Goal: Feedback & Contribution: Contribute content

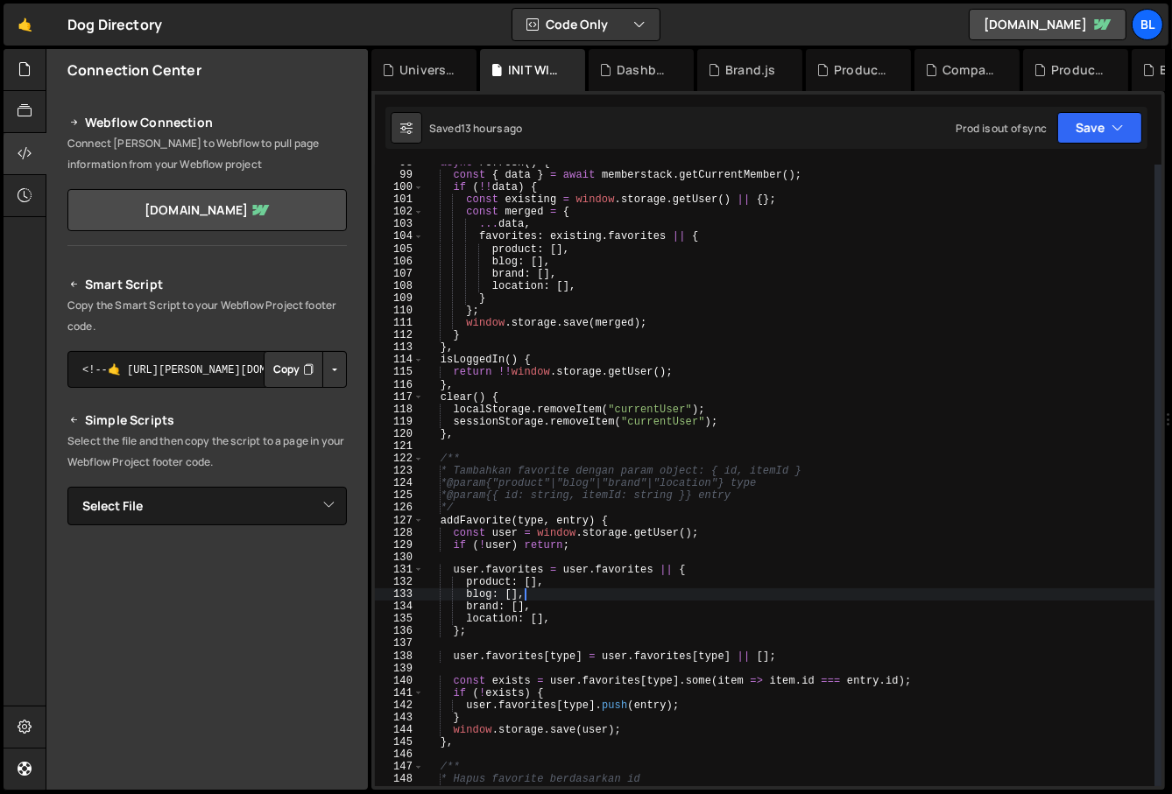
scroll to position [1217, 0]
click at [628, 18] on button "Code Only" at bounding box center [585, 25] width 147 height 32
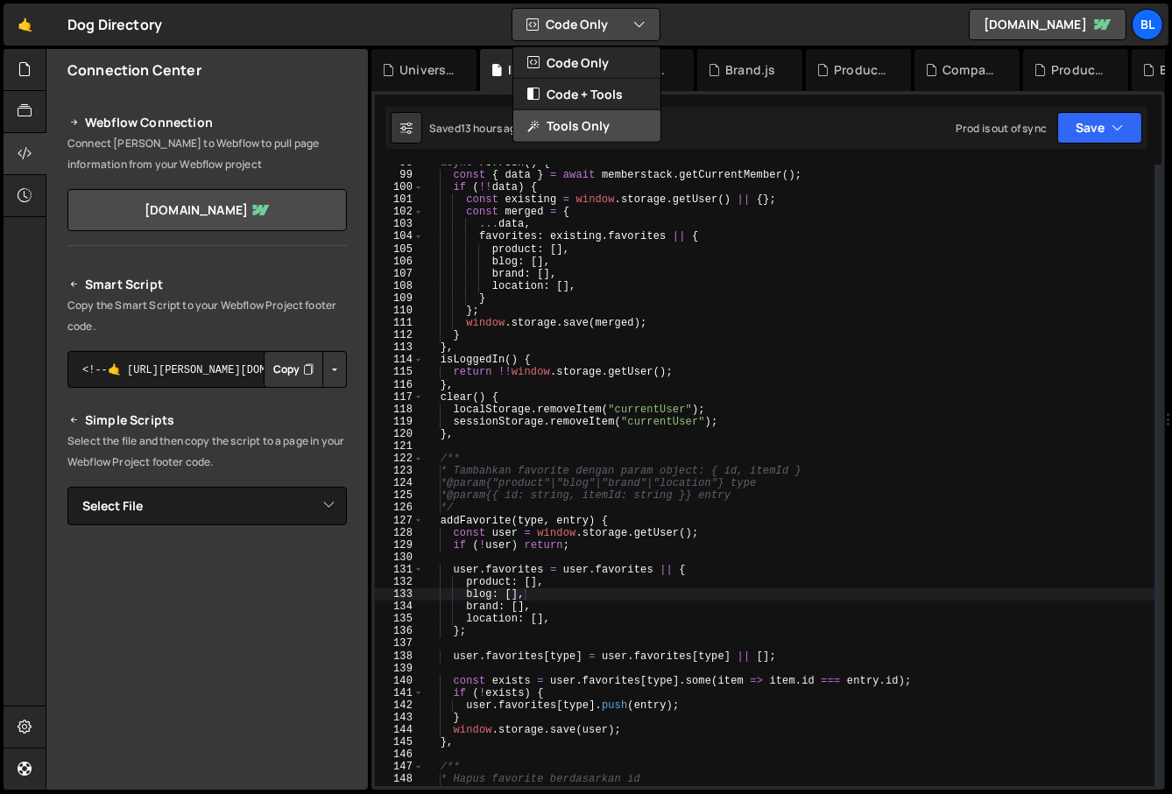
click at [605, 130] on button "Tools Only" at bounding box center [586, 126] width 147 height 32
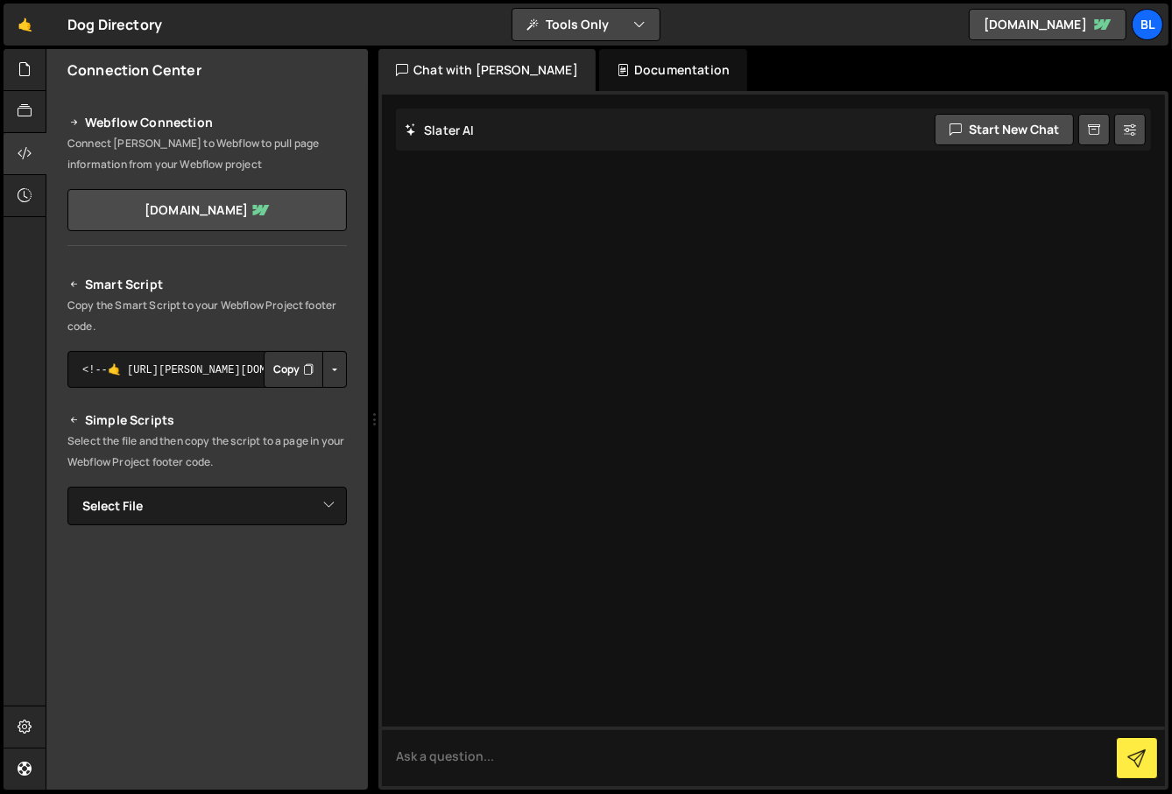
click at [615, 13] on button "Tools Only" at bounding box center [585, 25] width 147 height 32
click at [607, 96] on button "Code + Tools" at bounding box center [586, 95] width 147 height 32
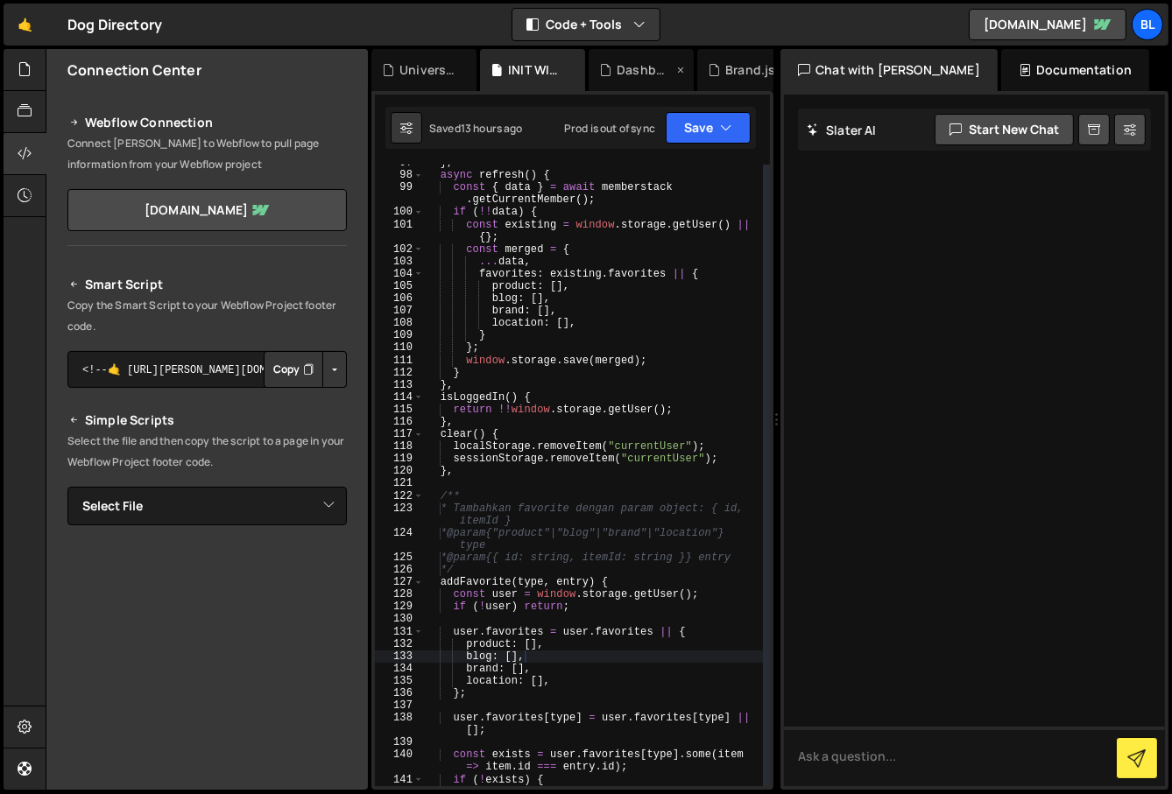
scroll to position [1377, 0]
click at [1004, 59] on div "Documentation" at bounding box center [1075, 70] width 148 height 42
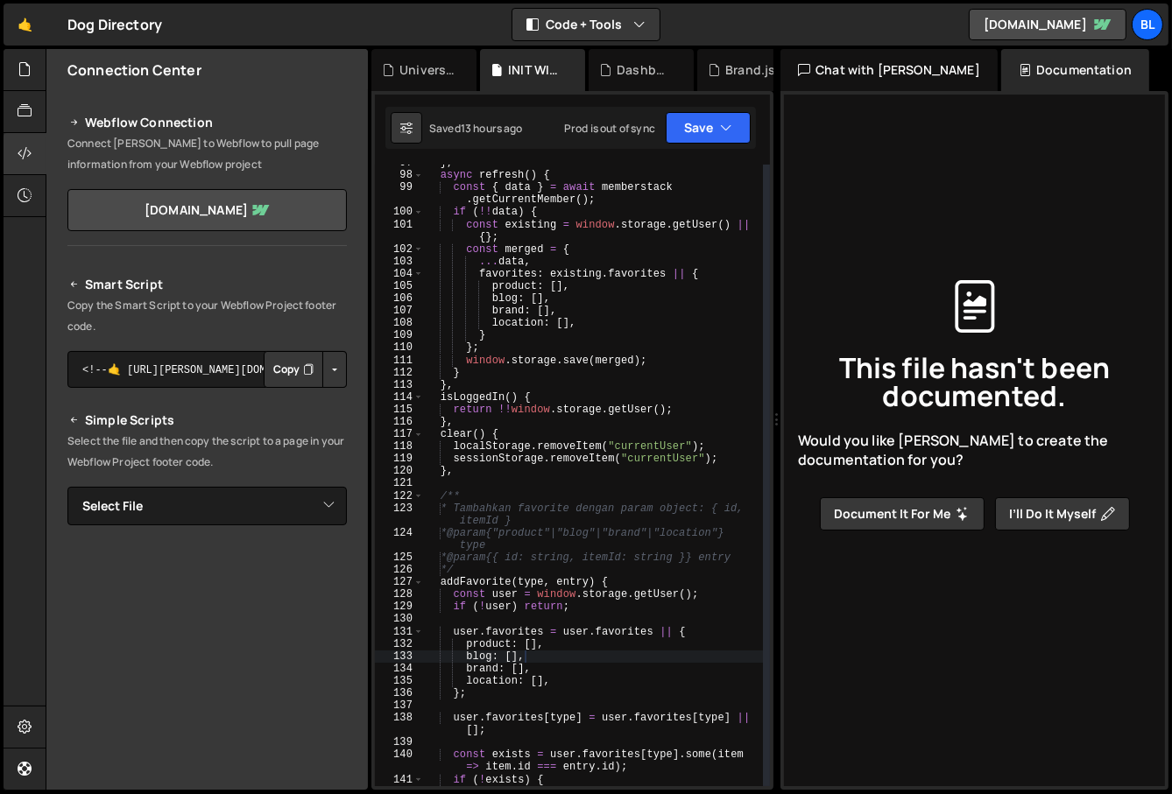
click at [874, 60] on div "Chat with Slater AI" at bounding box center [888, 70] width 217 height 42
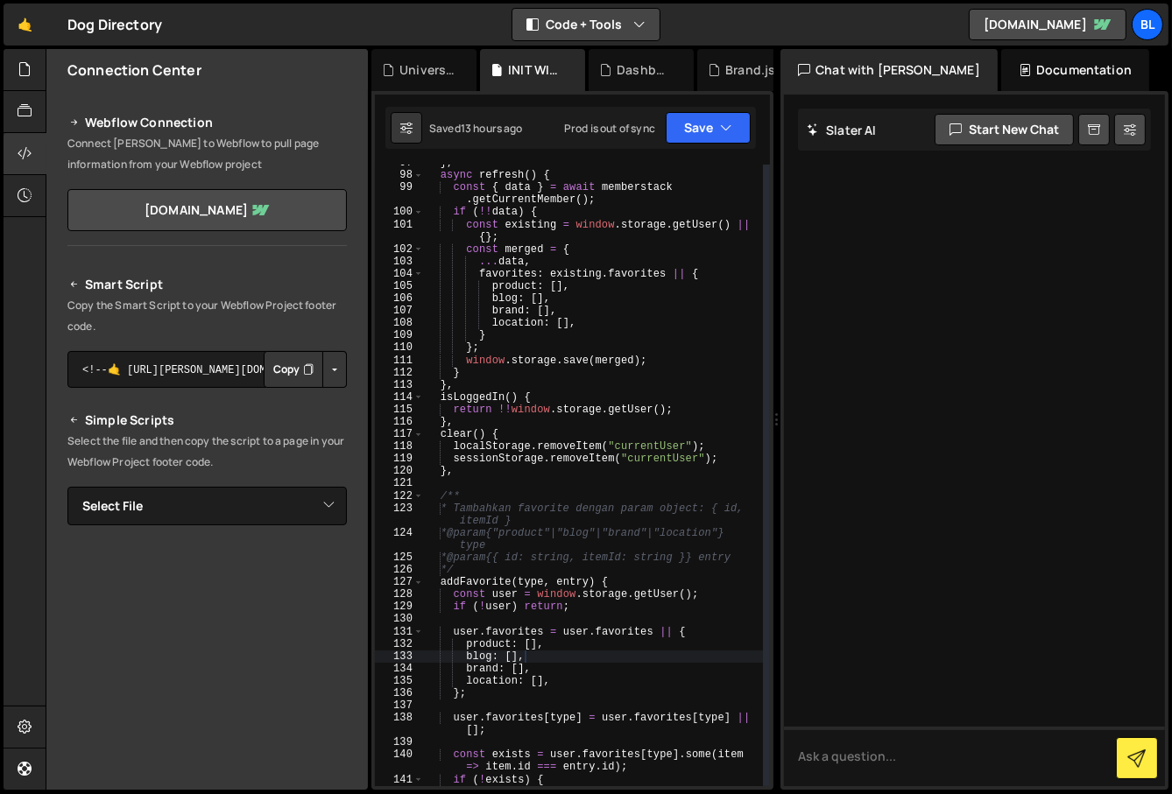
click at [606, 12] on button "Code + Tools" at bounding box center [585, 25] width 147 height 32
click at [595, 50] on button "Code Only" at bounding box center [586, 63] width 147 height 32
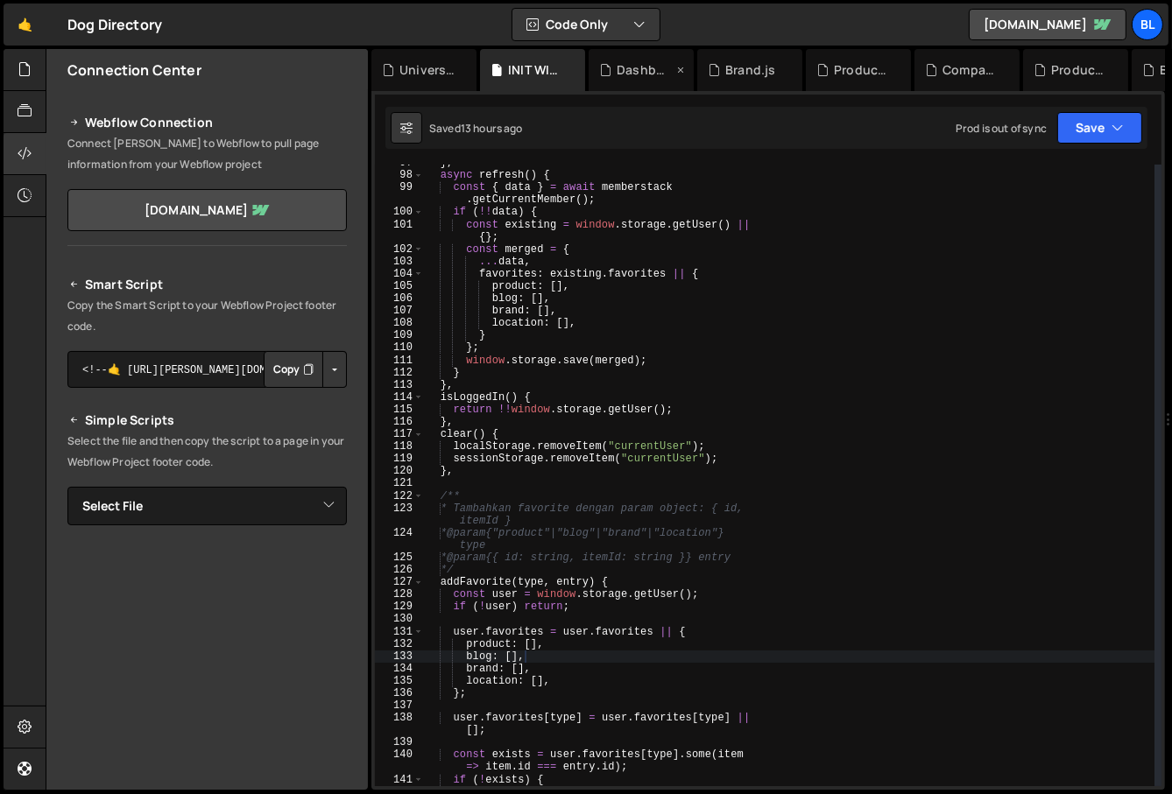
scroll to position [1204, 0]
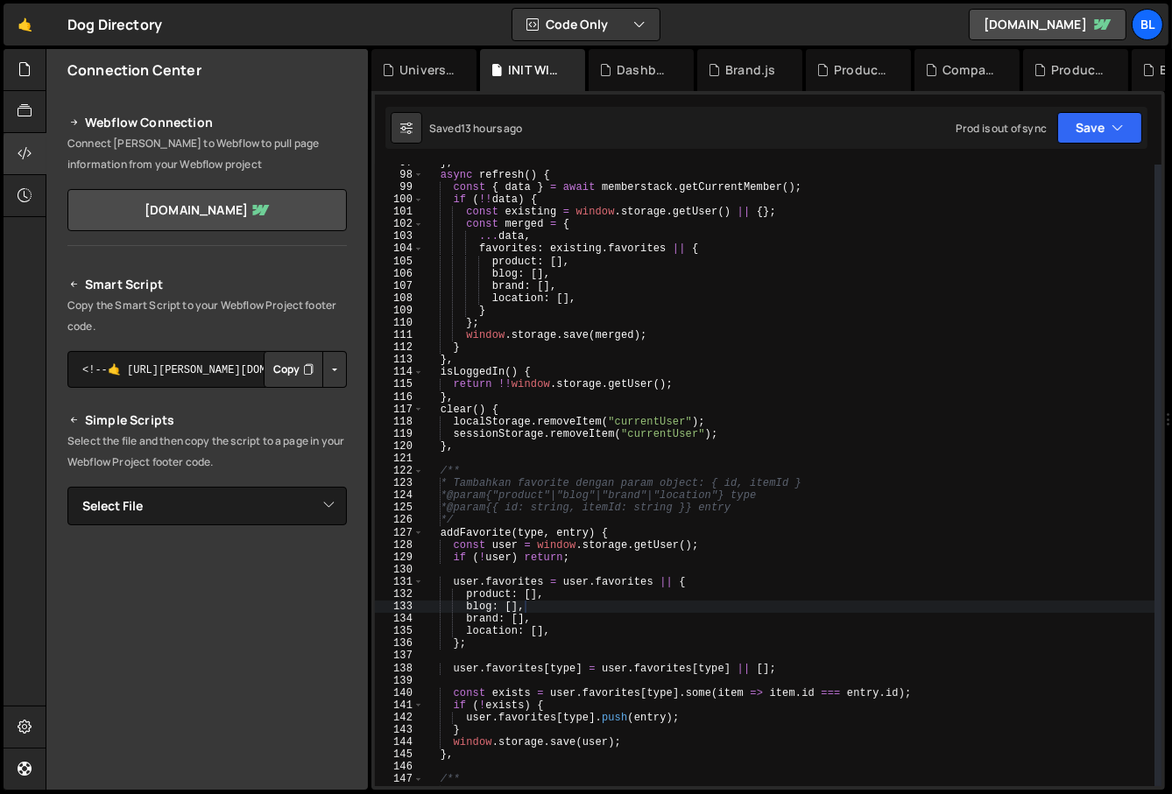
drag, startPoint x: 631, startPoint y: 75, endPoint x: 673, endPoint y: 197, distance: 128.8
click at [673, 197] on div "Debug Explain Copy Universal Search.js INIT WINDOW.js Dashboard - settings.js B…" at bounding box center [767, 420] width 793 height 742
click at [141, 483] on div "Smart Script Copy the Smart Script to your Webflow Project footer code. <!--🤙 h…" at bounding box center [206, 580] width 279 height 612
click at [159, 488] on select "Select File Blogs.js Brand.js Compare.js Dashboard - settings.js Global.js Home…" at bounding box center [206, 506] width 279 height 39
click at [23, 196] on icon at bounding box center [25, 195] width 14 height 19
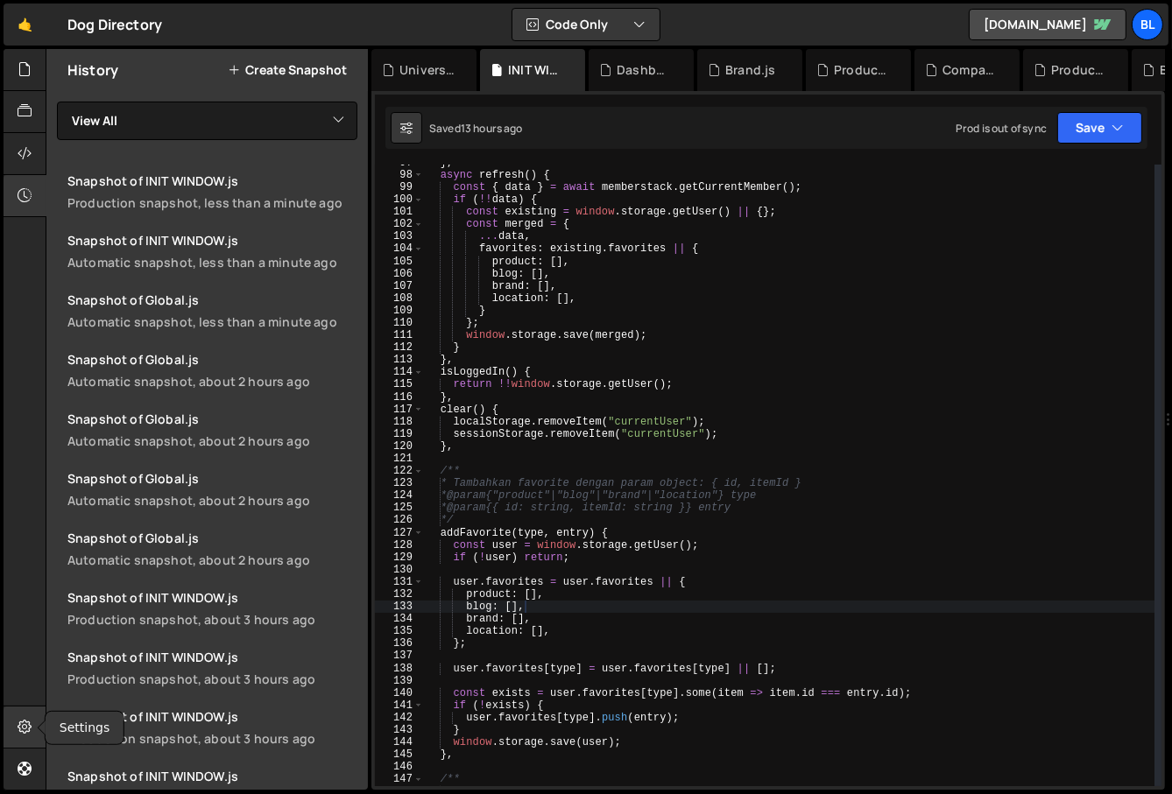
click at [27, 730] on icon at bounding box center [25, 726] width 14 height 19
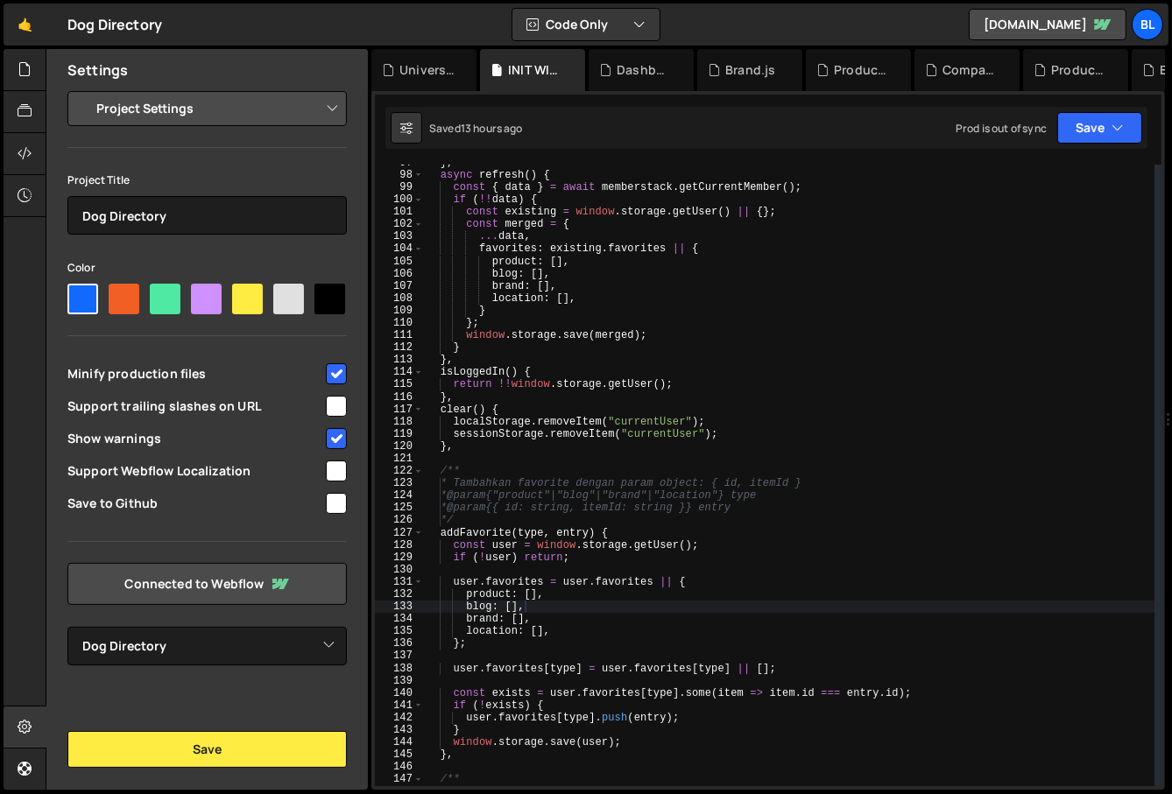
click at [188, 122] on select "Project Settings Code Editor Settings Chat Settings" at bounding box center [210, 108] width 257 height 39
select select "chat"
click at [82, 89] on select "Project Settings Code Editor Settings Chat Settings" at bounding box center [210, 108] width 257 height 39
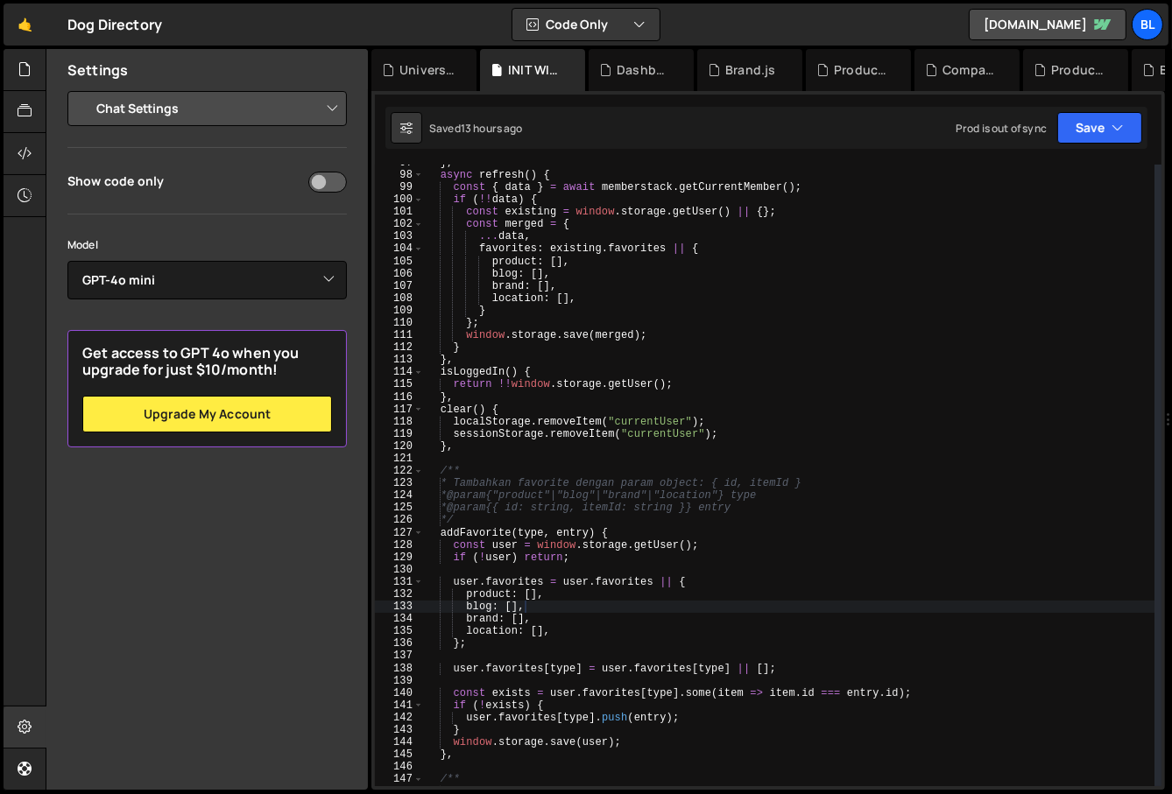
click at [319, 172] on input "checkbox" at bounding box center [327, 182] width 39 height 21
click at [602, 4] on div "🤙 Dog Directory ⚠️ Code is being edited in another browser Code Only Code Only …" at bounding box center [586, 25] width 1165 height 42
click at [601, 15] on button "Code Only" at bounding box center [585, 25] width 147 height 32
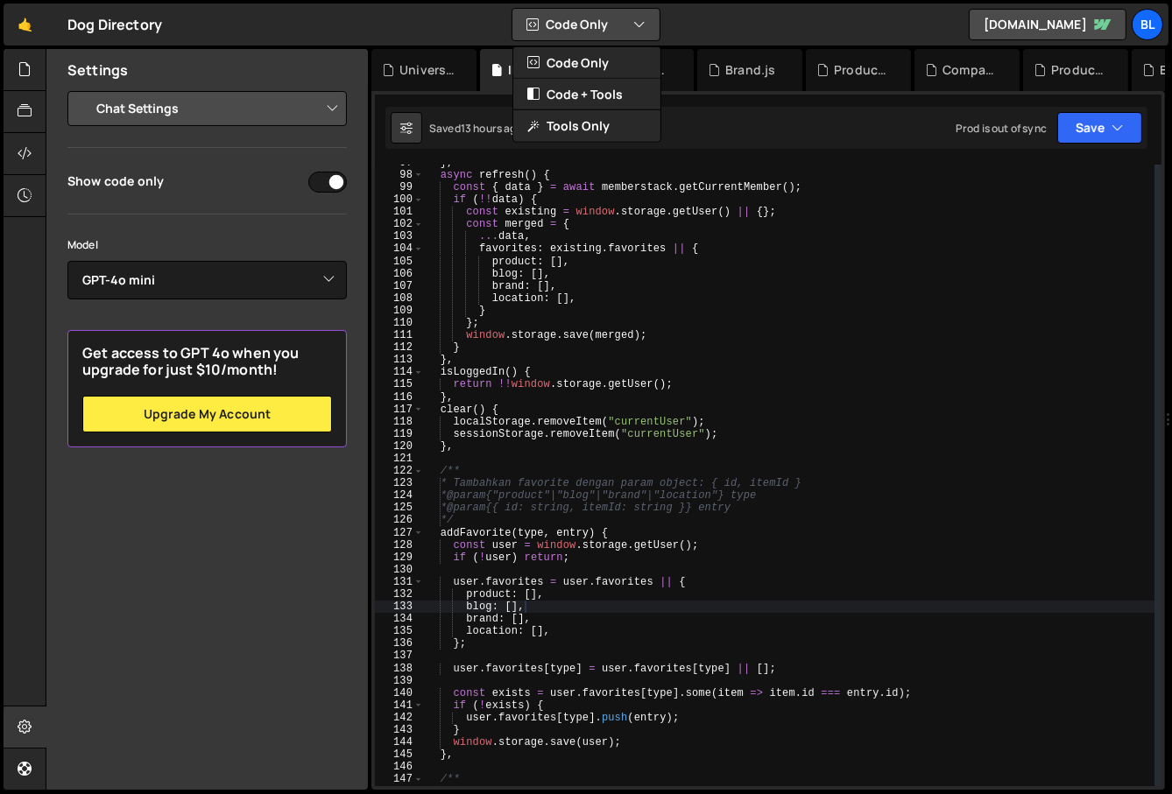
click at [601, 15] on button "Code Only" at bounding box center [585, 25] width 147 height 32
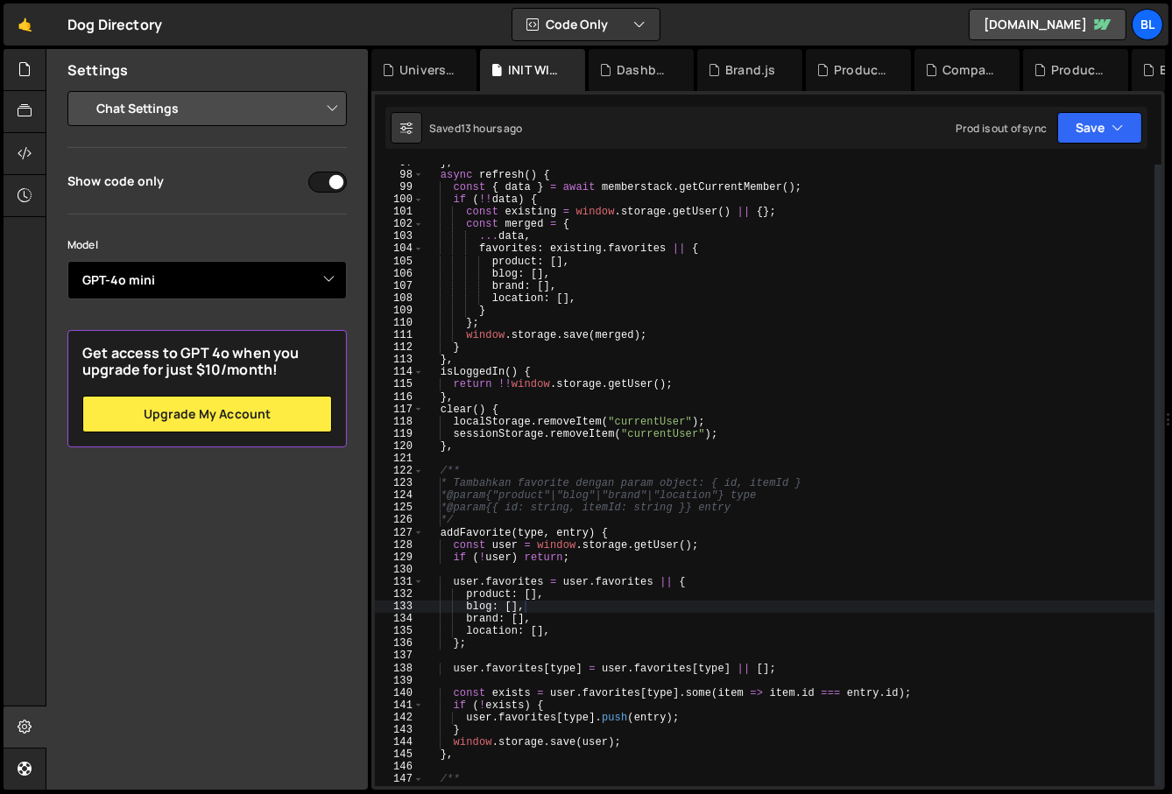
click at [304, 284] on select "Select Model GPT-3.5 GPT-4o mini GPT-4o (Pro) GPT-4.1 (Pro)" at bounding box center [206, 280] width 279 height 39
click at [327, 185] on input "checkbox" at bounding box center [327, 182] width 39 height 21
checkbox input "false"
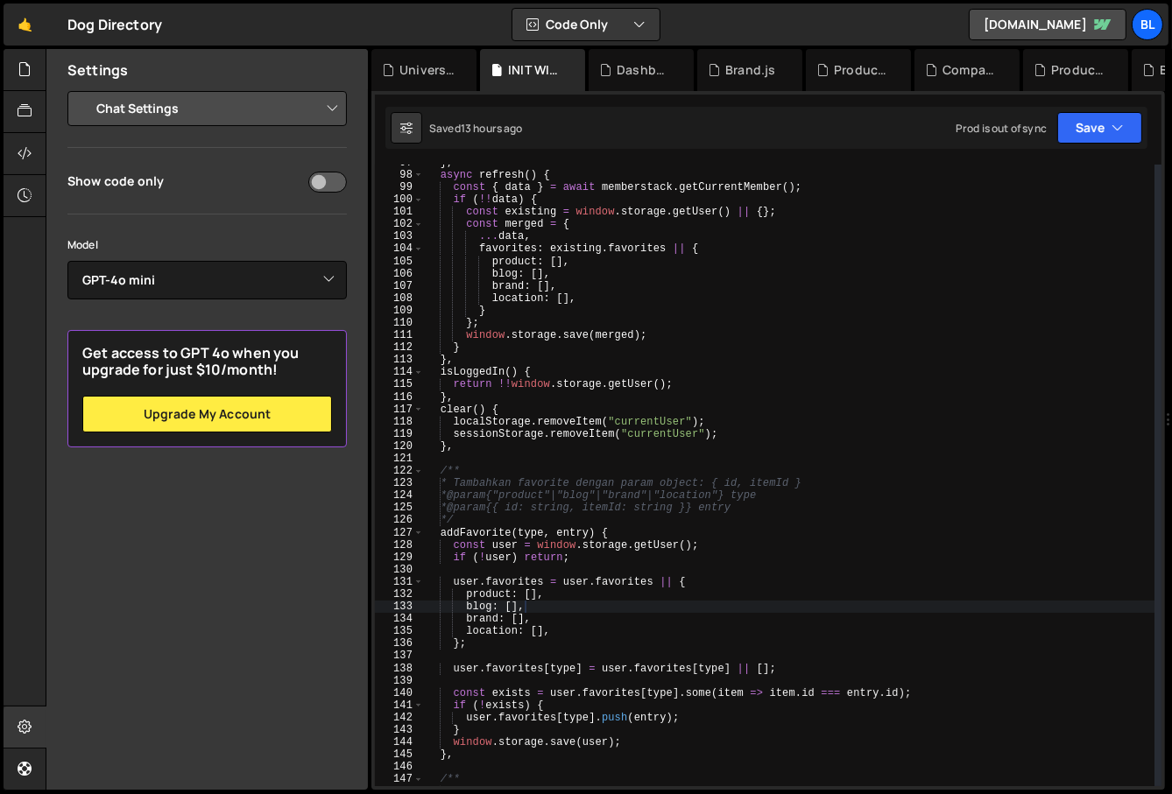
click at [271, 123] on select "Project Settings Code Editor Settings Chat Settings" at bounding box center [210, 108] width 257 height 39
select select "project"
click at [82, 89] on select "Project Settings Code Editor Settings Chat Settings" at bounding box center [210, 108] width 257 height 39
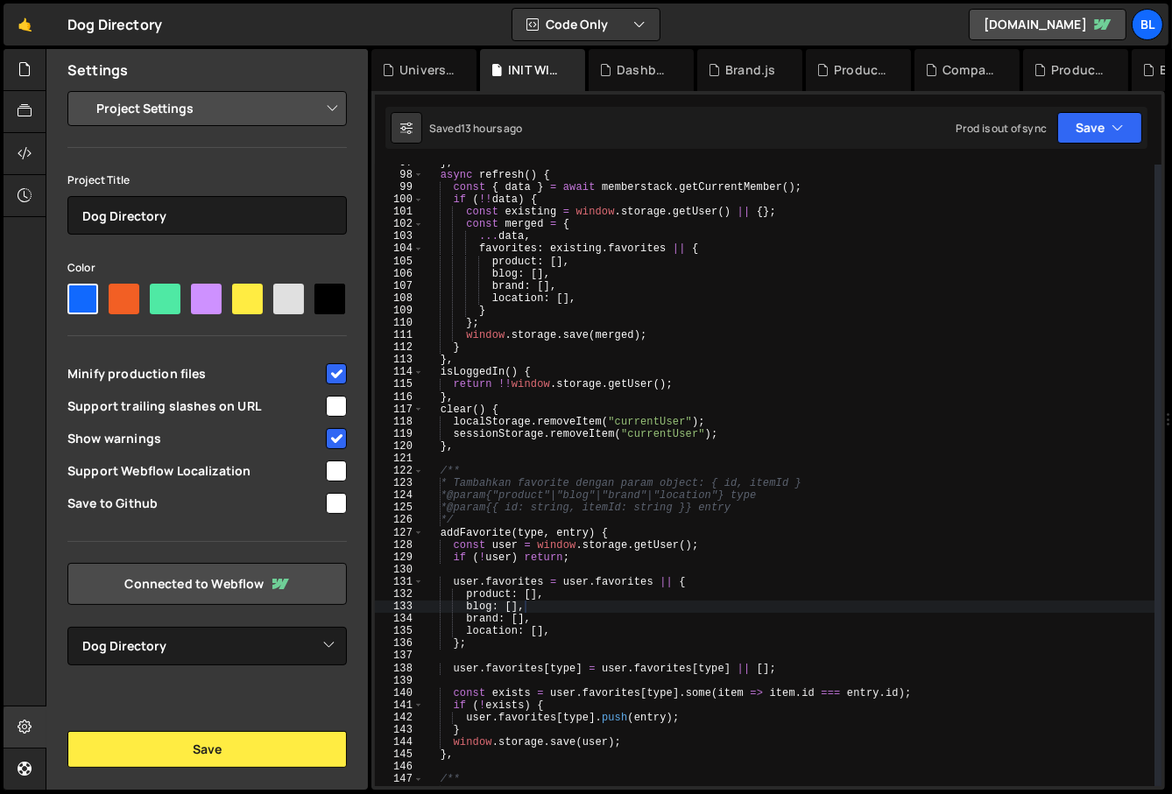
click at [314, 410] on span "Support trailing slashes on URL" at bounding box center [195, 407] width 256 height 18
click at [323, 412] on div at bounding box center [335, 405] width 24 height 24
click at [336, 405] on input "checkbox" at bounding box center [336, 406] width 21 height 21
checkbox input "false"
click at [333, 474] on input "checkbox" at bounding box center [336, 471] width 21 height 21
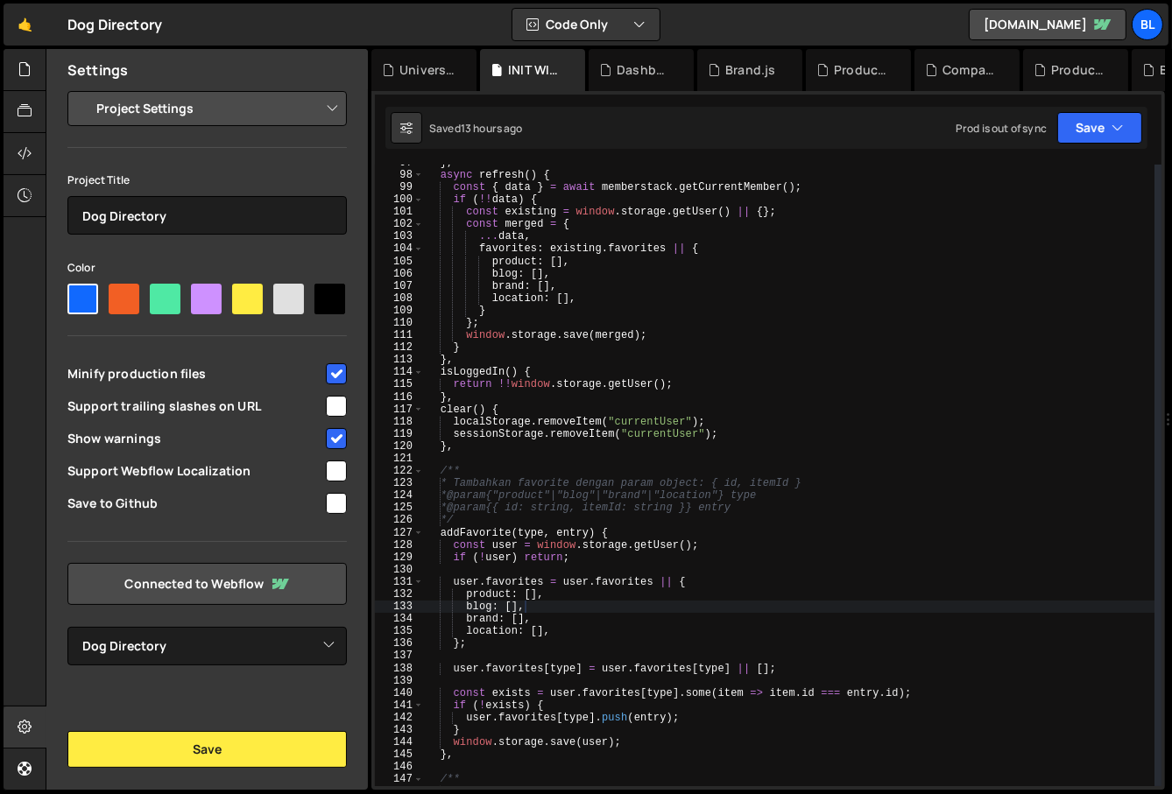
checkbox input "true"
click at [333, 495] on input "checkbox" at bounding box center [336, 503] width 21 height 21
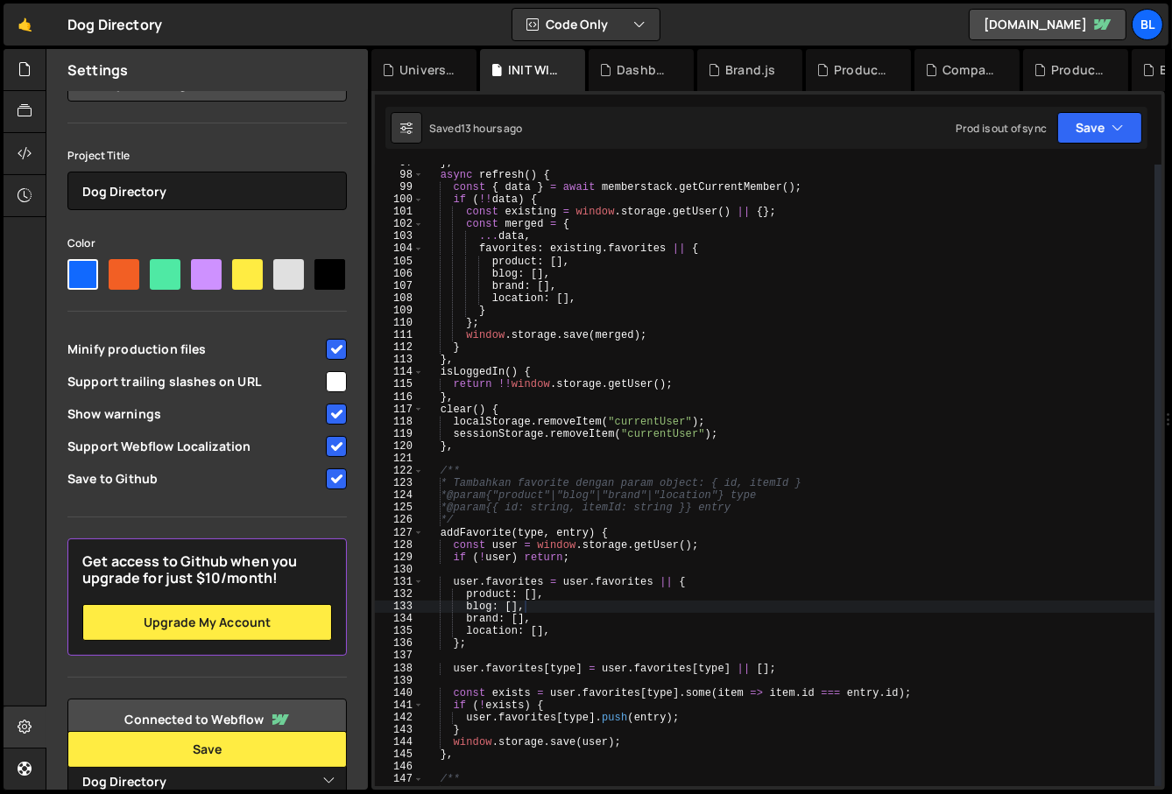
scroll to position [44, 0]
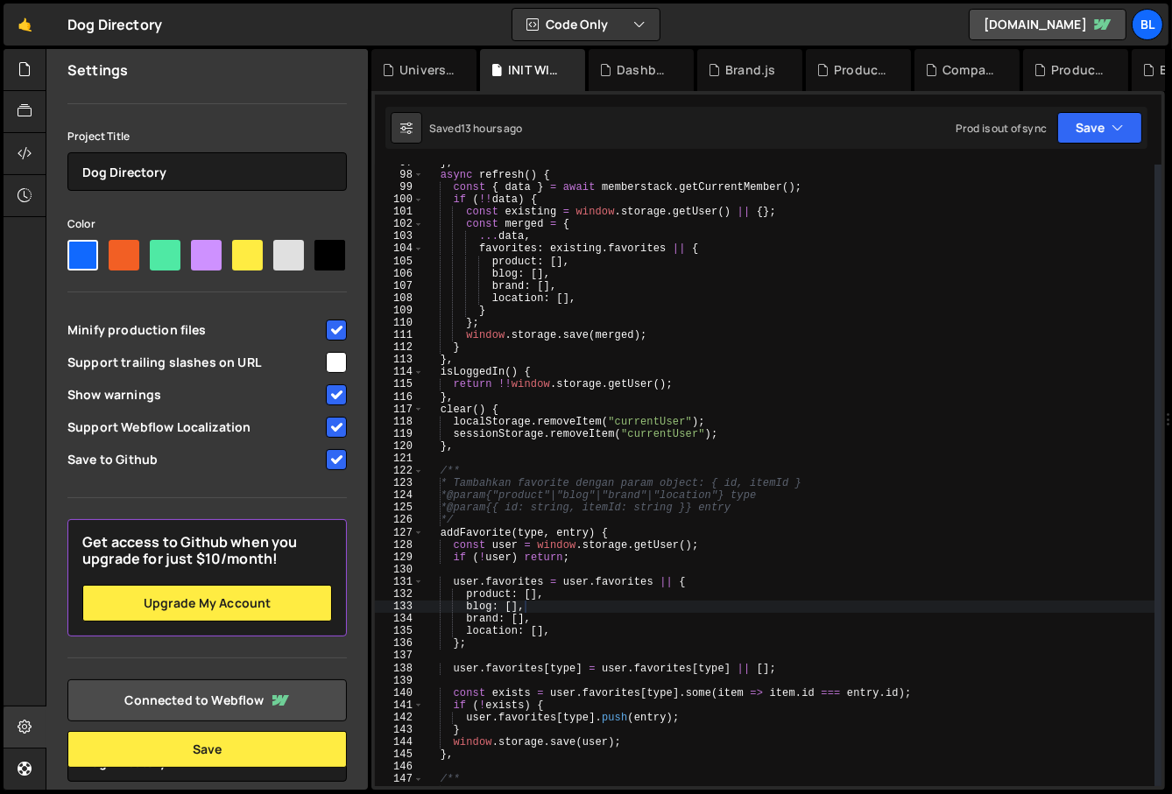
click at [326, 470] on input "checkbox" at bounding box center [336, 459] width 21 height 21
click at [334, 476] on div "Save to Github" at bounding box center [206, 459] width 279 height 32
click at [333, 470] on input "checkbox" at bounding box center [336, 459] width 21 height 21
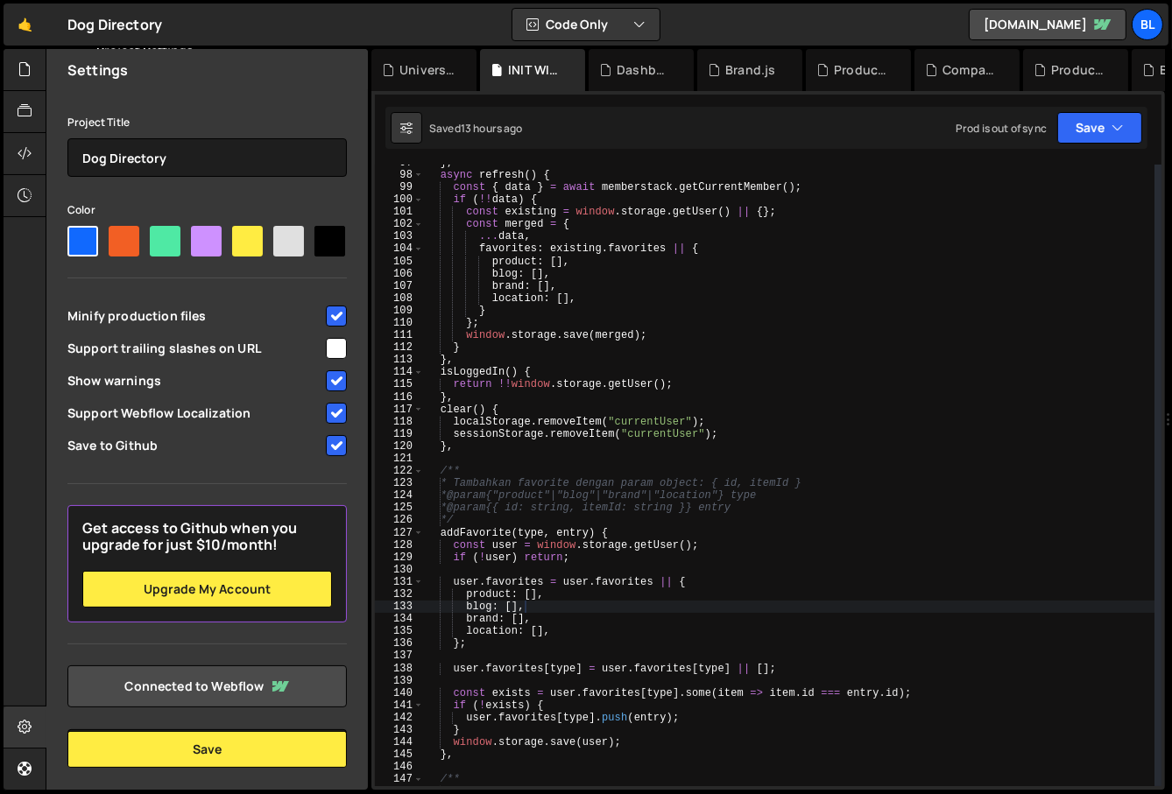
scroll to position [116, 0]
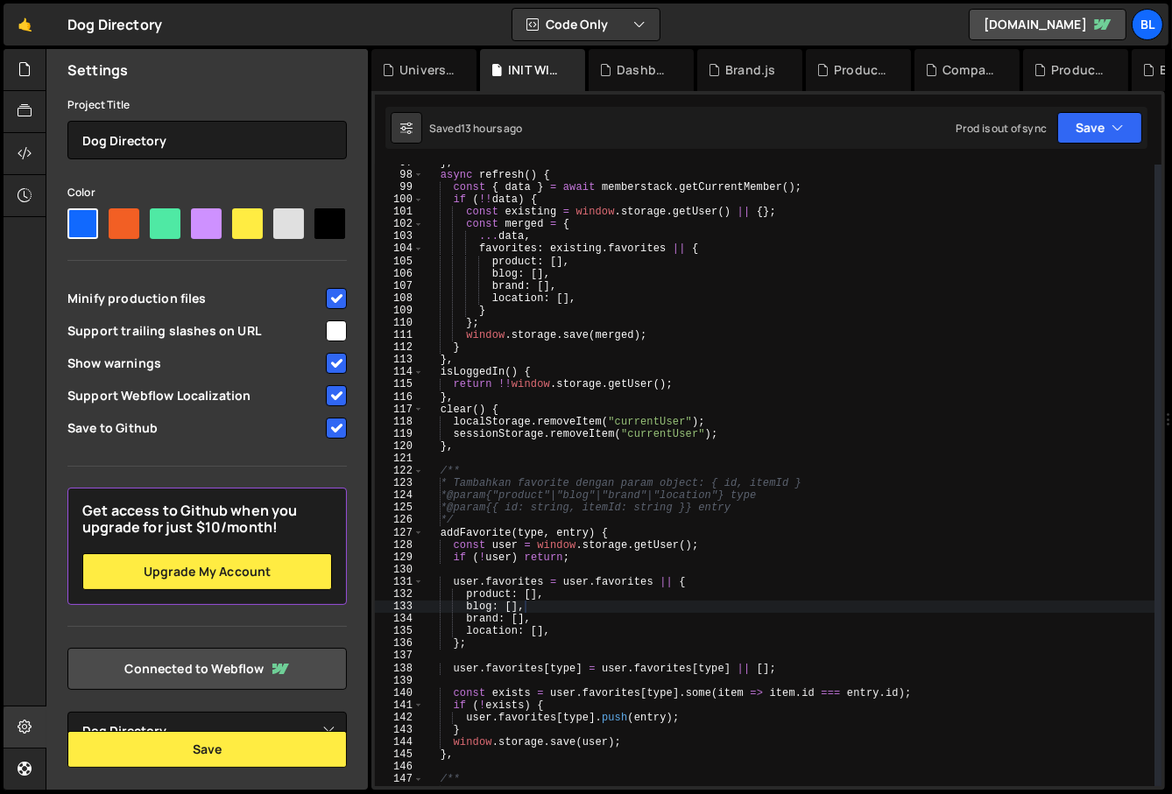
click at [328, 419] on input "checkbox" at bounding box center [336, 428] width 21 height 21
checkbox input "true"
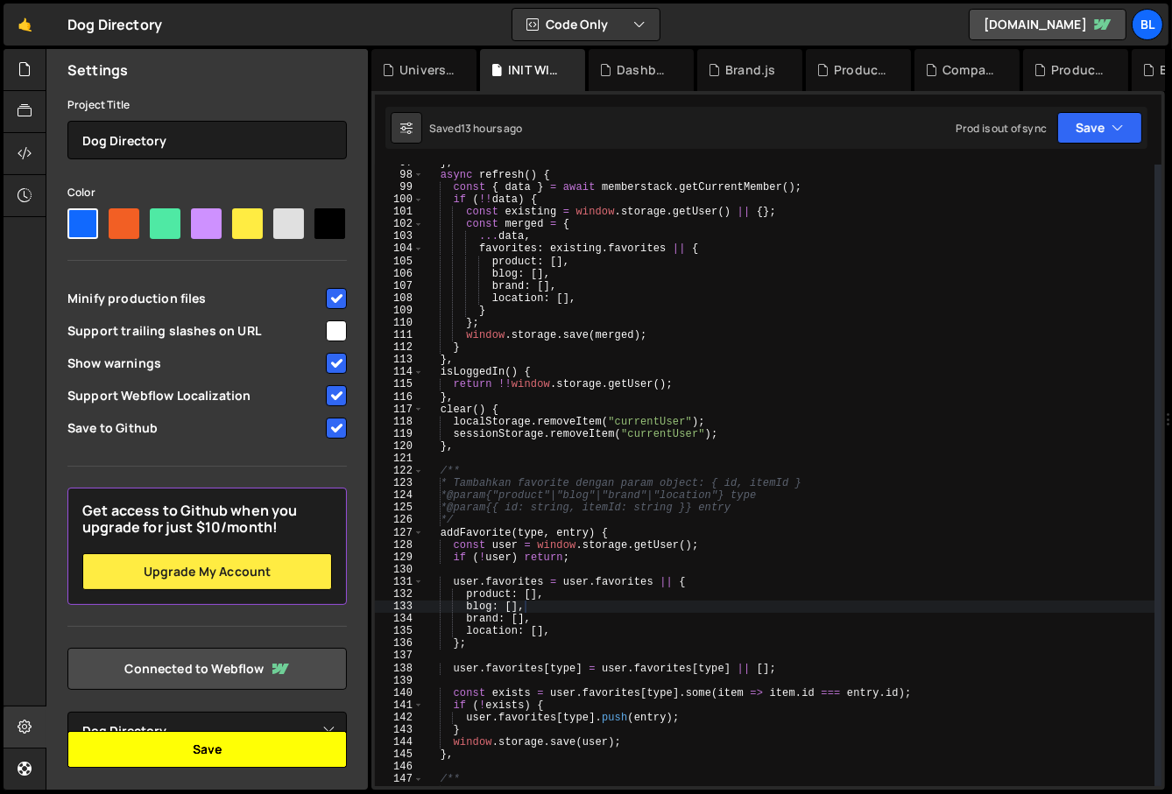
click at [228, 743] on button "Save" at bounding box center [206, 749] width 279 height 37
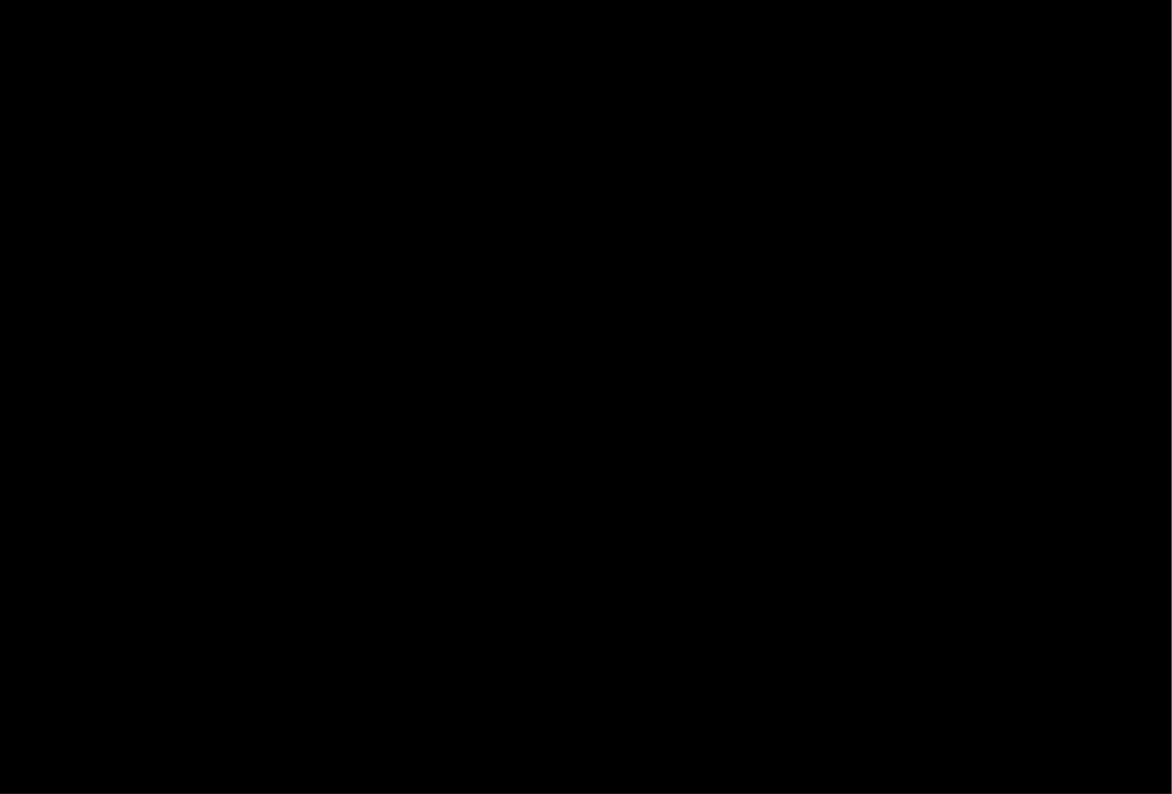
select select "67622620f4d5b27a5bfeb9a7"
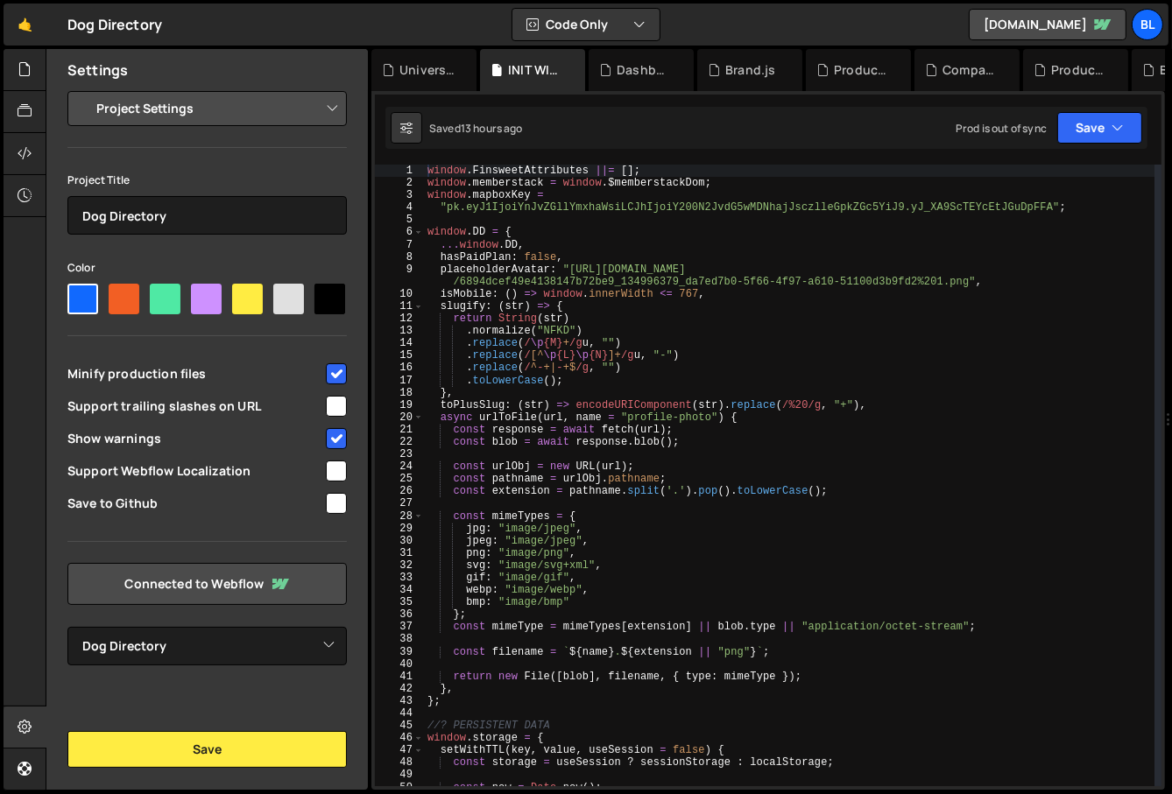
click at [339, 468] on input "checkbox" at bounding box center [336, 471] width 21 height 21
checkbox input "true"
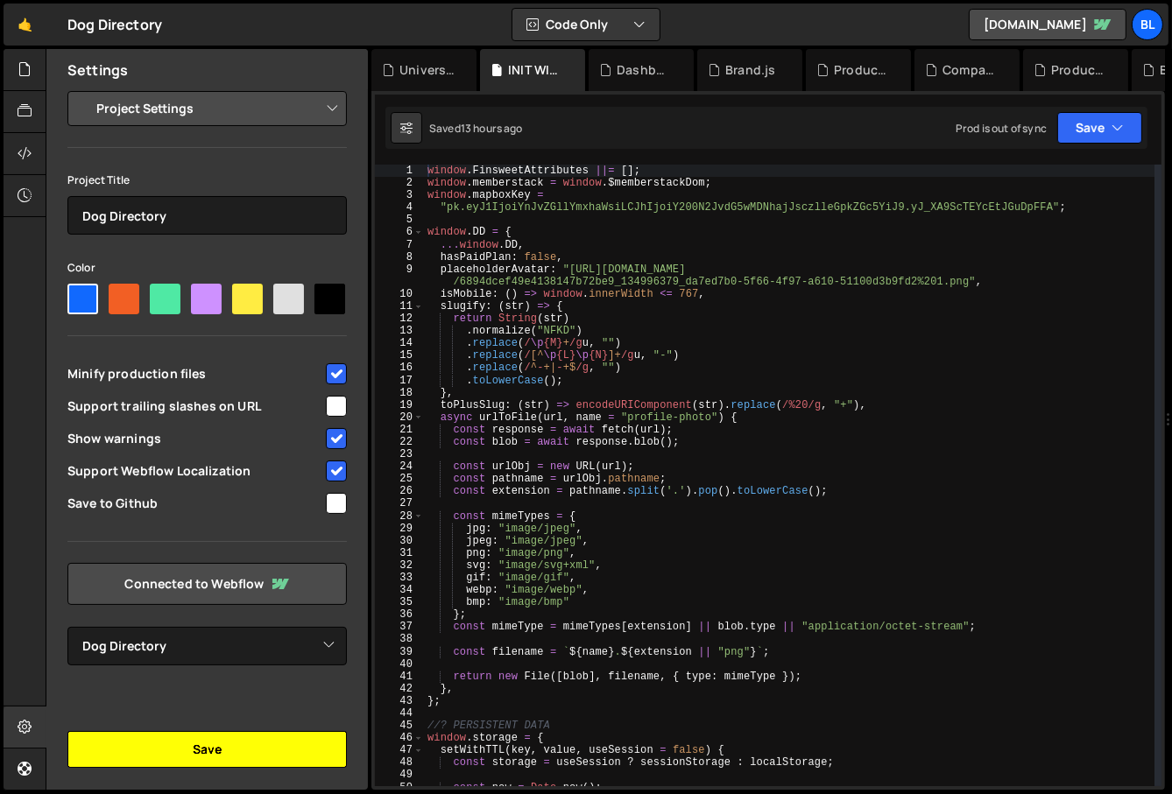
click at [209, 755] on button "Save" at bounding box center [206, 749] width 279 height 37
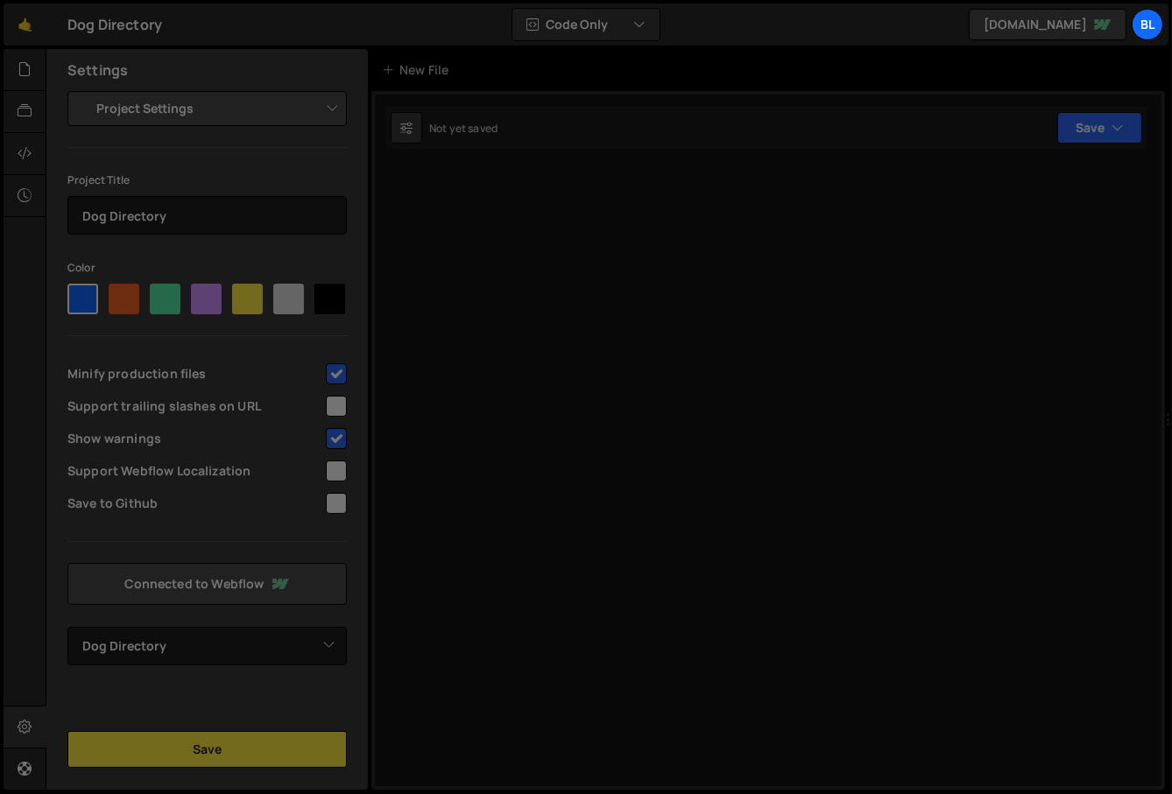
click at [213, 115] on select "Project Settings Code Editor Settings Chat Settings" at bounding box center [210, 108] width 257 height 39
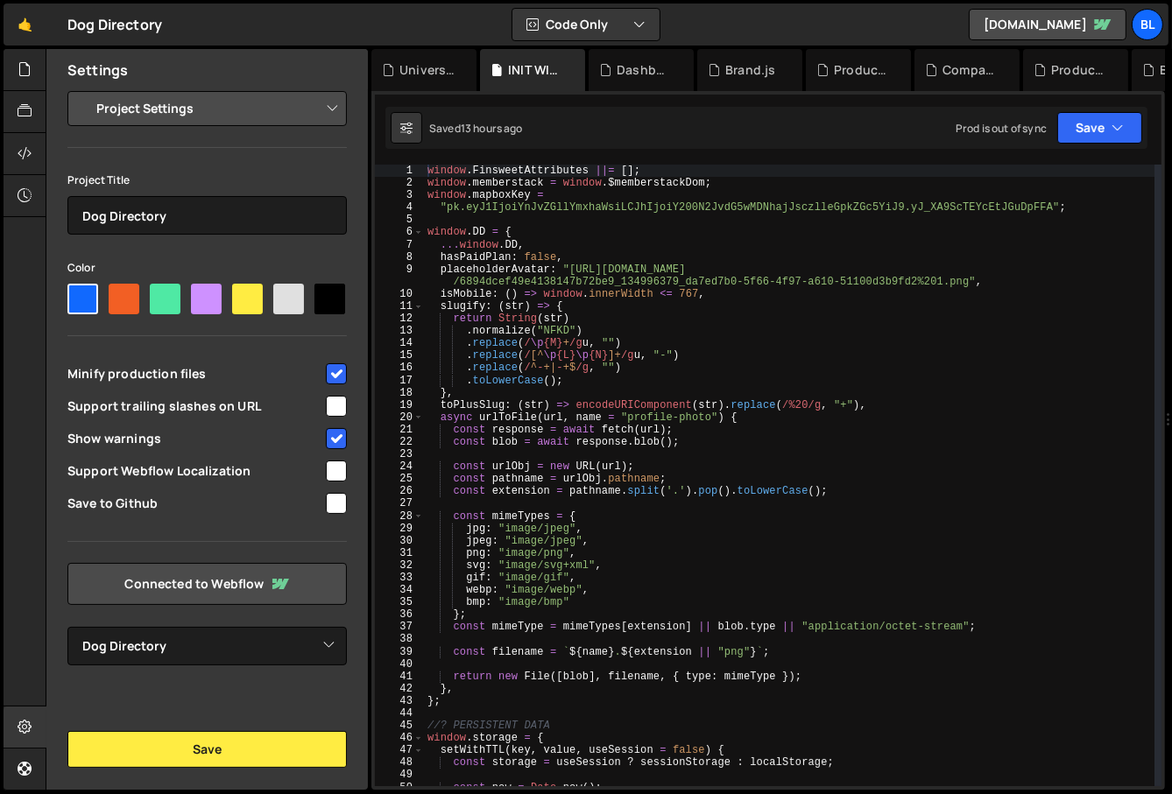
select select "editor"
click at [82, 89] on select "Project Settings Code Editor Settings Chat Settings" at bounding box center [210, 108] width 257 height 39
select select "ace/theme/one_dark"
type input "12"
select select "ace/keyboard/vscode"
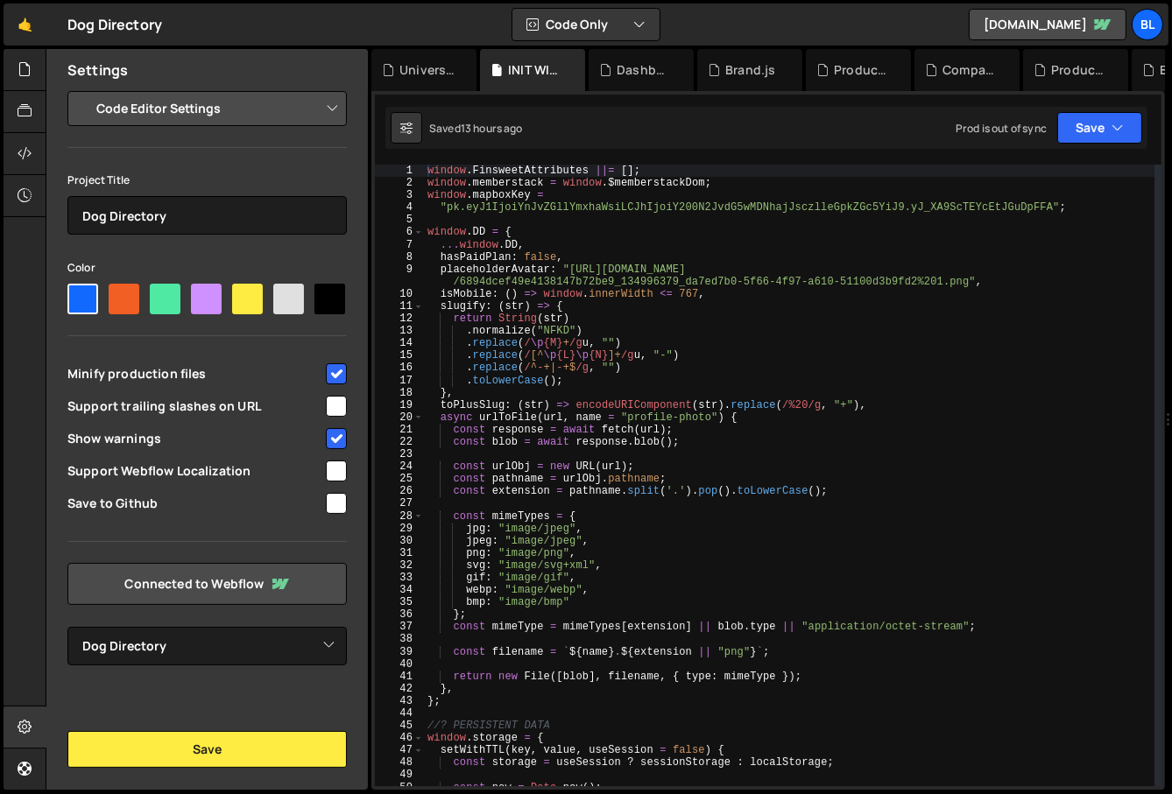
checkbox input "true"
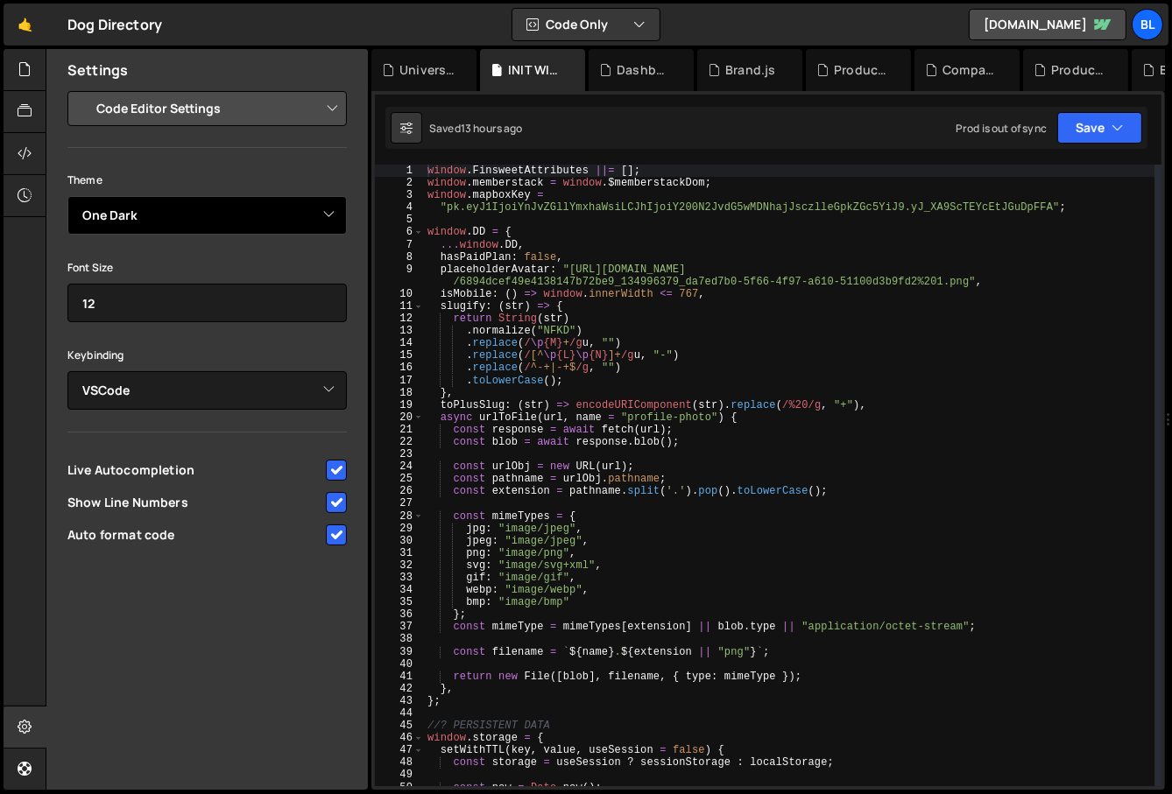
click at [205, 210] on select "Ambiance Chaos Clouds Midnight Dracula Cobalt Gruvbox Green on Black idle Finge…" at bounding box center [206, 215] width 279 height 39
click at [67, 196] on select "Ambiance Chaos Clouds Midnight Dracula Cobalt Gruvbox Green on Black idle Finge…" at bounding box center [206, 215] width 279 height 39
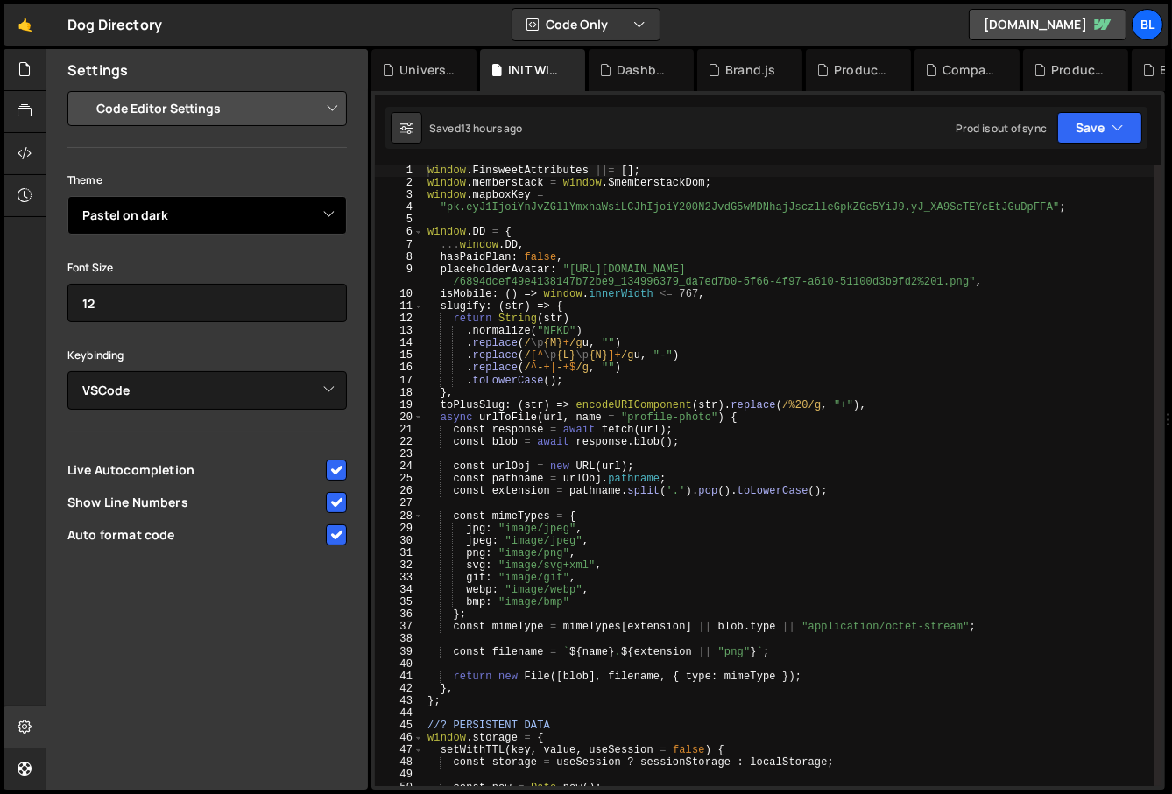
click at [206, 225] on select "Ambiance Chaos Clouds Midnight Dracula Cobalt Gruvbox Green on Black idle Finge…" at bounding box center [206, 215] width 279 height 39
select select "ace/theme/one_dark"
click at [67, 196] on select "Ambiance Chaos Clouds Midnight Dracula Cobalt Gruvbox Green on Black idle Finge…" at bounding box center [206, 215] width 279 height 39
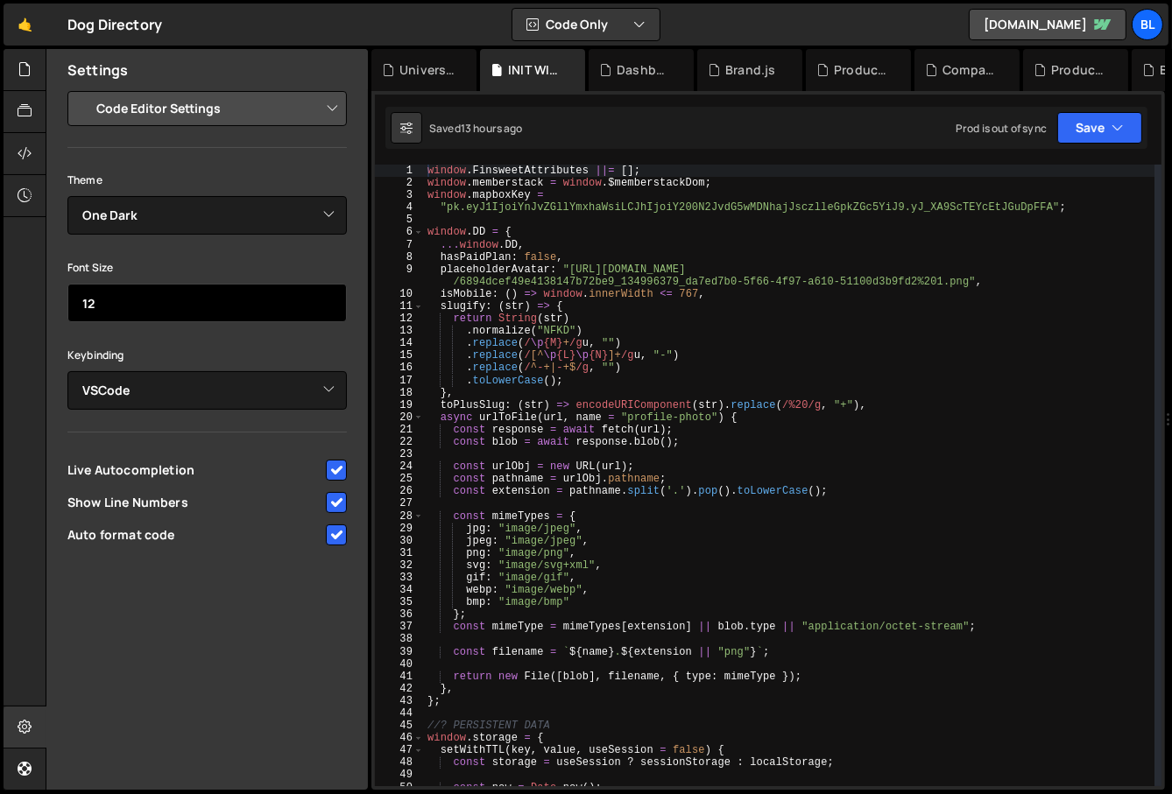
click at [176, 301] on input "12" at bounding box center [206, 303] width 279 height 39
type input "11"
click at [325, 304] on input "11" at bounding box center [206, 303] width 279 height 39
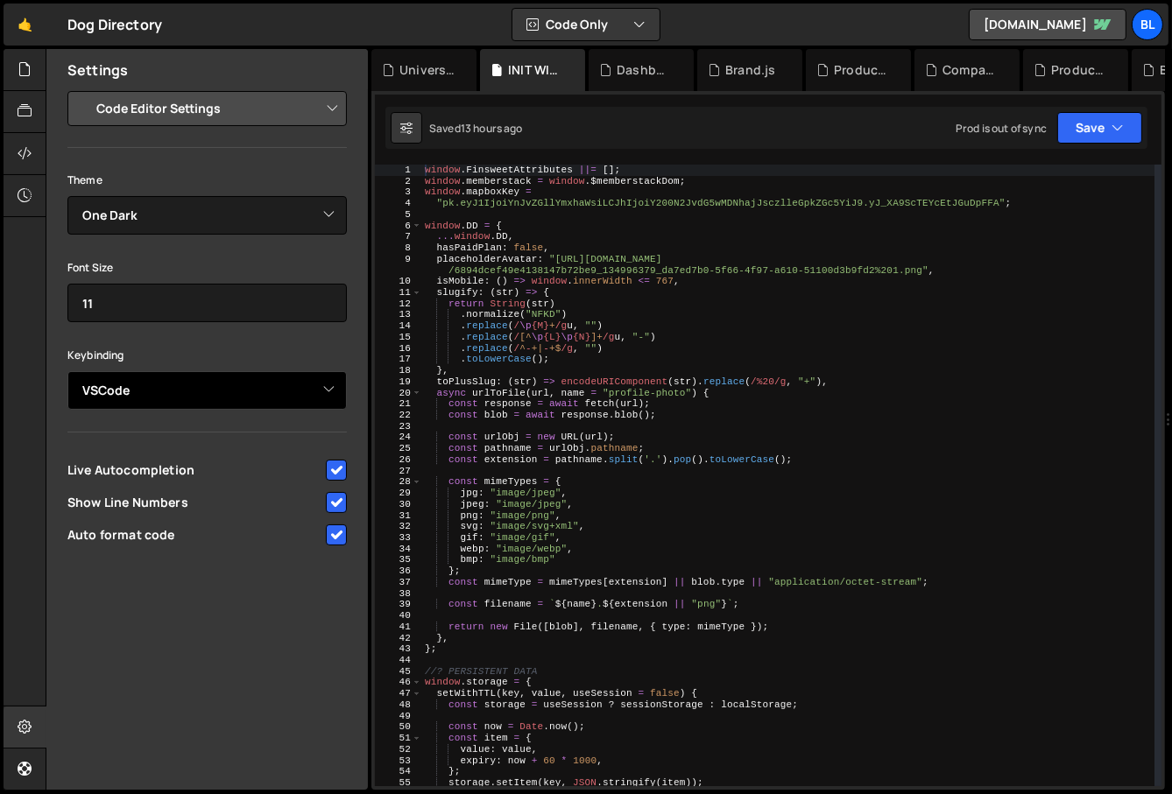
click at [249, 383] on select "Default Vim Emacs Sublime VSCode" at bounding box center [206, 390] width 279 height 39
click at [67, 371] on select "Default Vim Emacs Sublime VSCode" at bounding box center [206, 390] width 279 height 39
click at [190, 114] on select "Project Settings Code Editor Settings Chat Settings" at bounding box center [210, 108] width 257 height 39
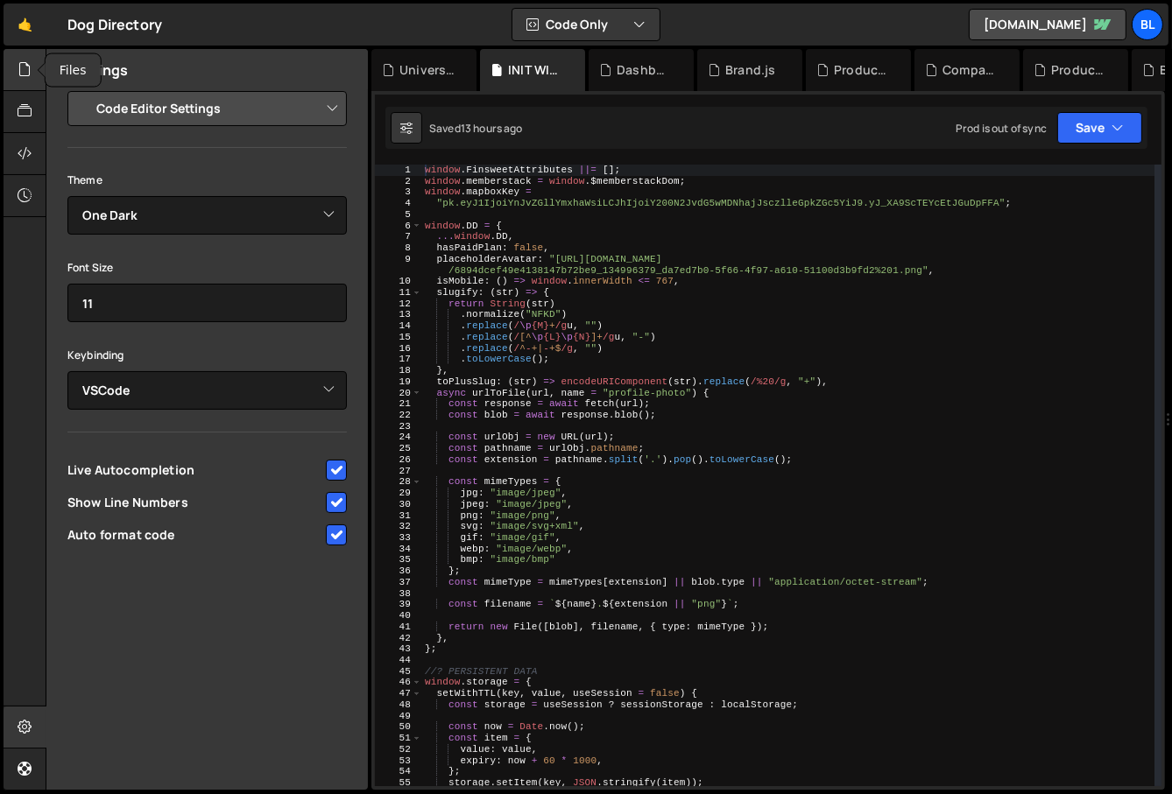
click at [31, 80] on div at bounding box center [25, 70] width 43 height 42
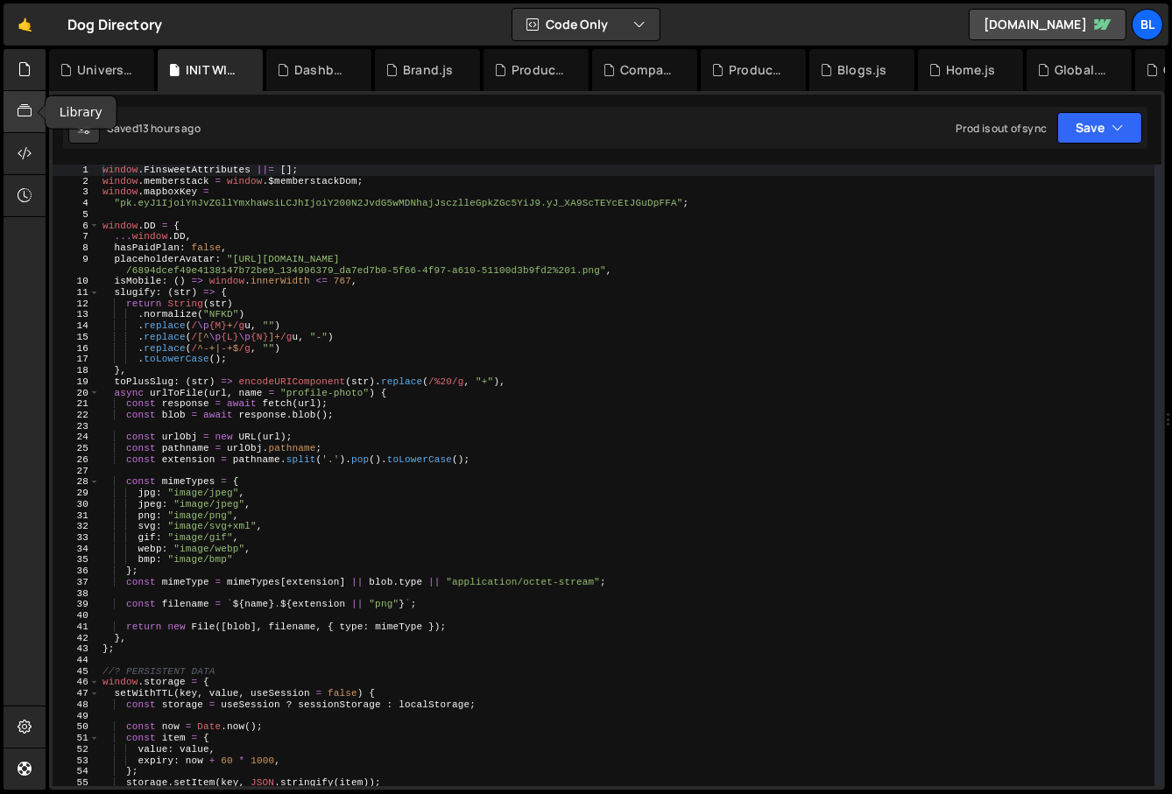
click at [29, 103] on icon at bounding box center [25, 111] width 14 height 19
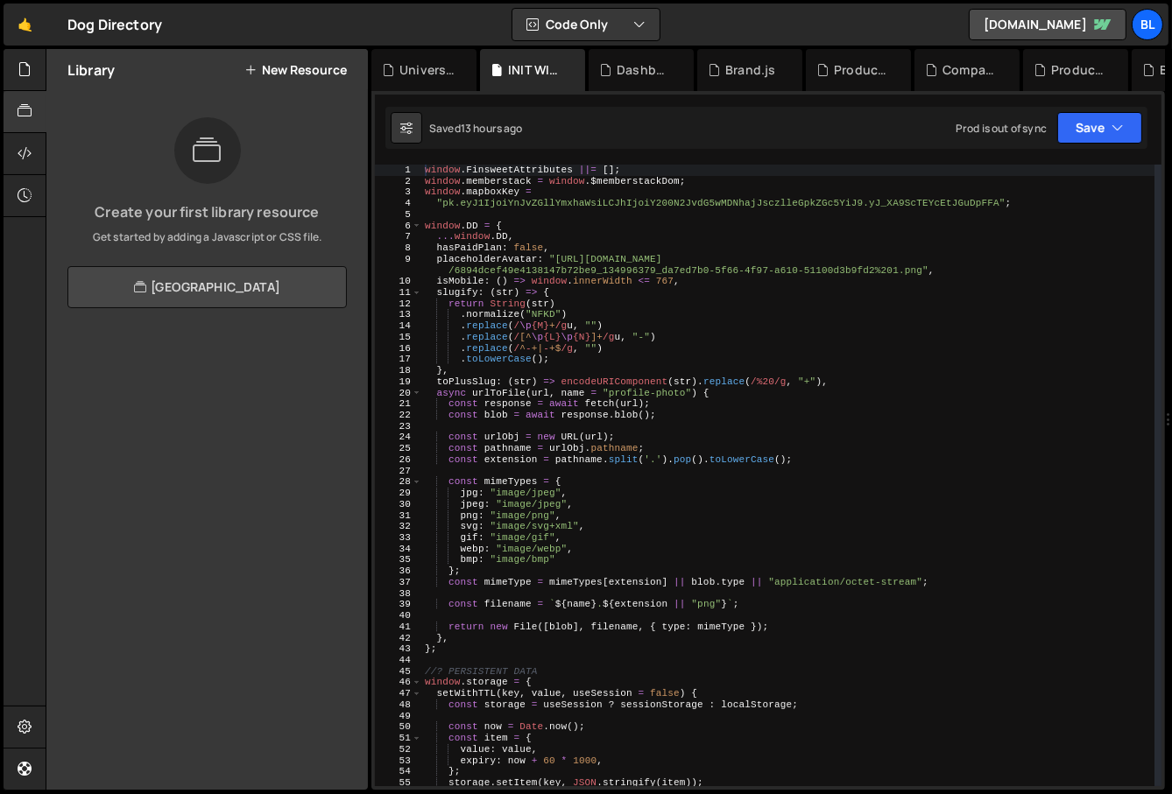
click at [276, 289] on link "View Community Library" at bounding box center [206, 287] width 279 height 42
click at [38, 140] on div at bounding box center [25, 154] width 43 height 42
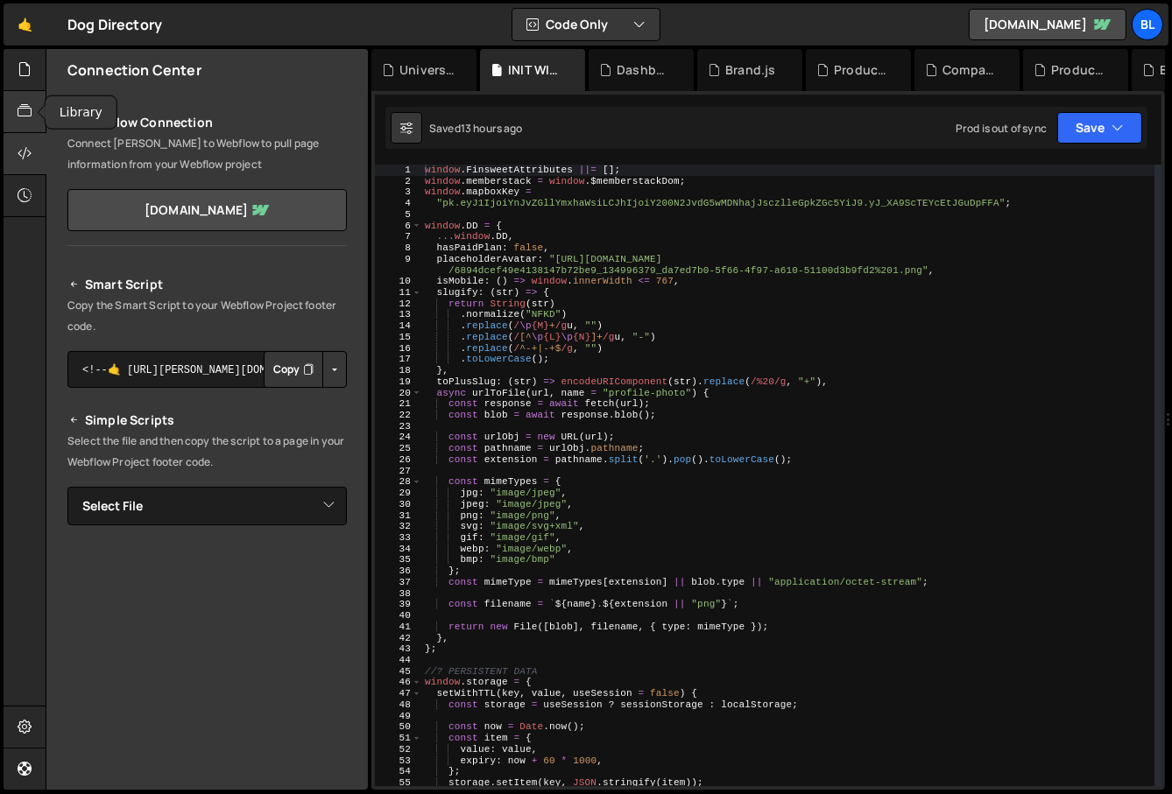
click at [32, 103] on div at bounding box center [25, 112] width 43 height 42
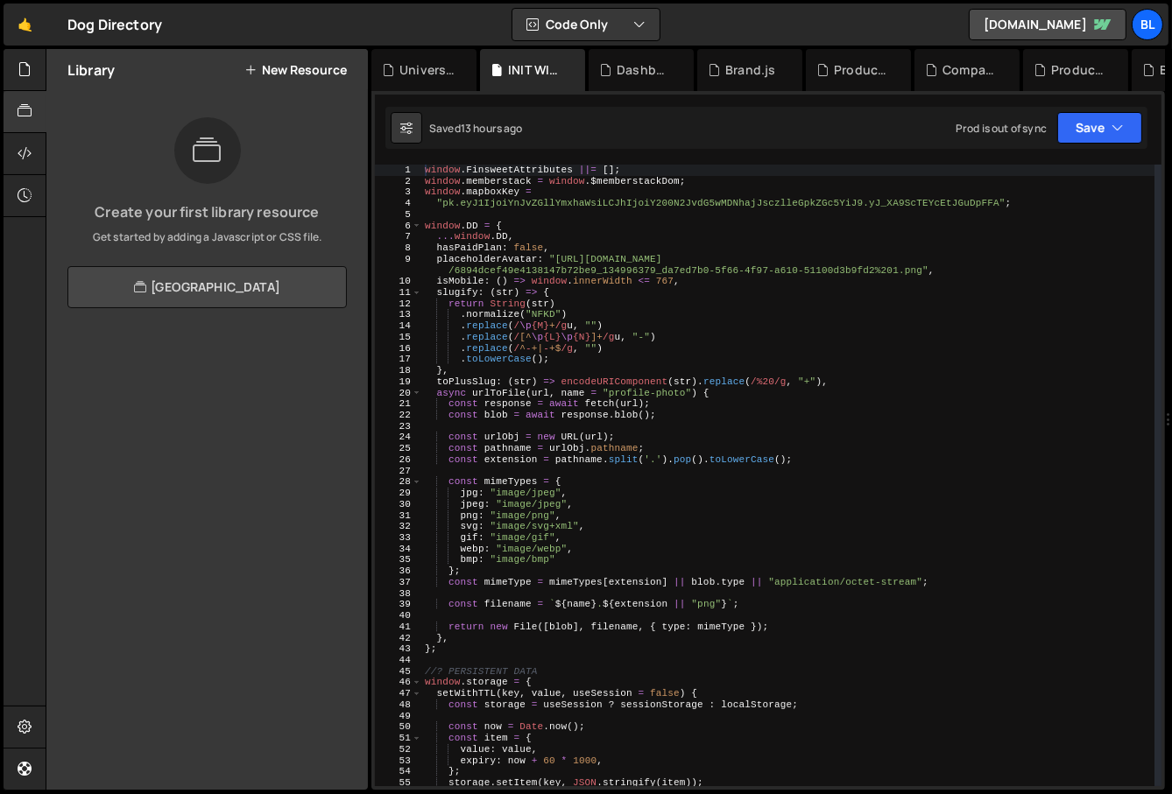
click at [153, 283] on link "View Community Library" at bounding box center [206, 287] width 279 height 42
click at [355, 195] on div "Create your first library resource Get started by adding a Javascript or CSS fi…" at bounding box center [206, 181] width 321 height 128
click at [333, 53] on div "Library New Resource" at bounding box center [206, 70] width 321 height 42
click at [325, 64] on button "New Resource" at bounding box center [295, 70] width 102 height 14
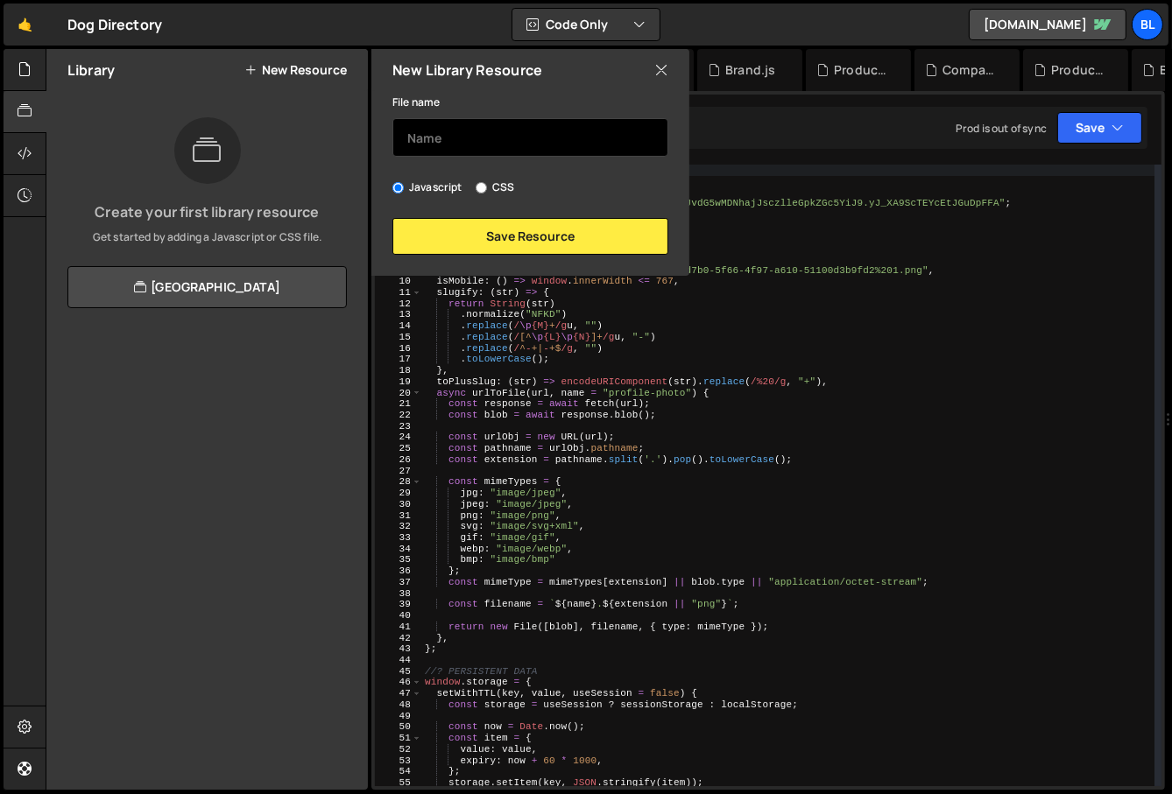
click at [476, 127] on input "text" at bounding box center [530, 137] width 276 height 39
type input "a"
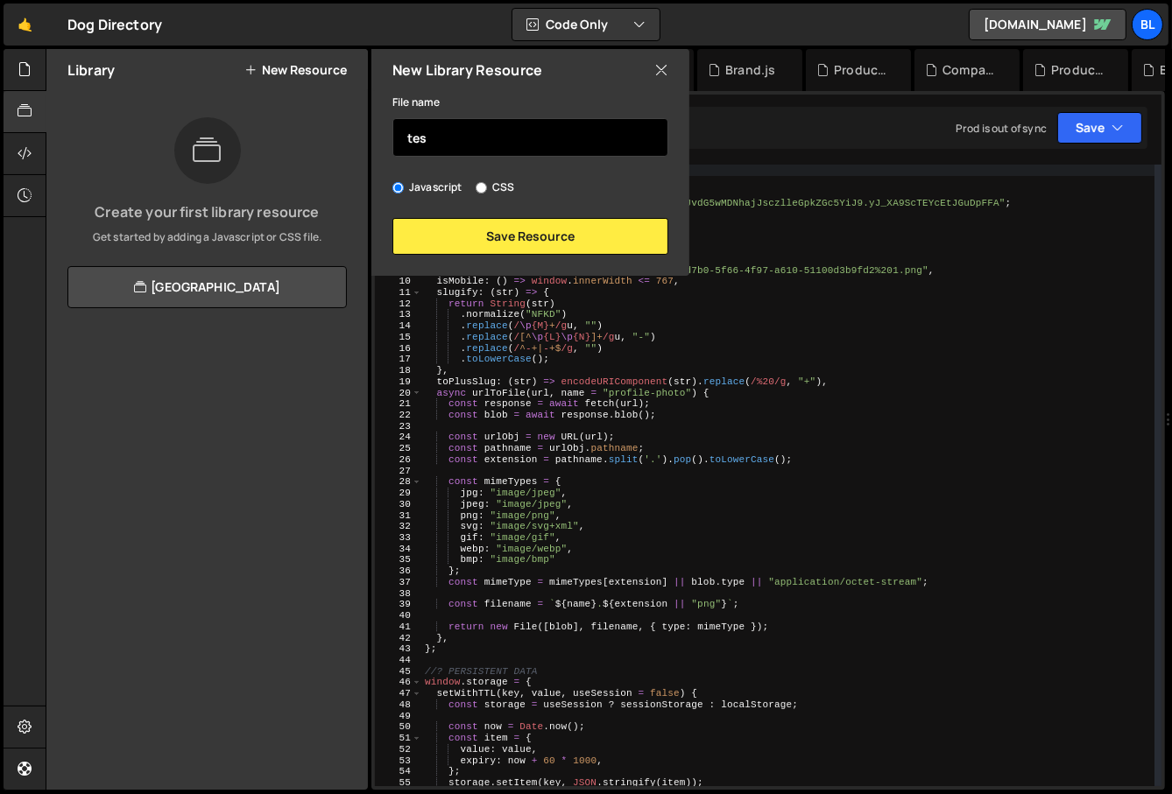
type input "test"
type input "try"
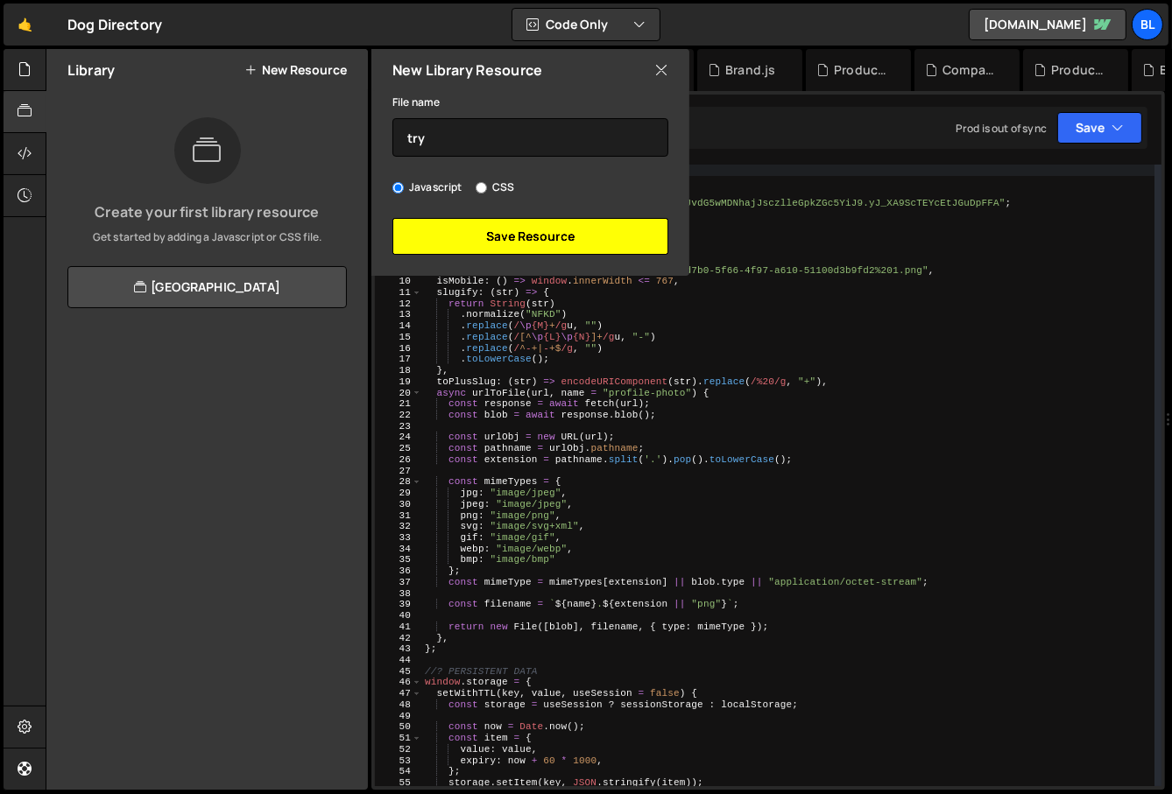
click at [493, 229] on button "Save Resource" at bounding box center [530, 236] width 276 height 37
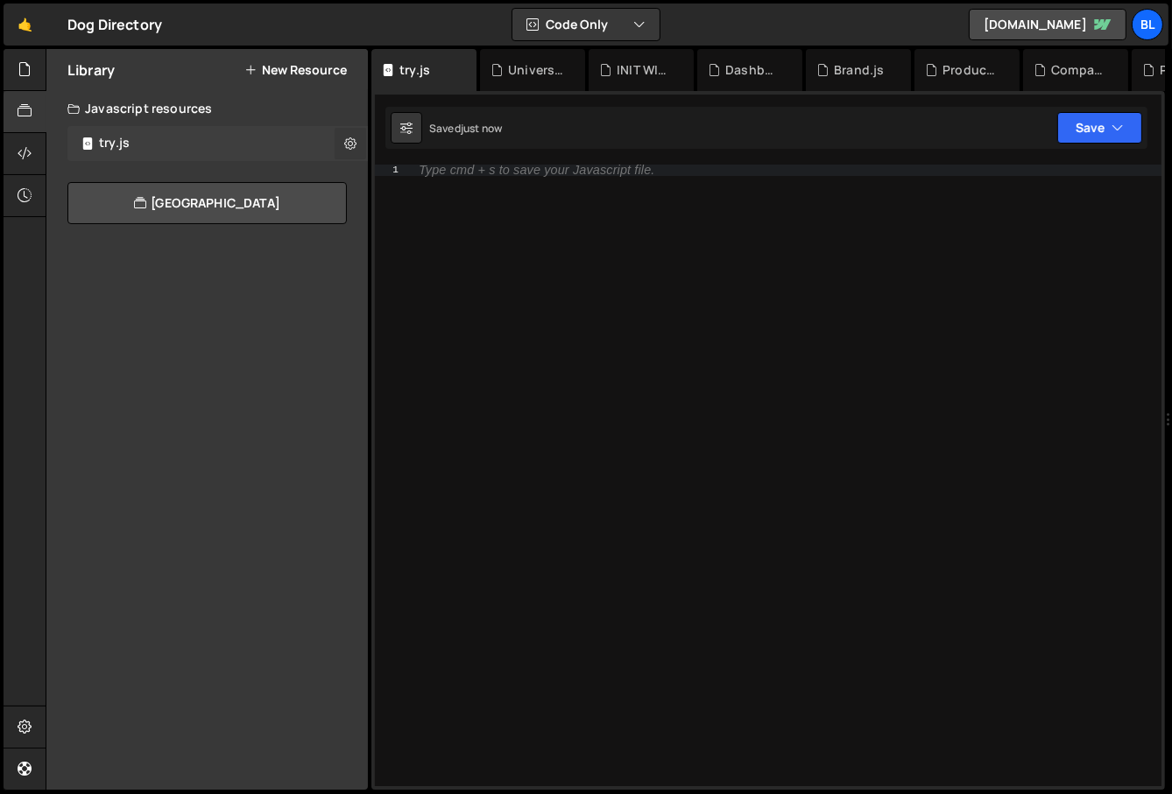
click at [351, 135] on icon at bounding box center [350, 143] width 12 height 17
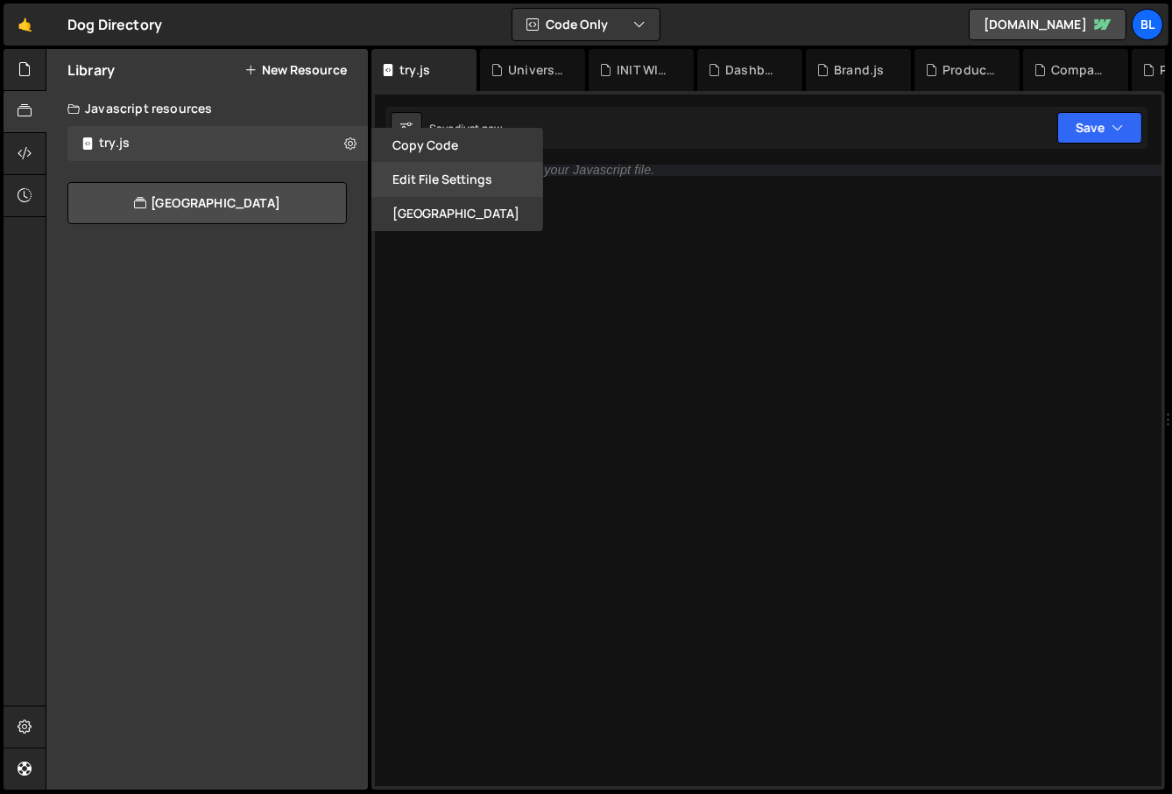
click at [419, 172] on button "Edit File Settings" at bounding box center [457, 179] width 172 height 34
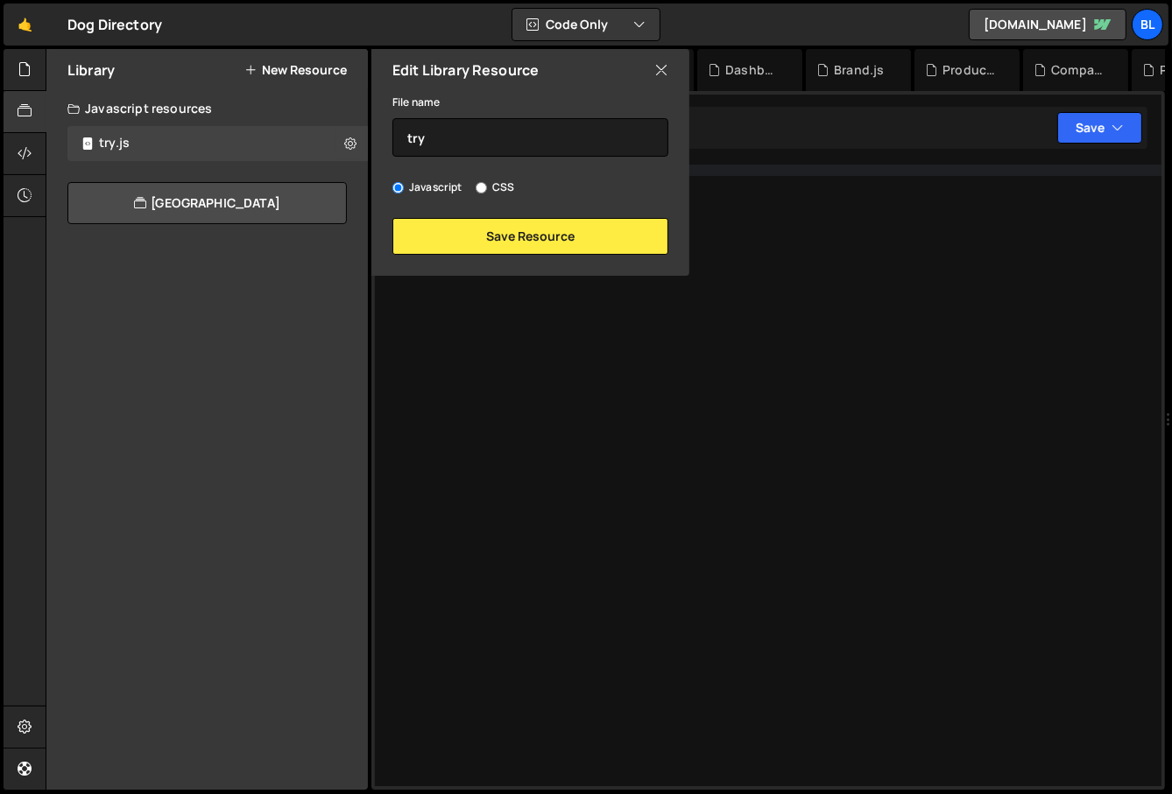
click at [315, 166] on div "Javascript resources try.js 0 CSS resources View Community Library Copy Code Ed…" at bounding box center [206, 157] width 321 height 133
click at [350, 145] on icon at bounding box center [350, 143] width 12 height 17
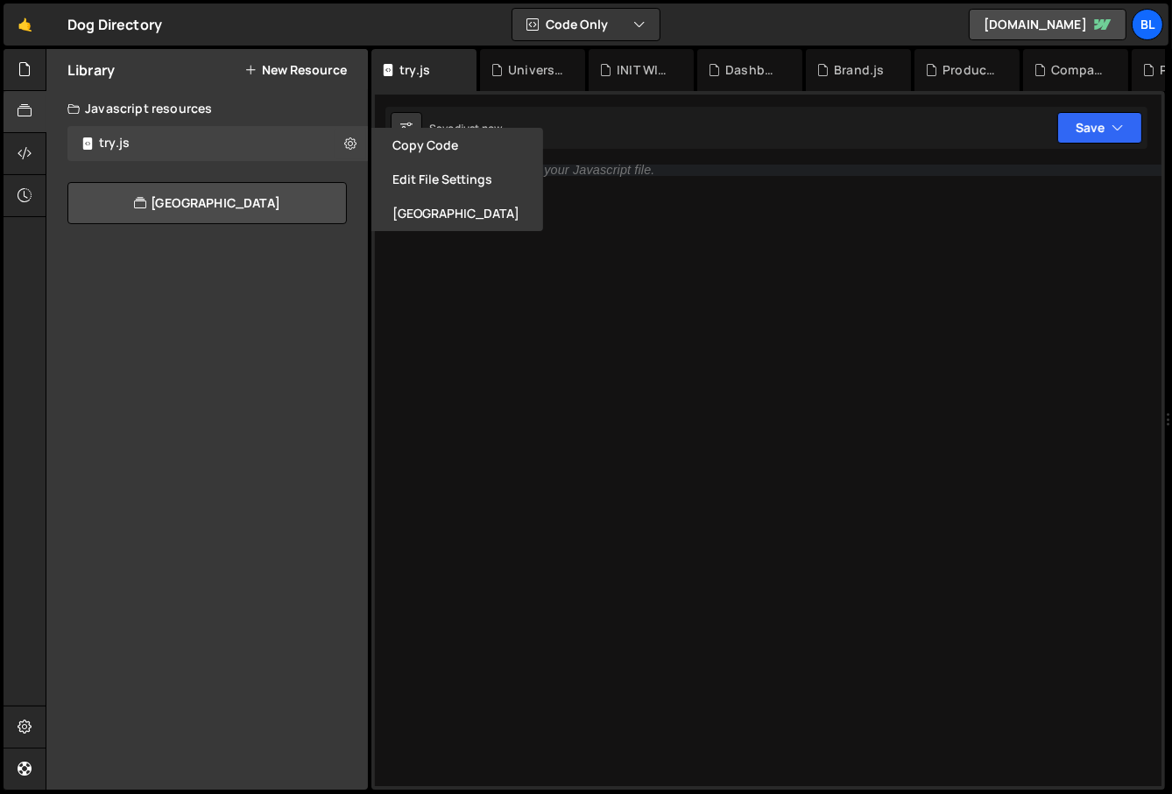
click at [282, 315] on div "Library New Resource Create your first library resource Get started by adding a…" at bounding box center [206, 419] width 321 height 741
click at [478, 371] on div "Type cmd + s to save your Javascript file." at bounding box center [786, 487] width 752 height 645
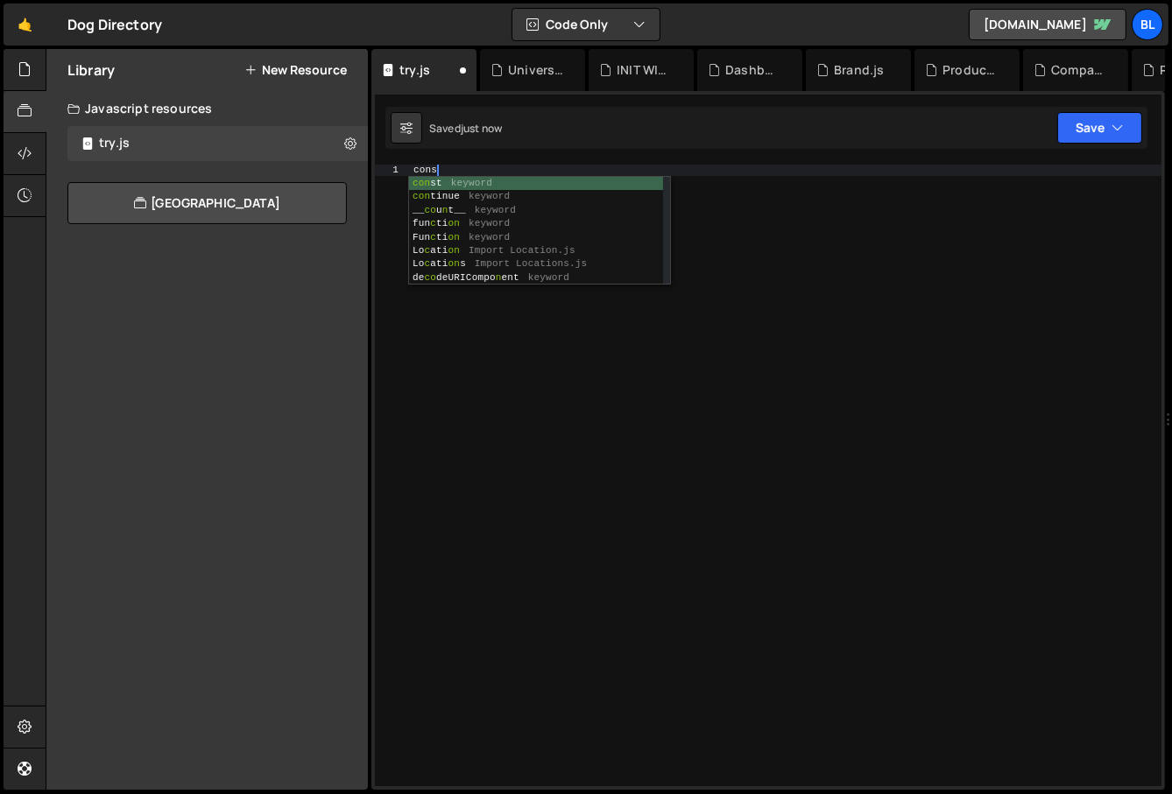
type textarea "conso"
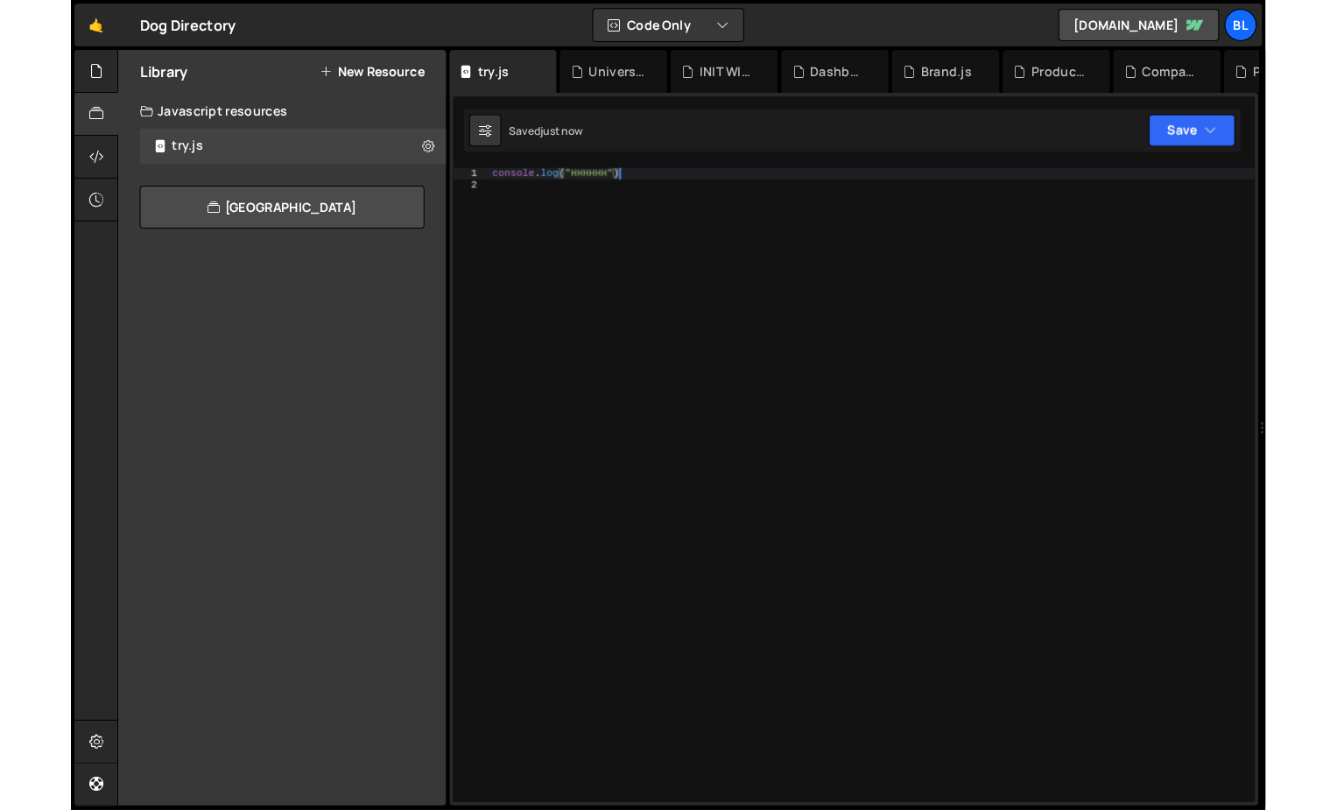
scroll to position [0, 11]
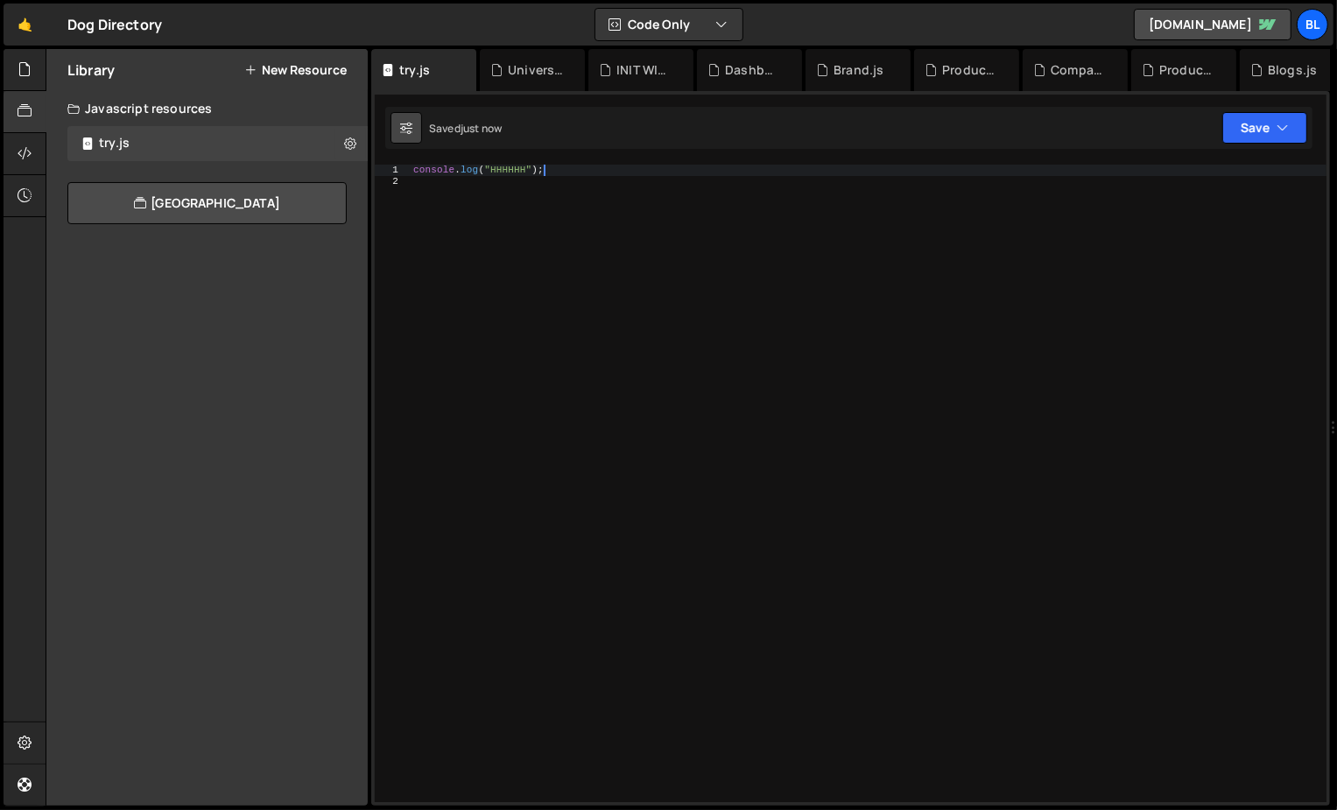
type textarea "console.log("HHHHHH");"
click at [412, 133] on button at bounding box center [407, 128] width 32 height 32
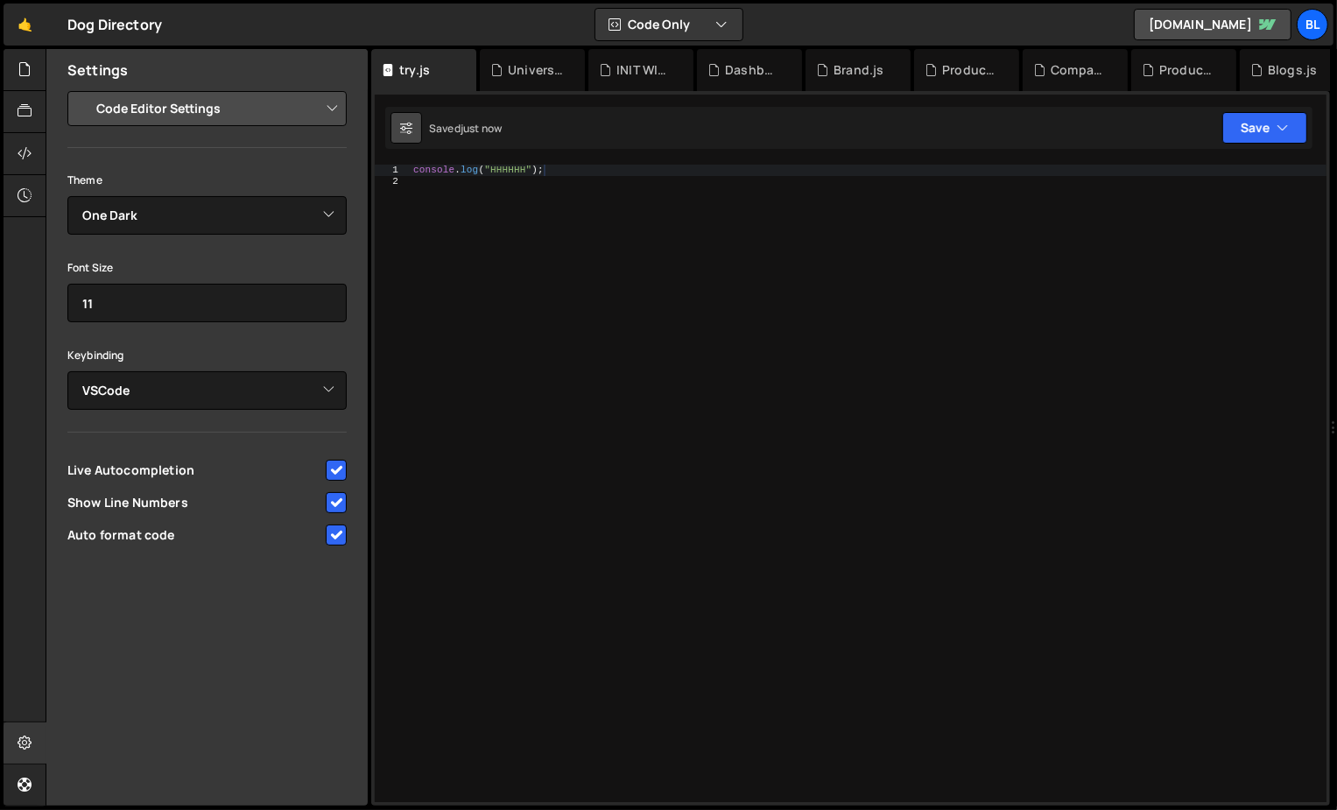
click at [412, 133] on button at bounding box center [407, 128] width 32 height 32
click at [313, 88] on div "Settings" at bounding box center [206, 70] width 321 height 42
click at [409, 123] on icon at bounding box center [406, 128] width 12 height 18
click at [19, 82] on div at bounding box center [25, 70] width 43 height 42
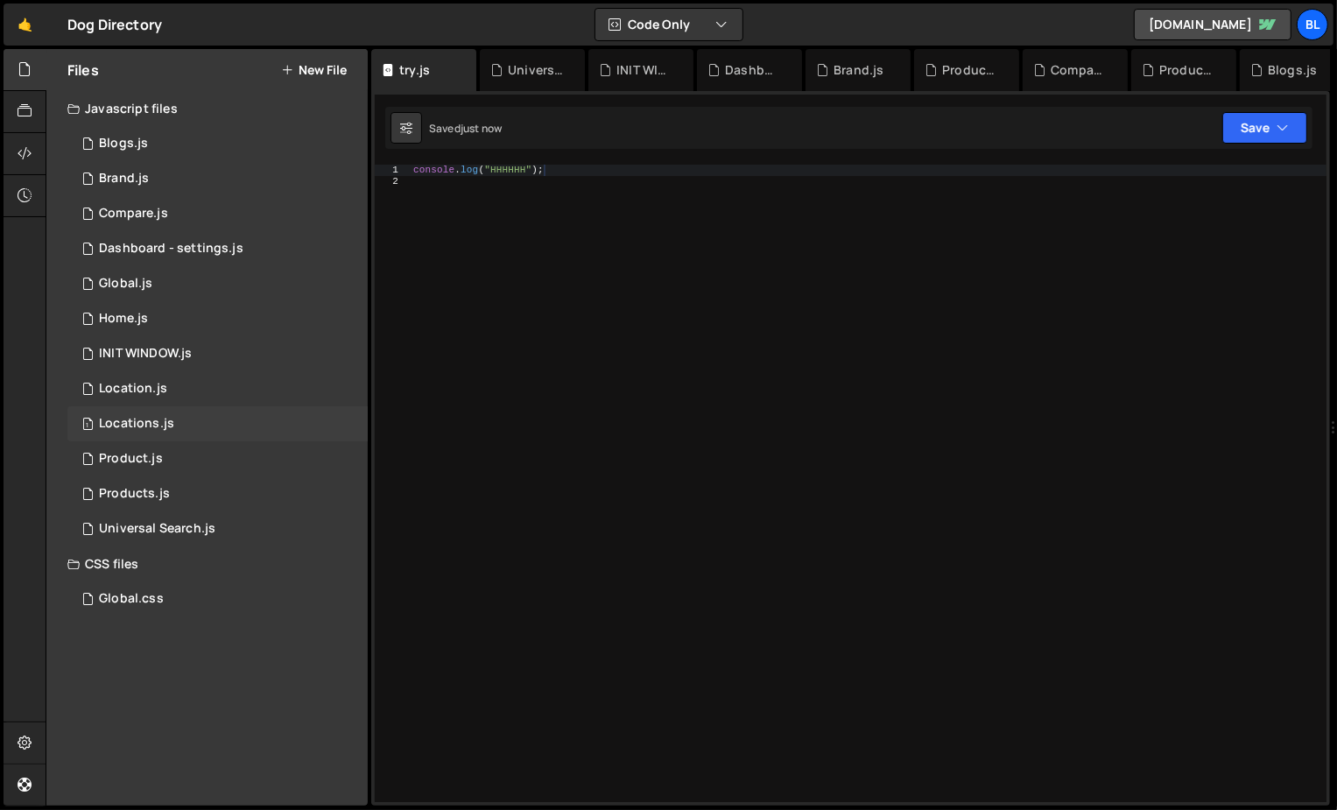
click at [202, 426] on div "1 Locations.js 0" at bounding box center [217, 423] width 300 height 35
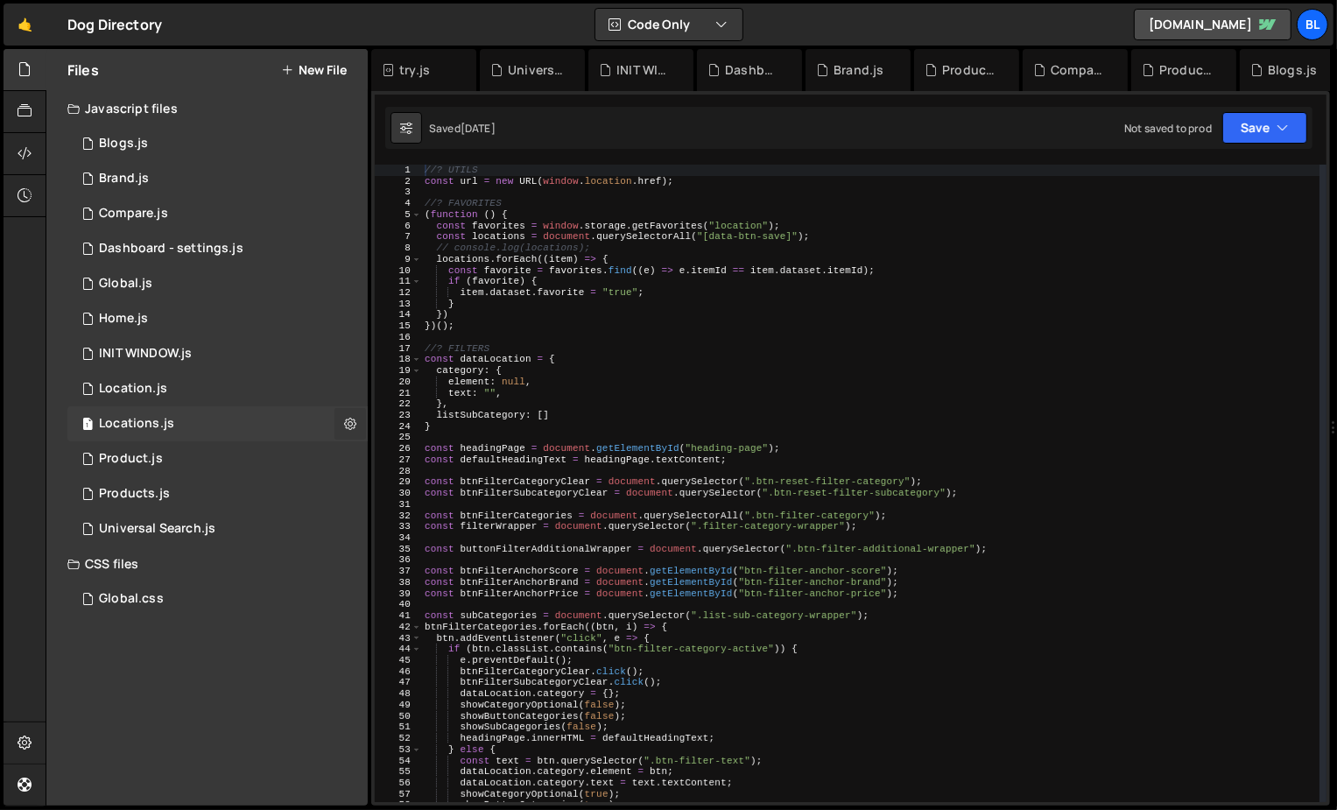
click at [351, 427] on icon at bounding box center [350, 423] width 12 height 17
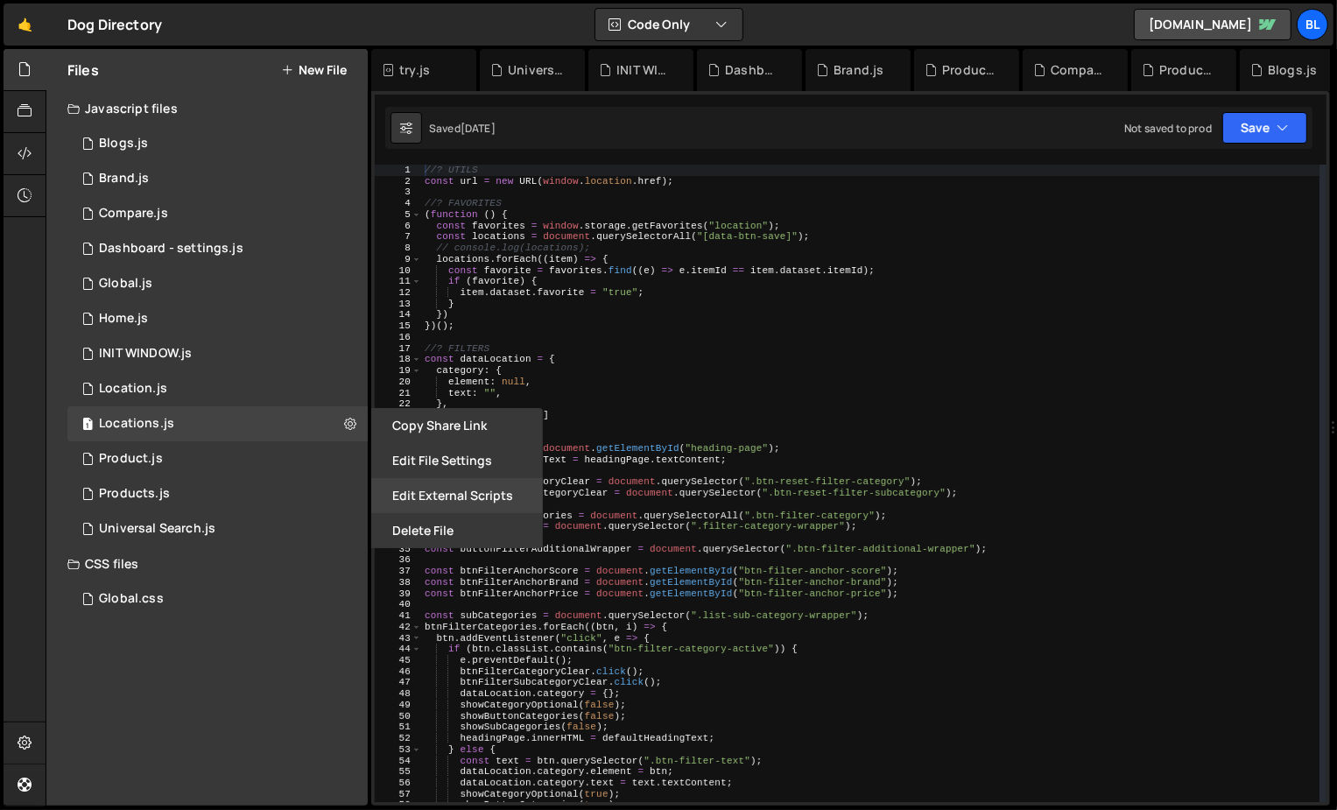
click at [445, 492] on button "Edit External Scripts" at bounding box center [457, 495] width 172 height 35
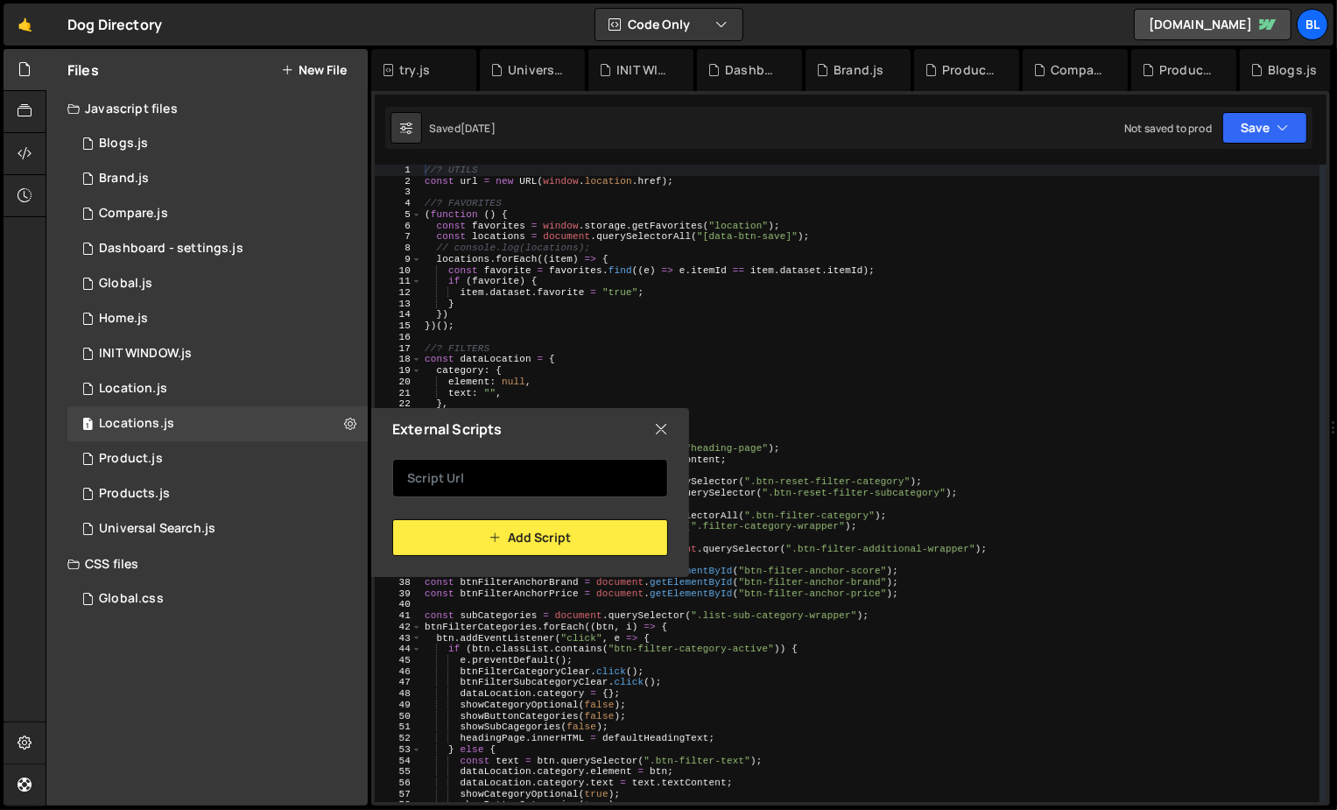
click at [480, 469] on input "text" at bounding box center [530, 478] width 276 height 39
click at [272, 638] on div "Files New File Javascript files 1 Blogs.js 0 1 Brand.js 0 1 Compare.js 0 1 1 1 0" at bounding box center [206, 427] width 321 height 757
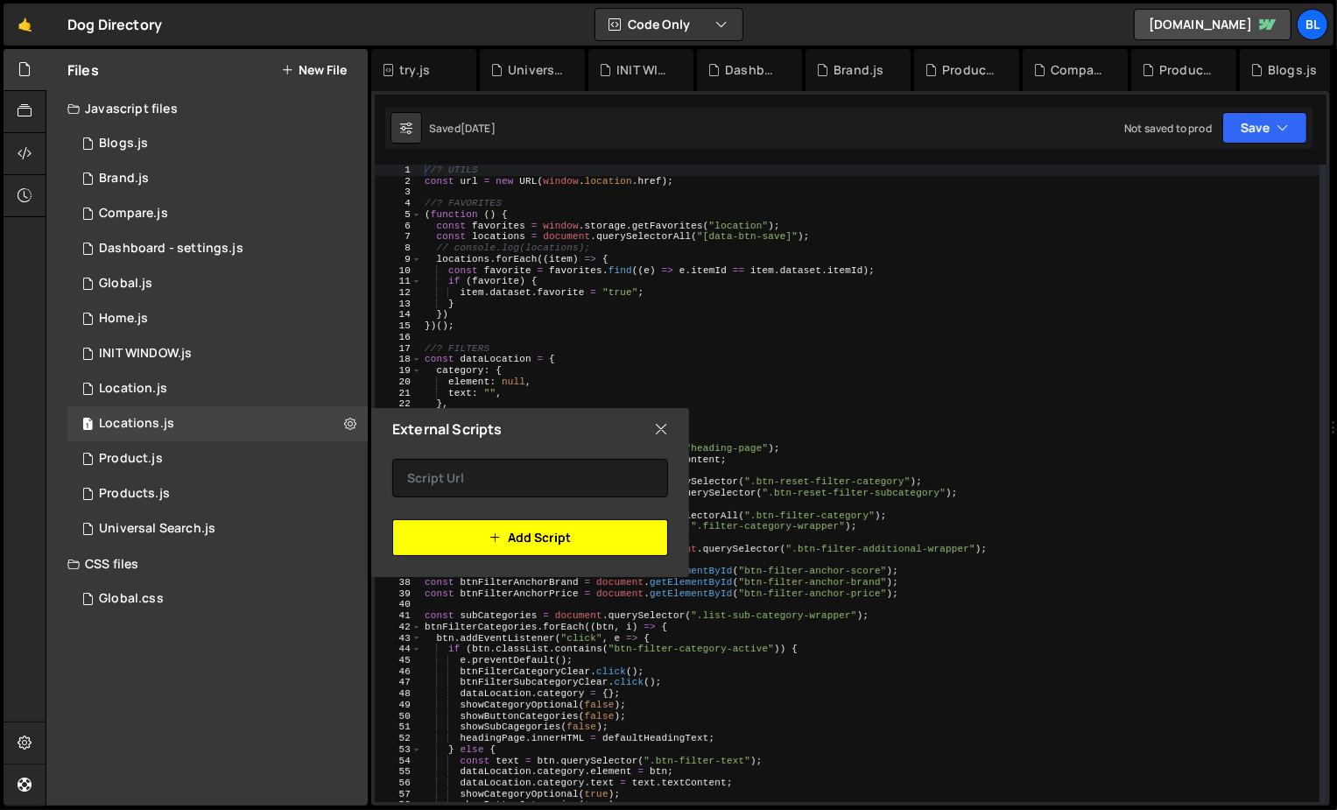
click at [455, 544] on button "Add Script" at bounding box center [530, 537] width 276 height 37
click at [162, 736] on div "Files New File Javascript files 1 Blogs.js 0 1 Brand.js 0 1 Compare.js 0 1 1 1 0" at bounding box center [206, 427] width 321 height 757
click at [109, 530] on div "Universal Search.js" at bounding box center [157, 529] width 116 height 16
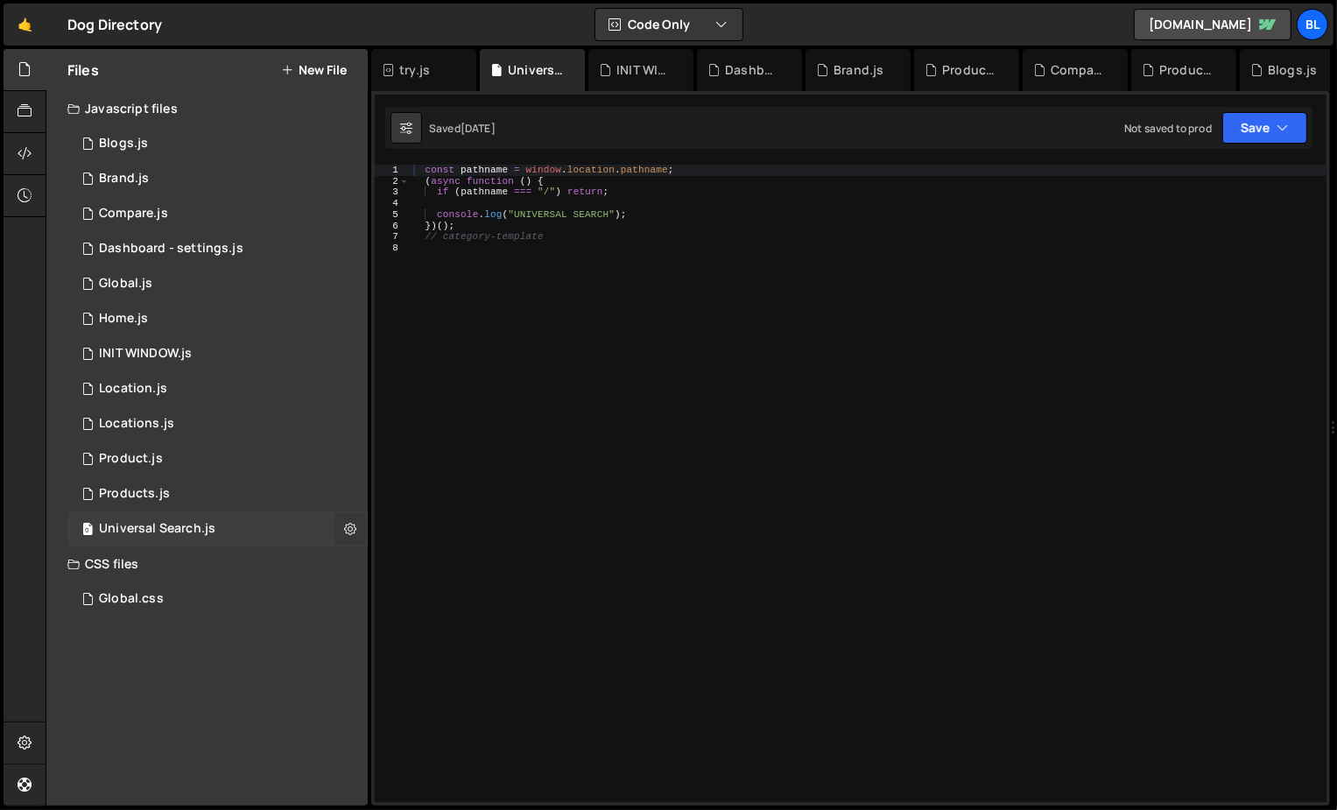
click at [359, 516] on button at bounding box center [351, 529] width 32 height 32
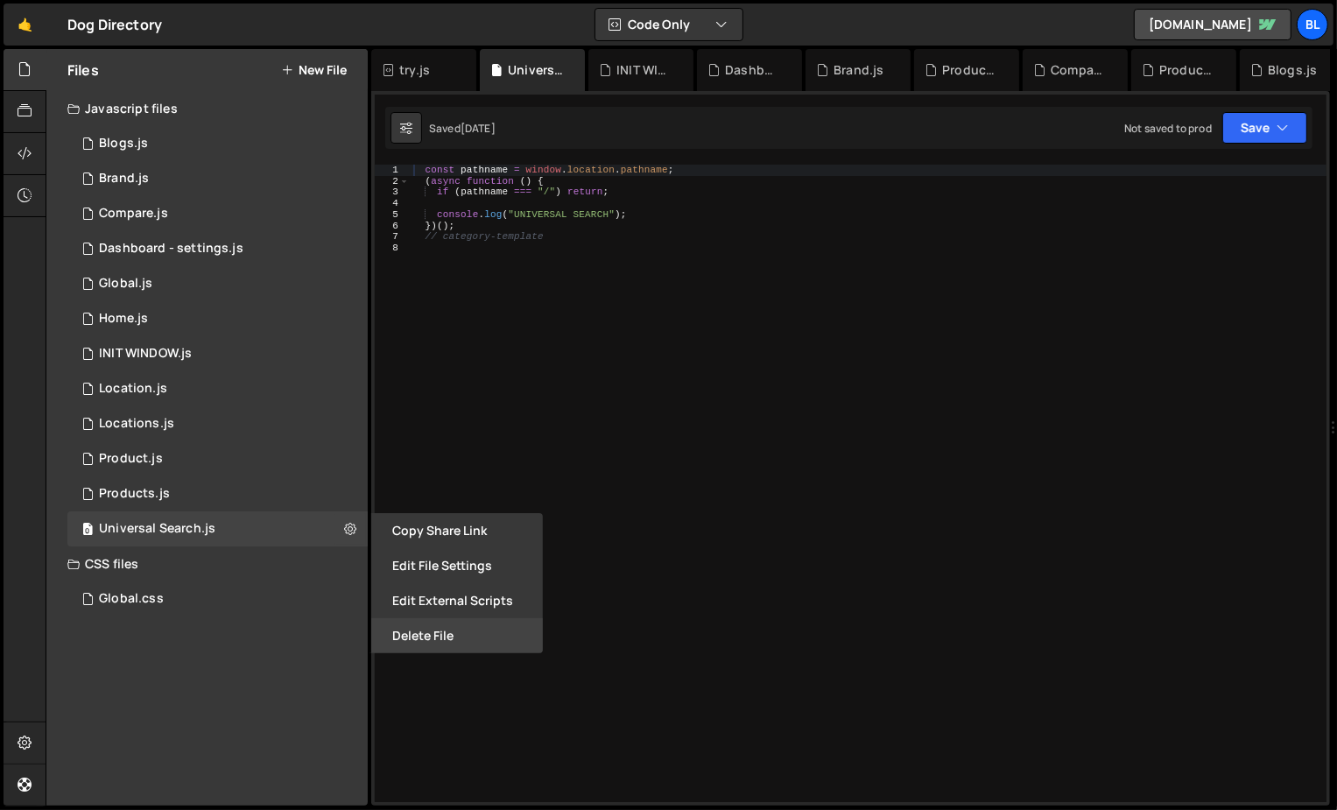
click at [453, 632] on button "Delete File" at bounding box center [457, 635] width 172 height 35
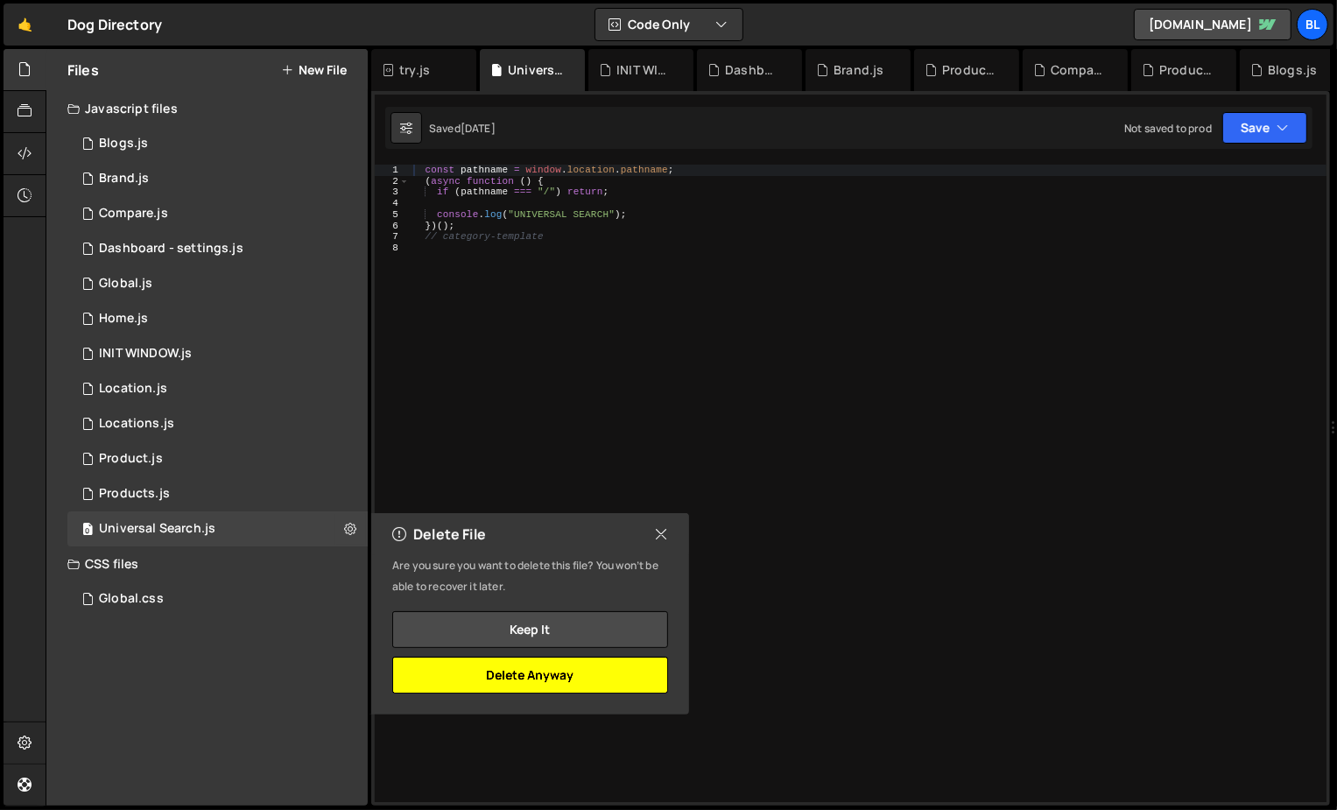
click at [469, 673] on button "Delete Anyway" at bounding box center [530, 675] width 276 height 37
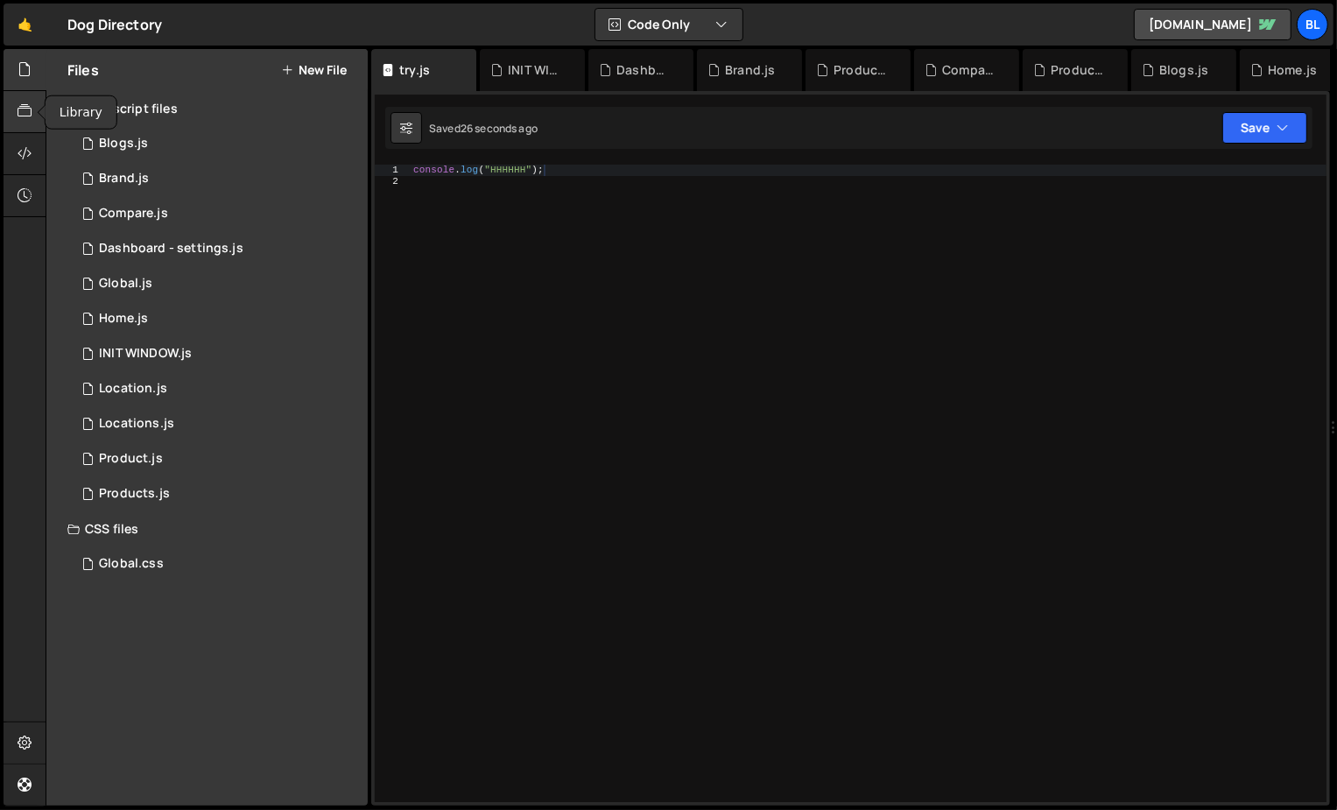
click at [30, 101] on div at bounding box center [25, 112] width 43 height 42
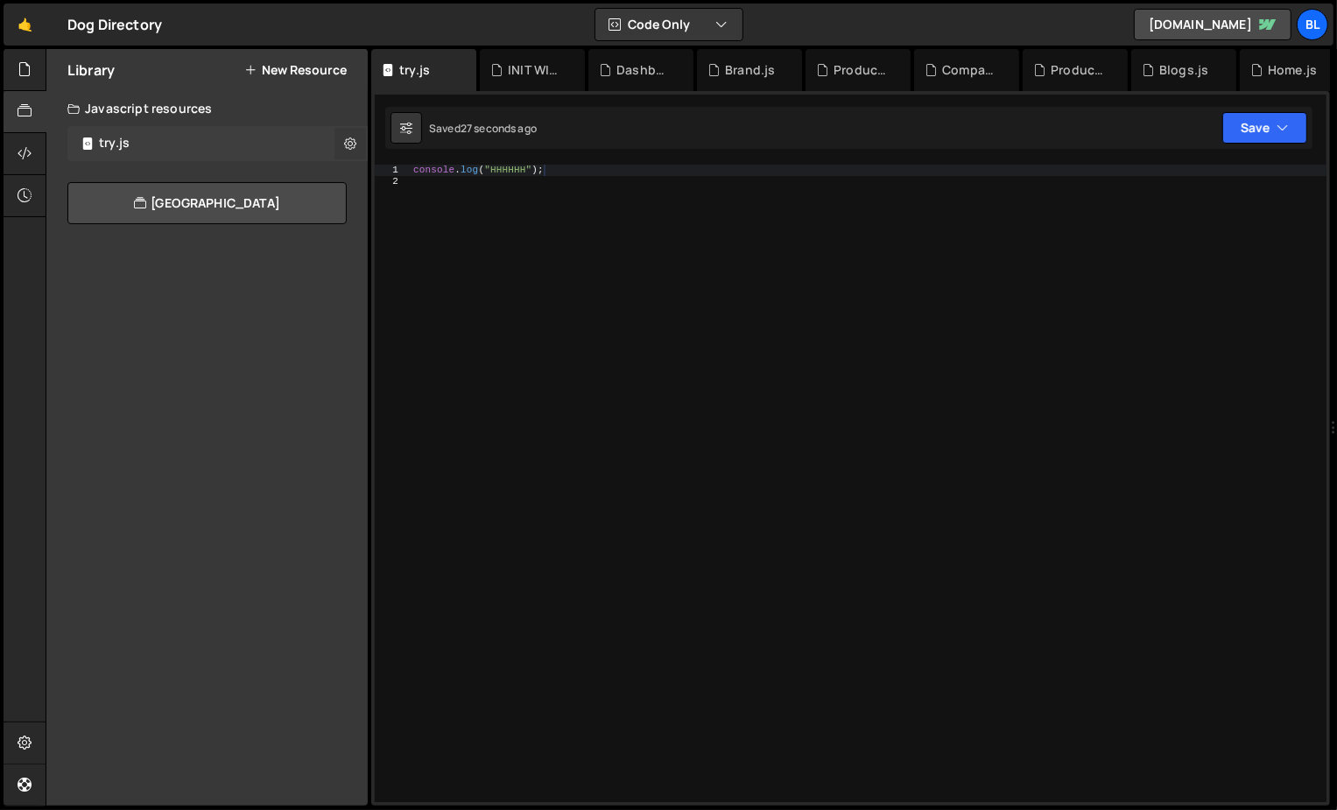
click at [346, 141] on icon at bounding box center [350, 143] width 12 height 17
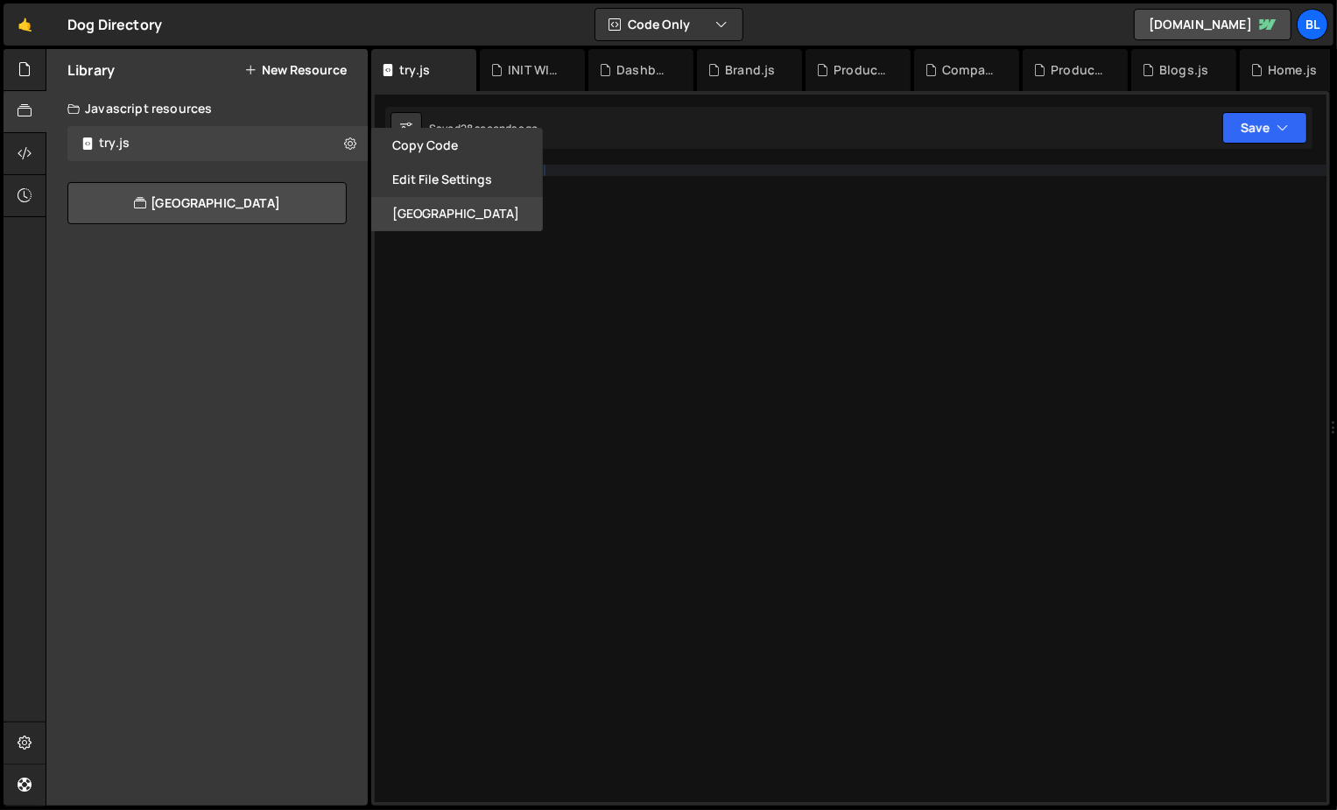
click at [426, 213] on button "Delete Library" at bounding box center [457, 214] width 172 height 34
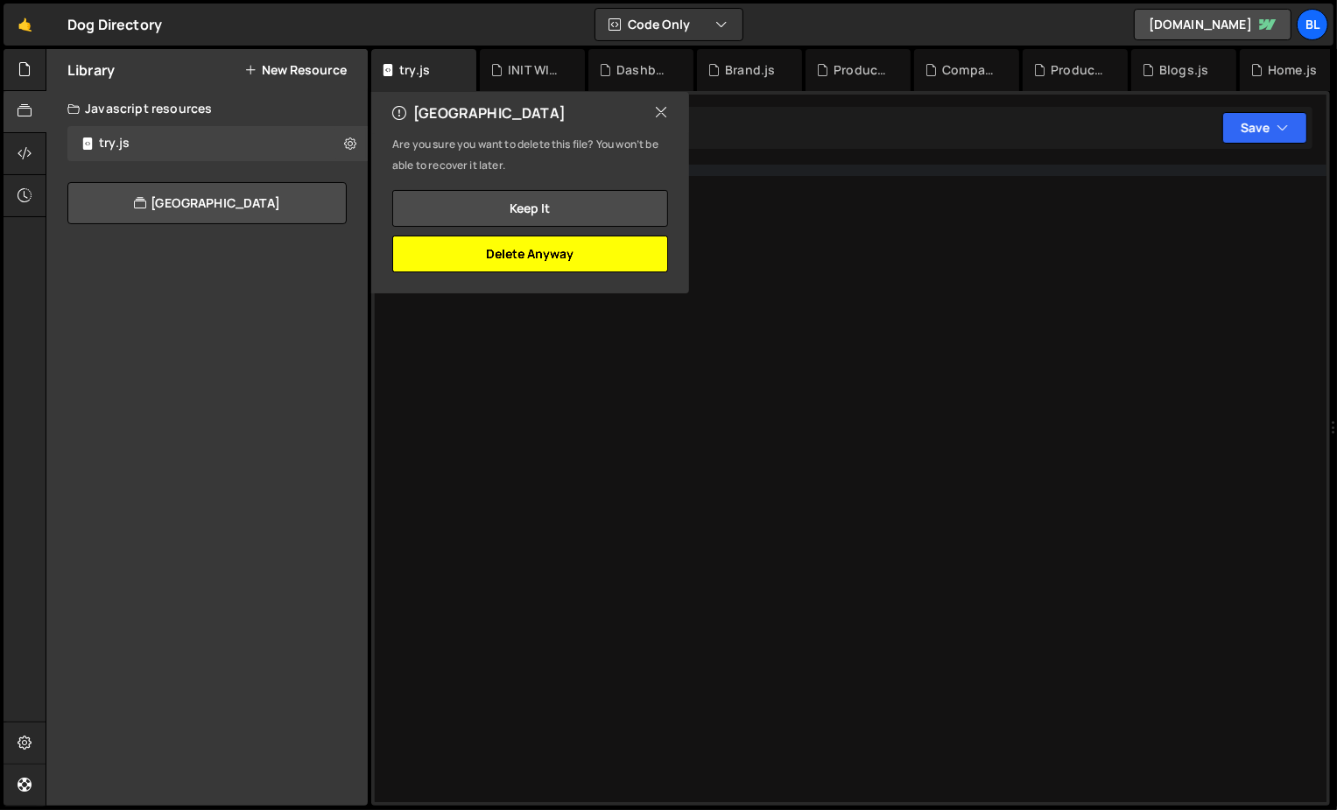
click at [550, 247] on button "Delete Anyway" at bounding box center [530, 254] width 276 height 37
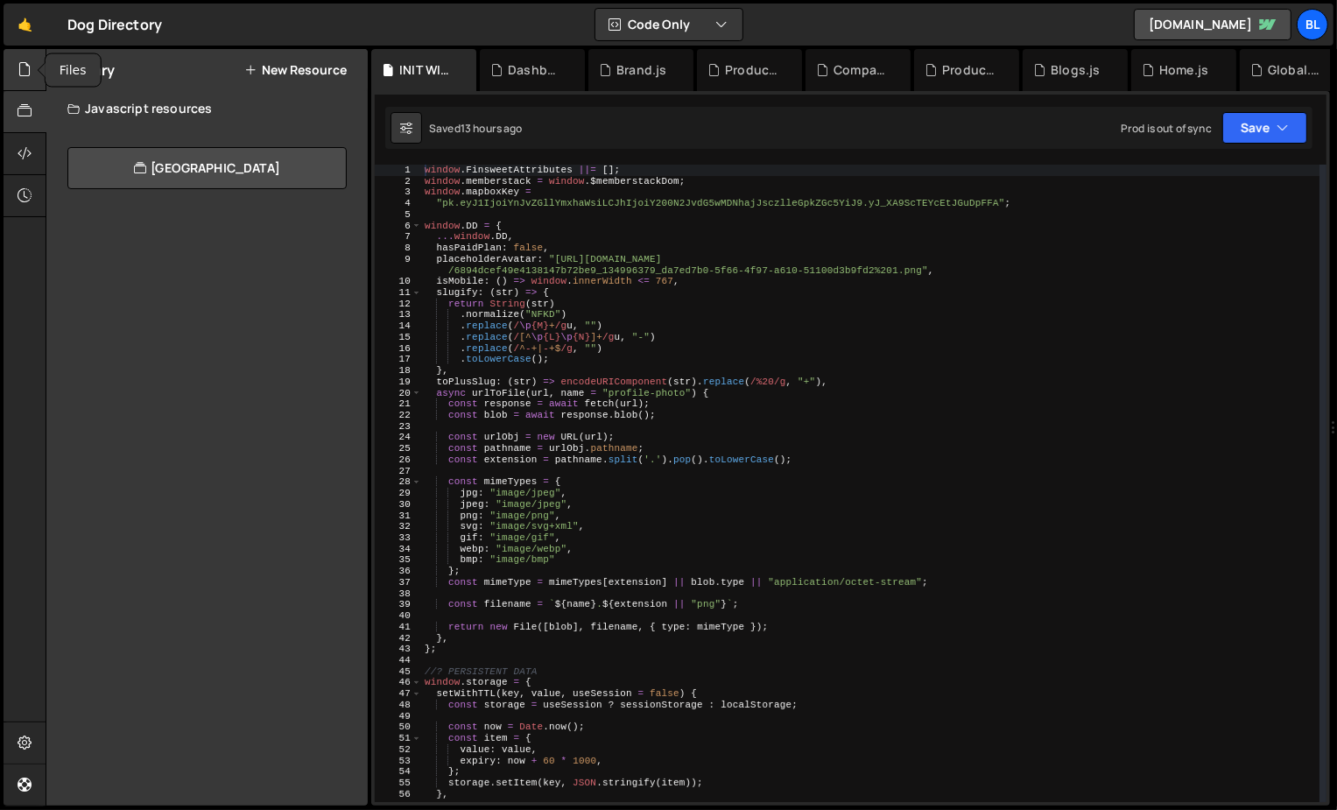
click at [20, 63] on icon at bounding box center [25, 69] width 14 height 19
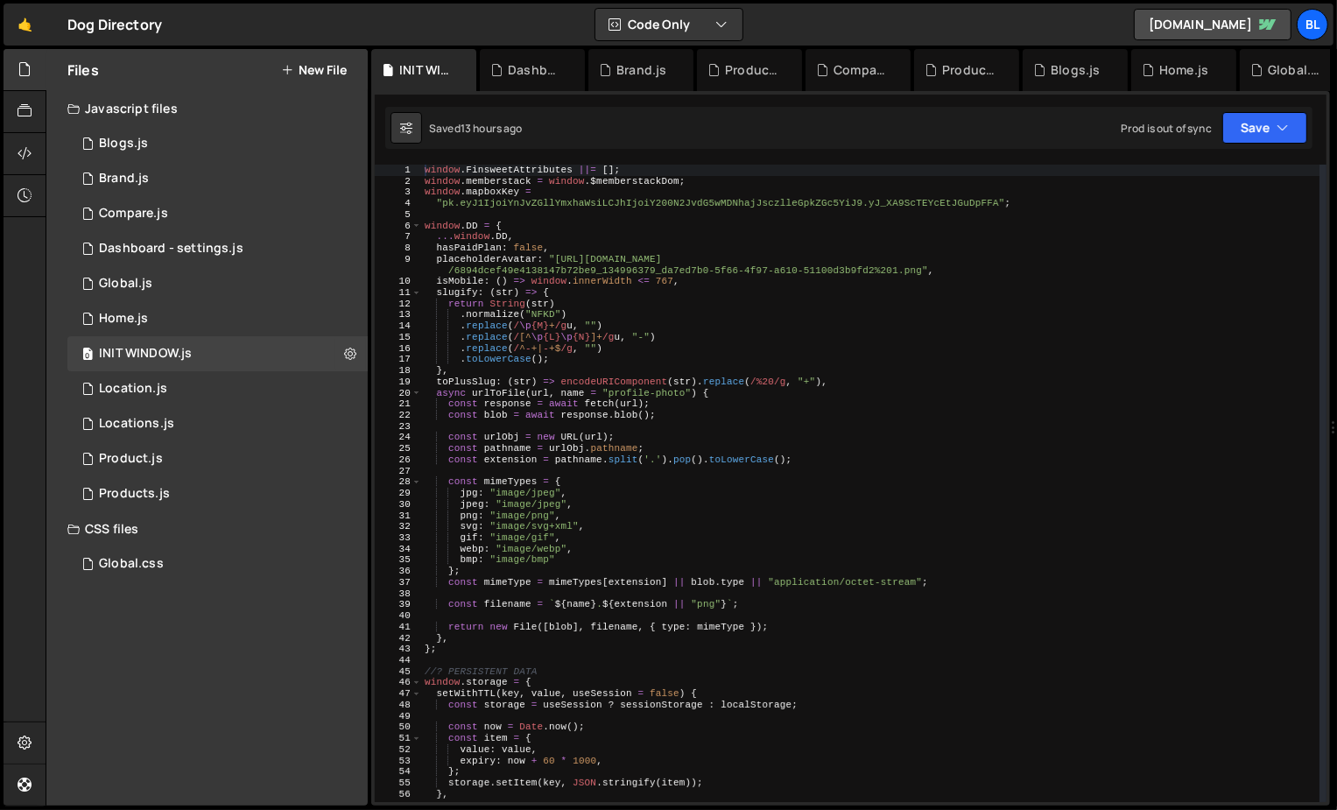
click at [619, 502] on div "window . FinsweetAttributes ||= [ ] ; window . memberstack = window . $memberst…" at bounding box center [870, 487] width 898 height 645
type textarea "jpeg: "image/jpeg","
click at [230, 393] on div "1 Location.js 0" at bounding box center [217, 388] width 300 height 35
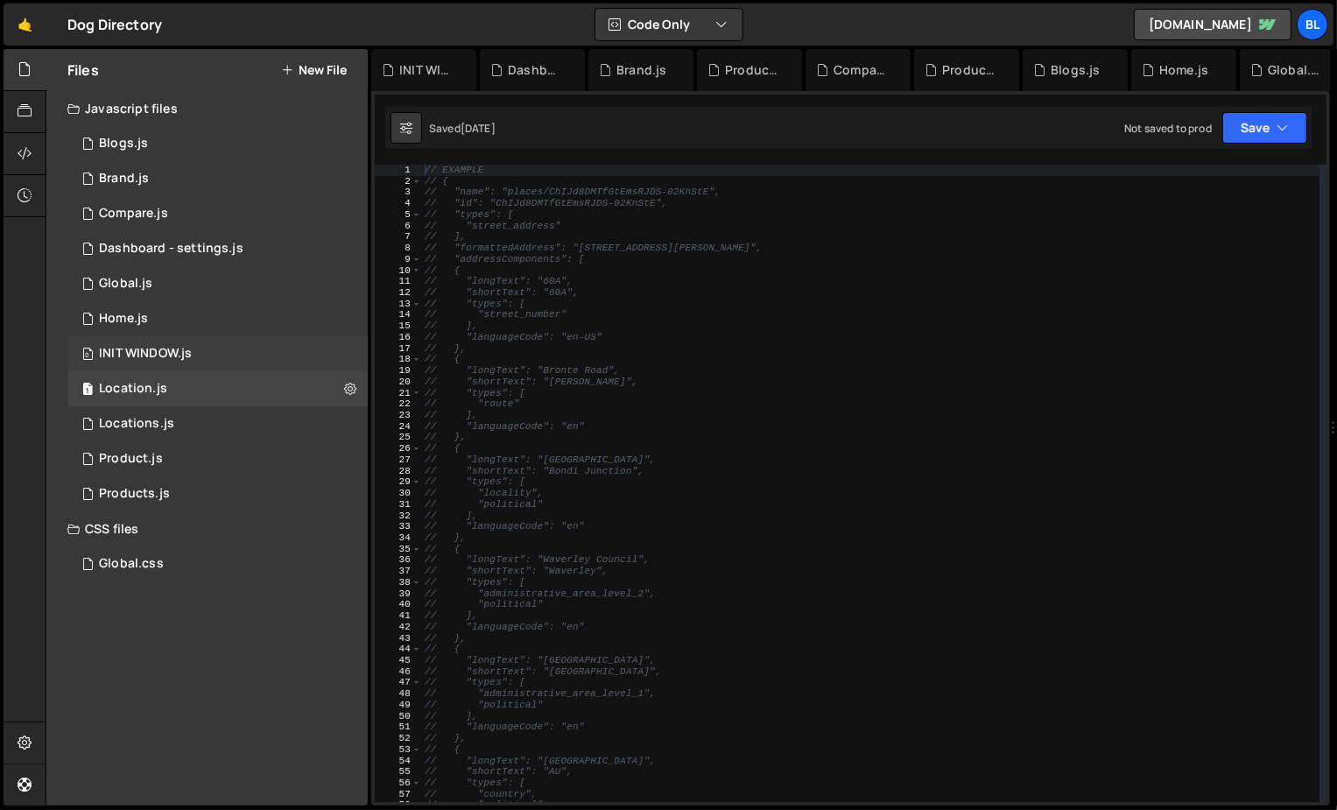
scroll to position [30553, 0]
click at [184, 511] on div "CSS files" at bounding box center [206, 528] width 321 height 35
click at [198, 96] on div "Javascript files" at bounding box center [206, 108] width 321 height 35
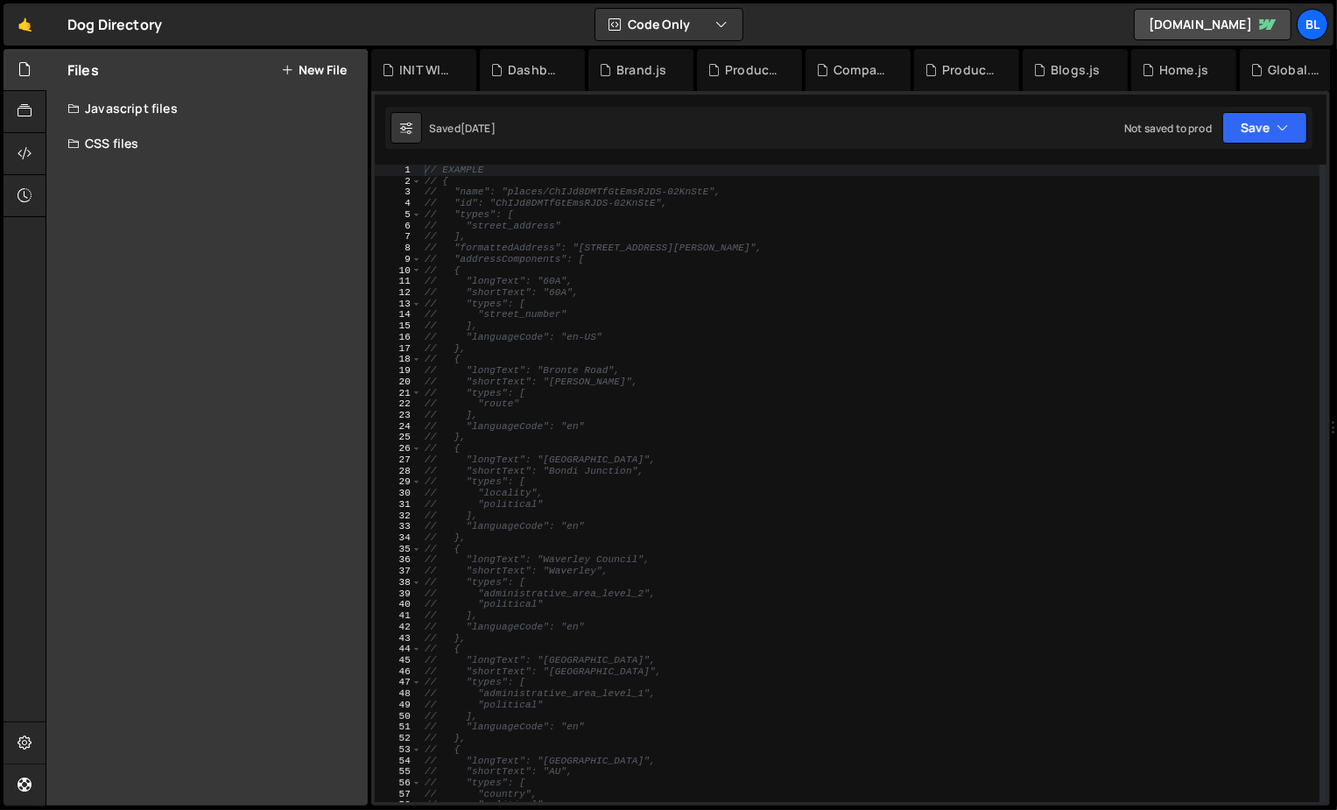
click at [198, 96] on div "Javascript files" at bounding box center [206, 108] width 321 height 35
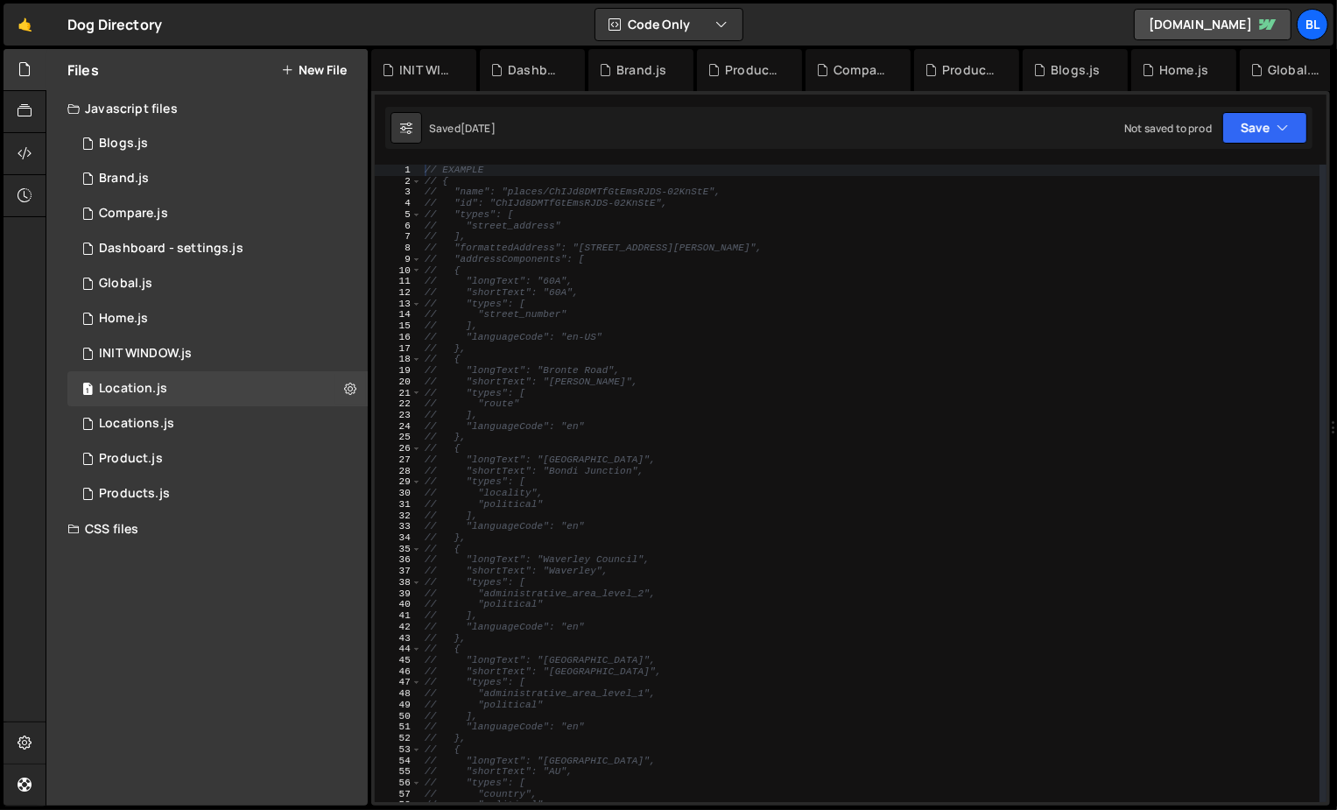
click at [153, 518] on div "CSS files" at bounding box center [206, 528] width 321 height 35
click at [622, 520] on div "// EXAMPLE // { // "name": "places/ChIJd8DMTfGtEmsRJDS-02KnStE", // "id": "ChIJ…" at bounding box center [870, 495] width 899 height 660
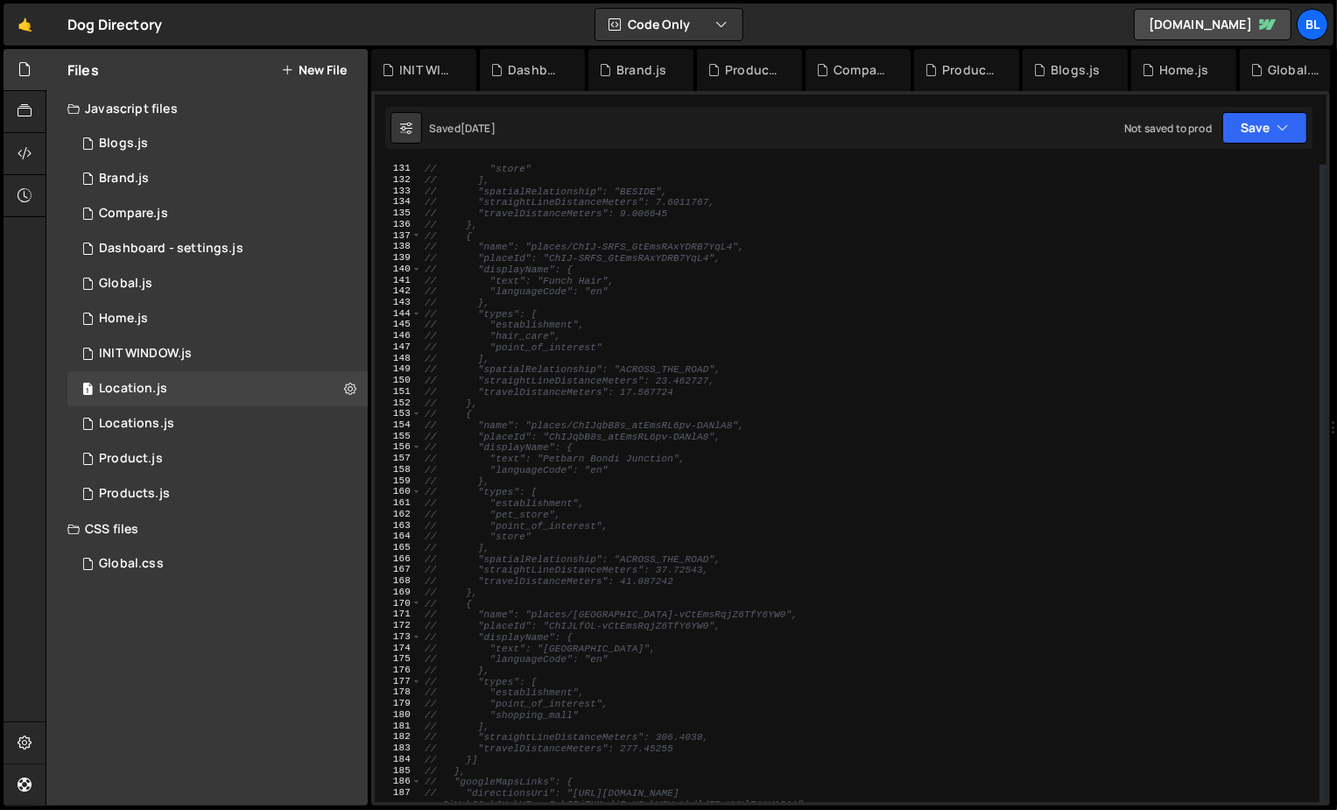
scroll to position [1456, 0]
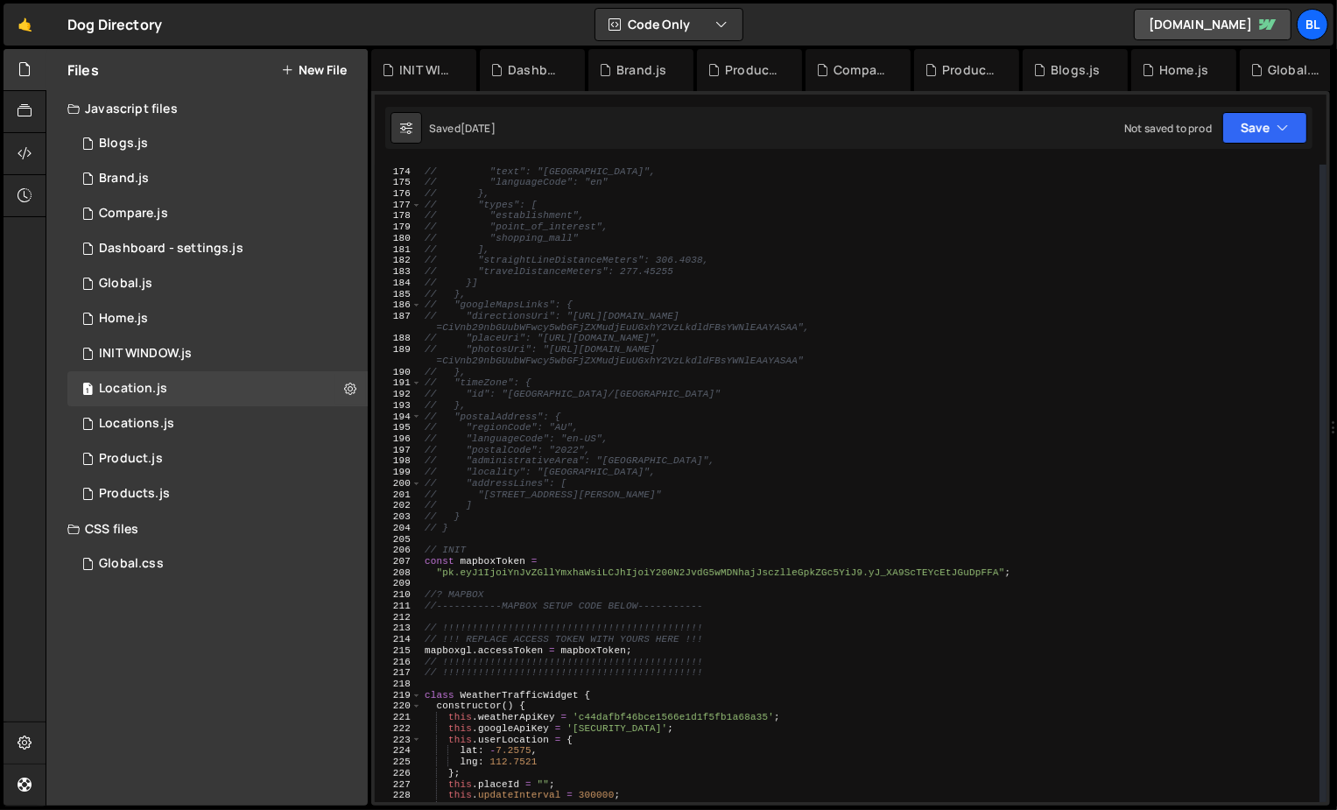
click at [595, 675] on div "// "displayName": { // "text": "Westfield Bondi Junction", // "languageCode": "…" at bounding box center [870, 485] width 899 height 660
type textarea "// !!!!!!!!!!!!!!!!!!!!!!!!!!!!!!!!!!!!!!!!!!!!"
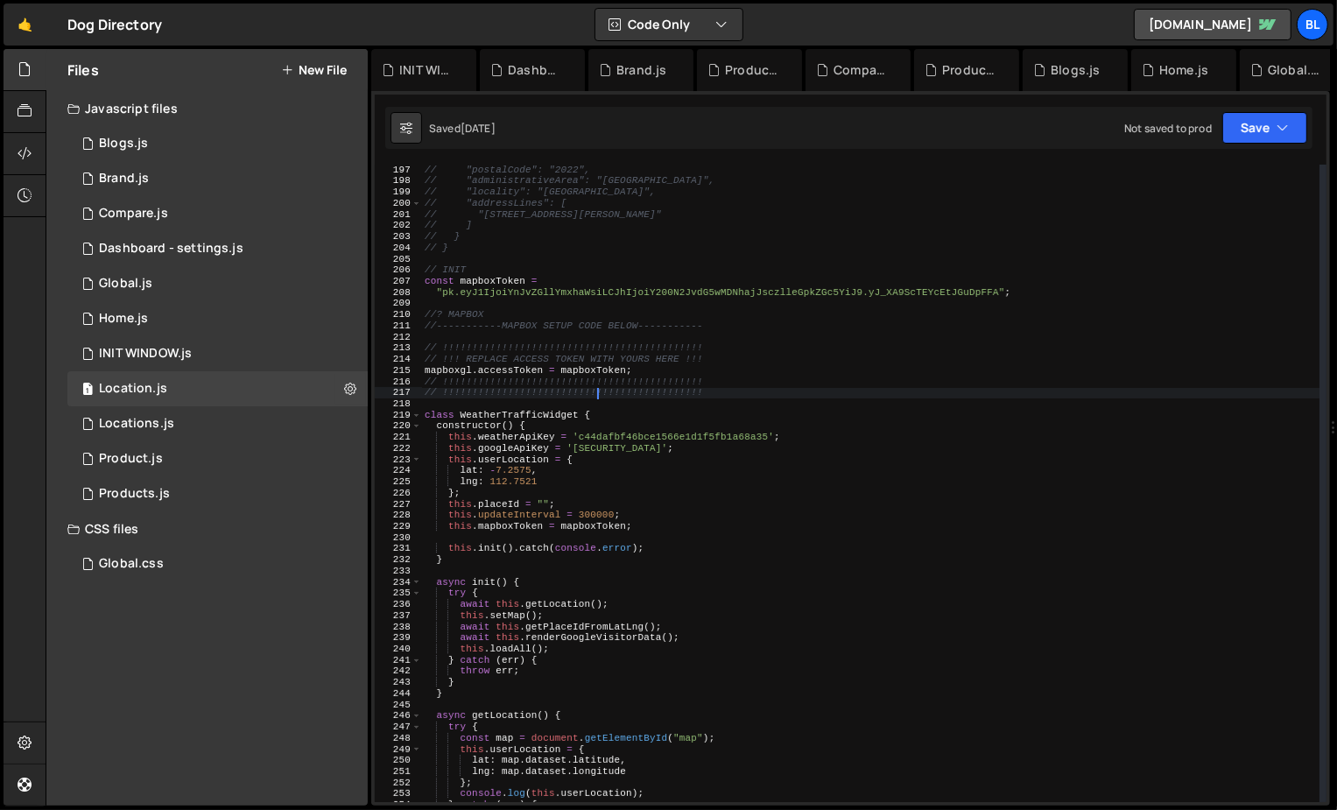
scroll to position [2218, 0]
click at [160, 353] on div "INIT WINDOW.js" at bounding box center [145, 354] width 93 height 16
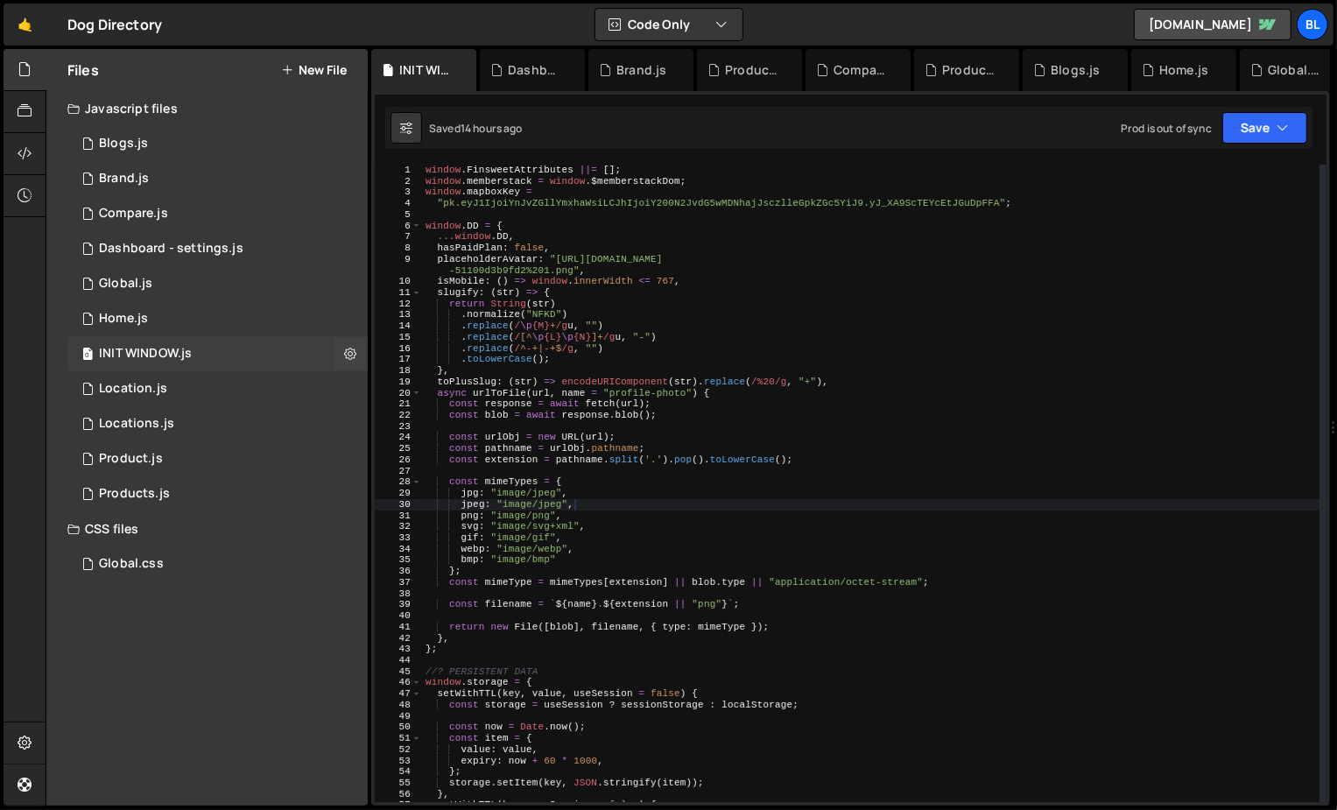
scroll to position [0, 0]
click at [485, 189] on div "window . FinsweetAttributes ||= [ ] ; window . memberstack = window . $memberst…" at bounding box center [871, 495] width 898 height 660
type textarea "window.mapboxKey ="
click at [485, 189] on div "window . FinsweetAttributes ||= [ ] ; window . memberstack = window . $memberst…" at bounding box center [871, 495] width 898 height 660
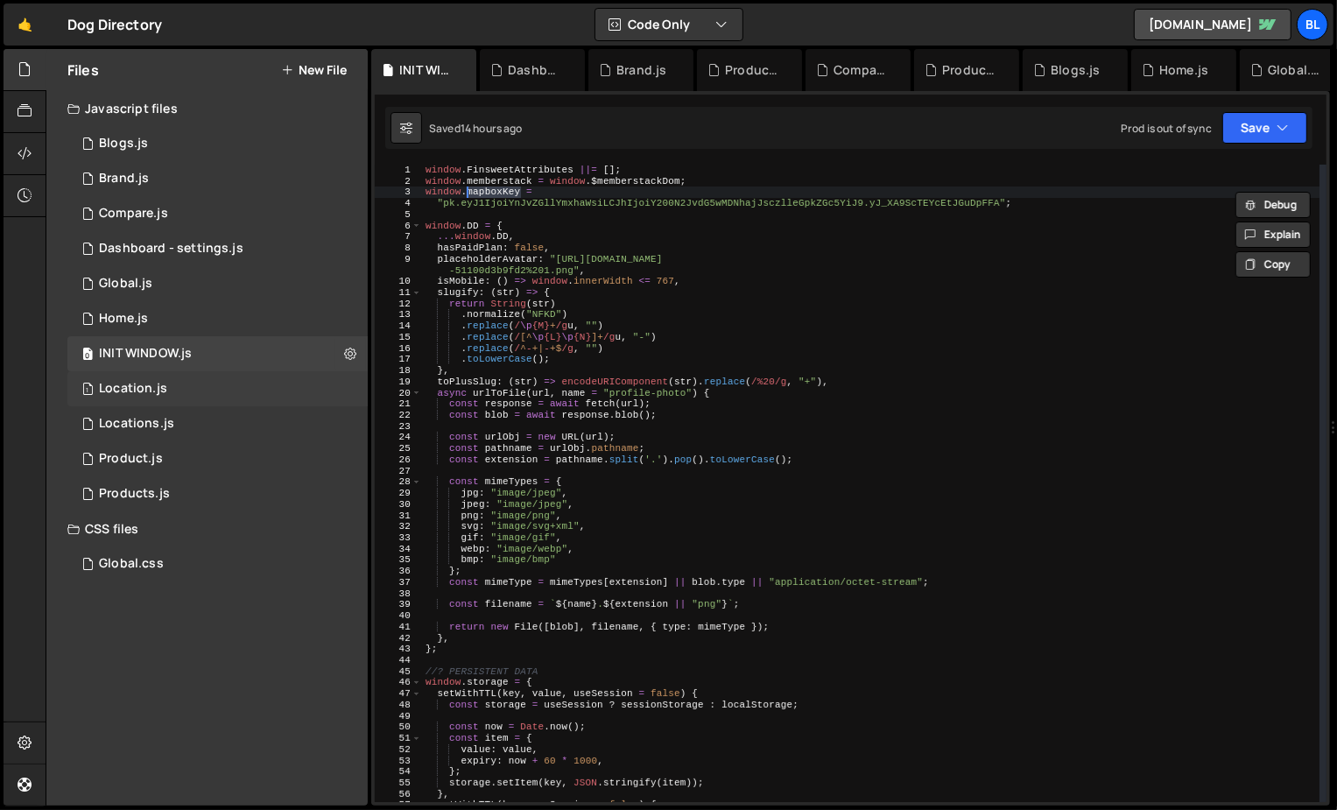
click at [166, 379] on div "1 Location.js 0" at bounding box center [220, 388] width 306 height 35
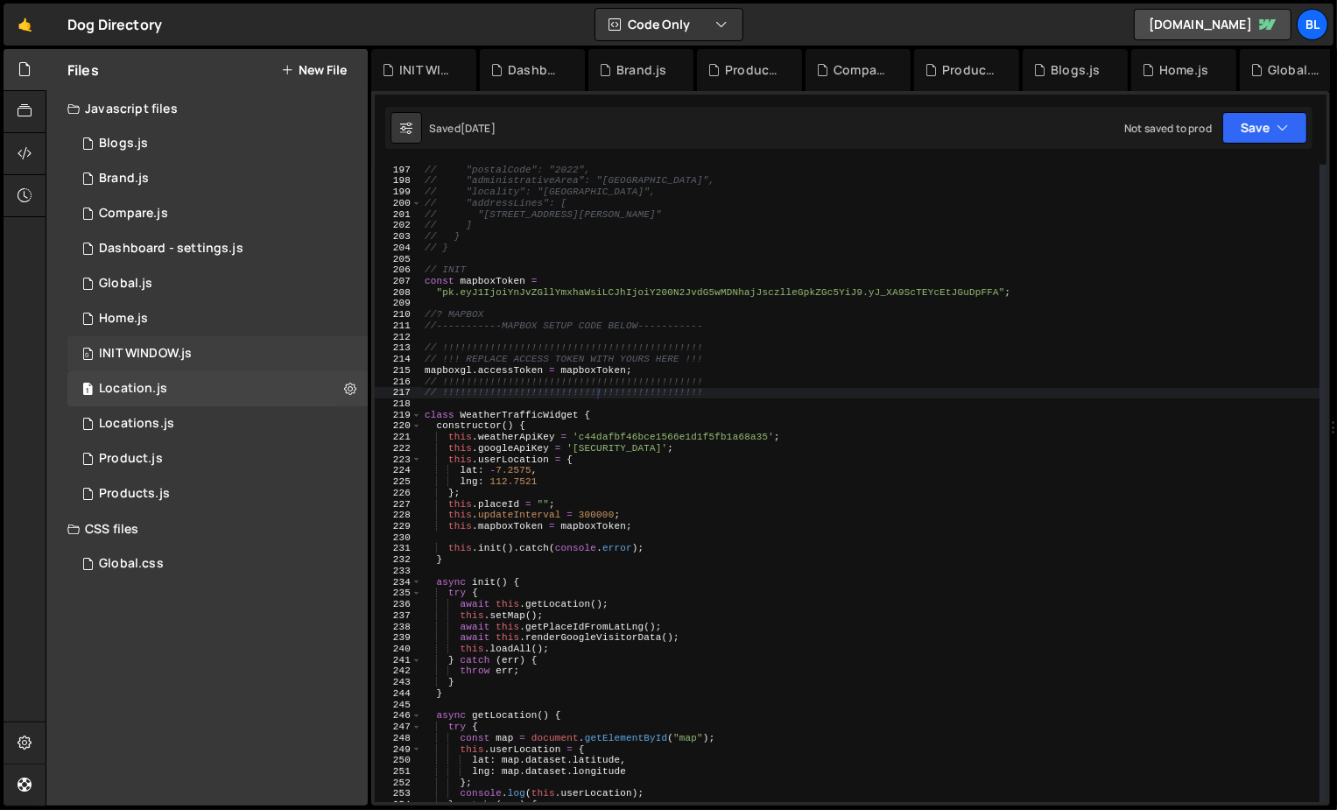
scroll to position [30553, 0]
click at [179, 353] on div "INIT WINDOW.js" at bounding box center [145, 354] width 93 height 16
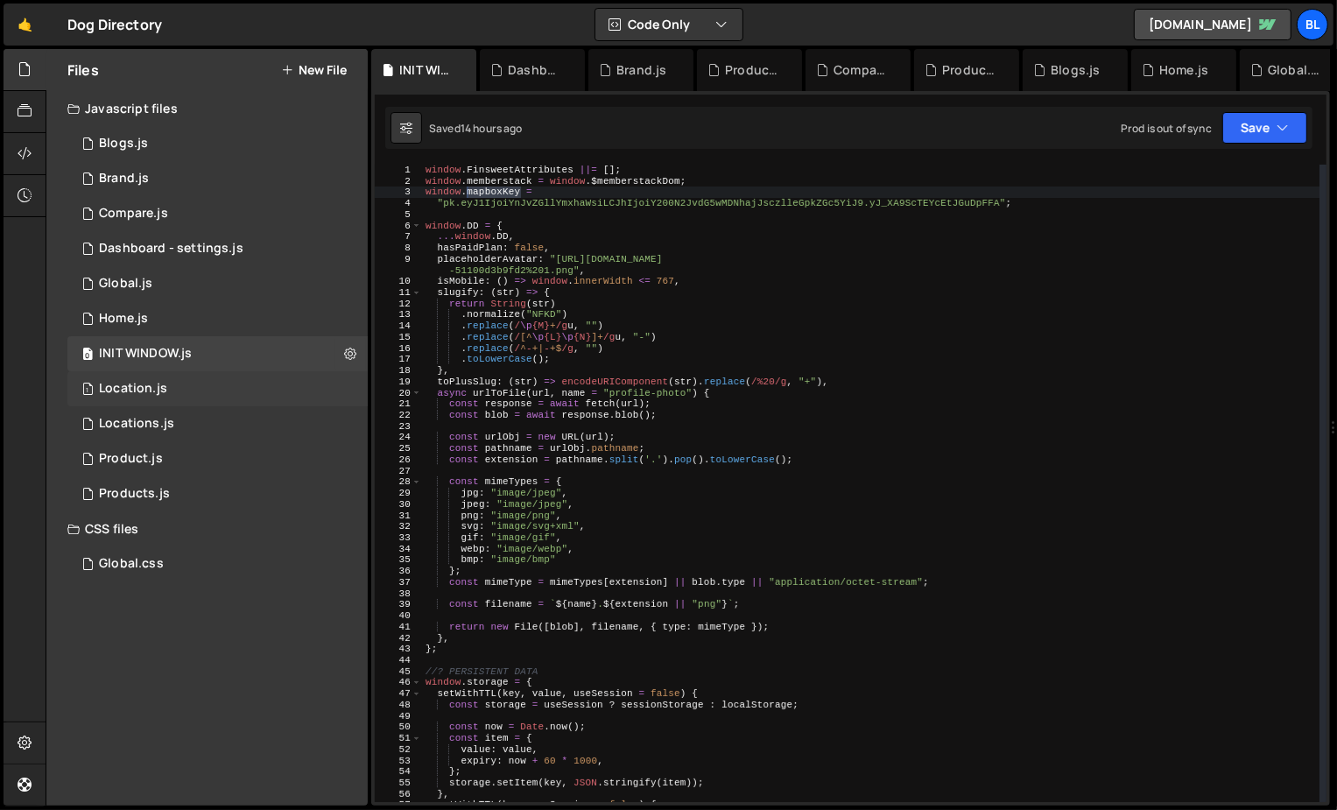
scroll to position [0, 0]
click at [173, 375] on div "1 Location.js 0" at bounding box center [220, 388] width 306 height 35
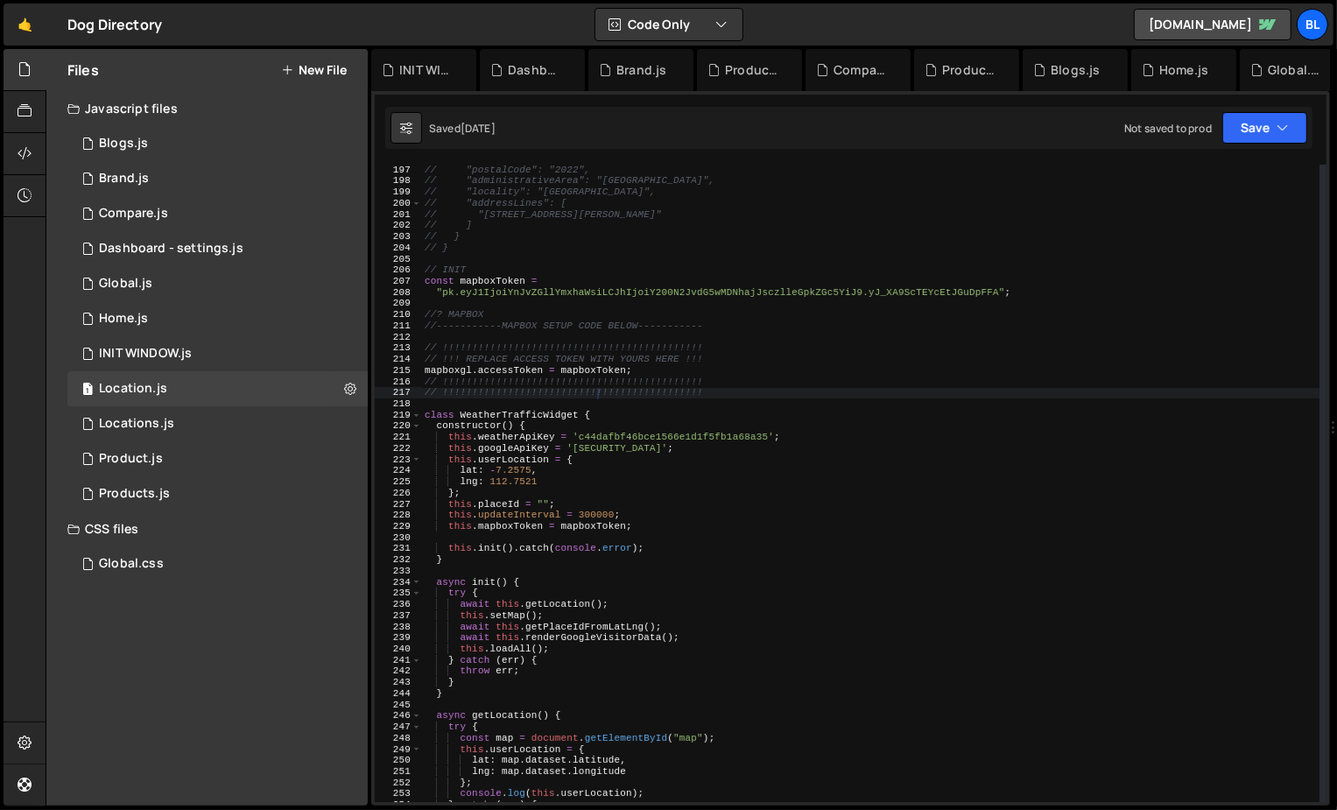
scroll to position [30553, 0]
click at [549, 282] on div "// "postalCode": "2022", // "administrativeArea": "New South Wales", // "locali…" at bounding box center [870, 495] width 899 height 660
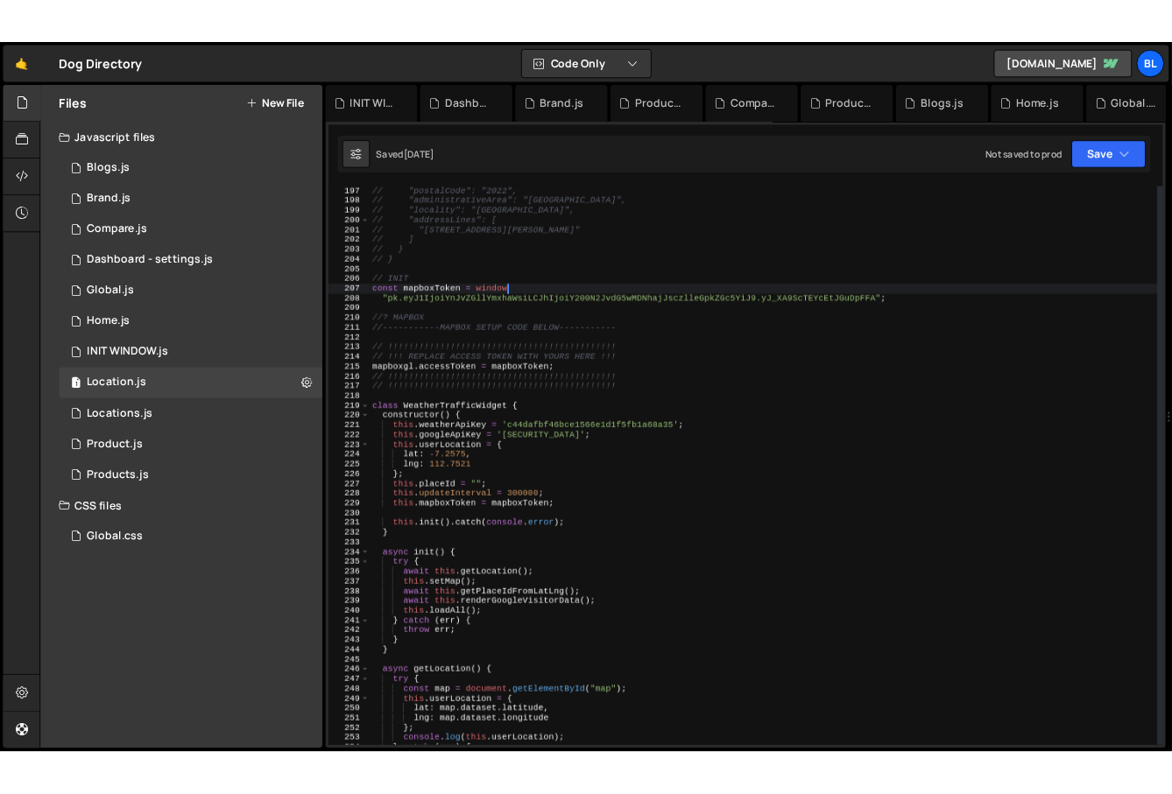
scroll to position [0, 13]
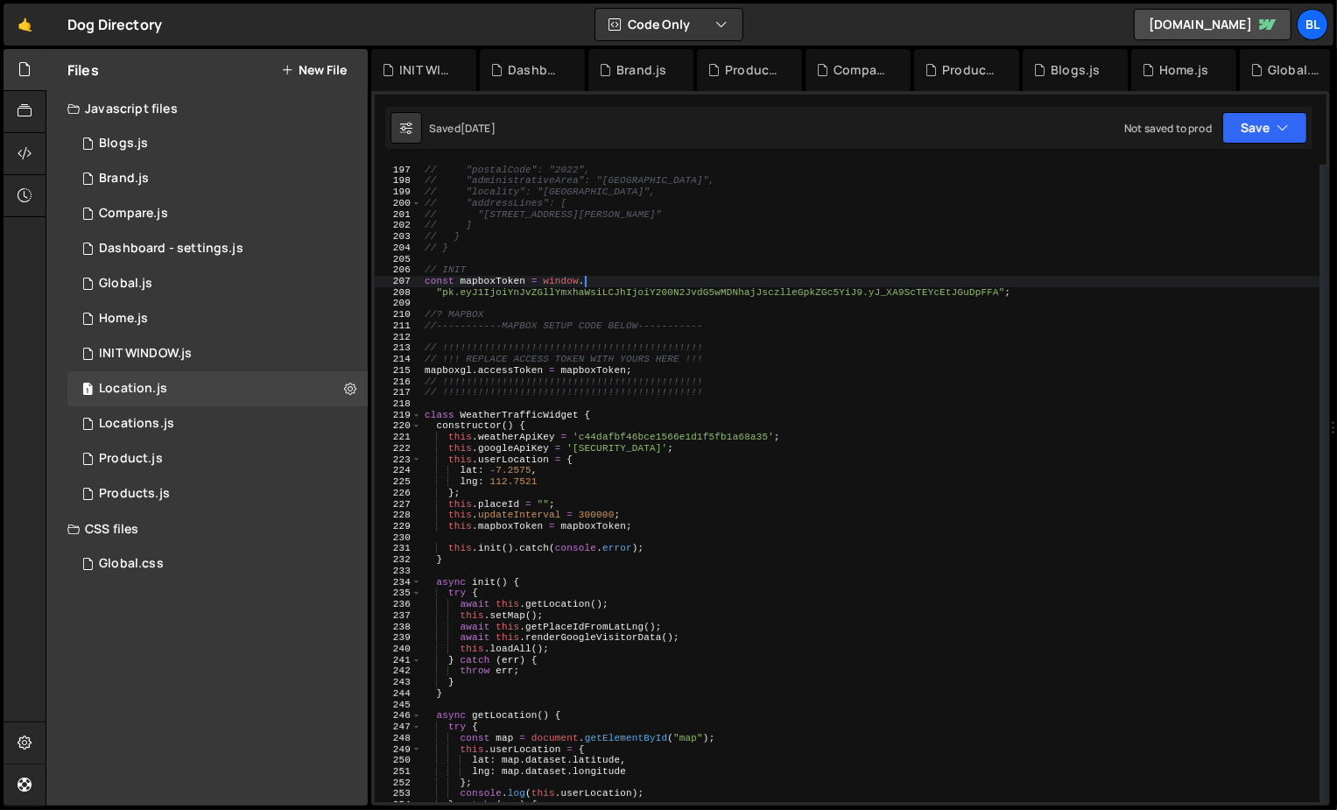
paste textarea "mapboxKey"
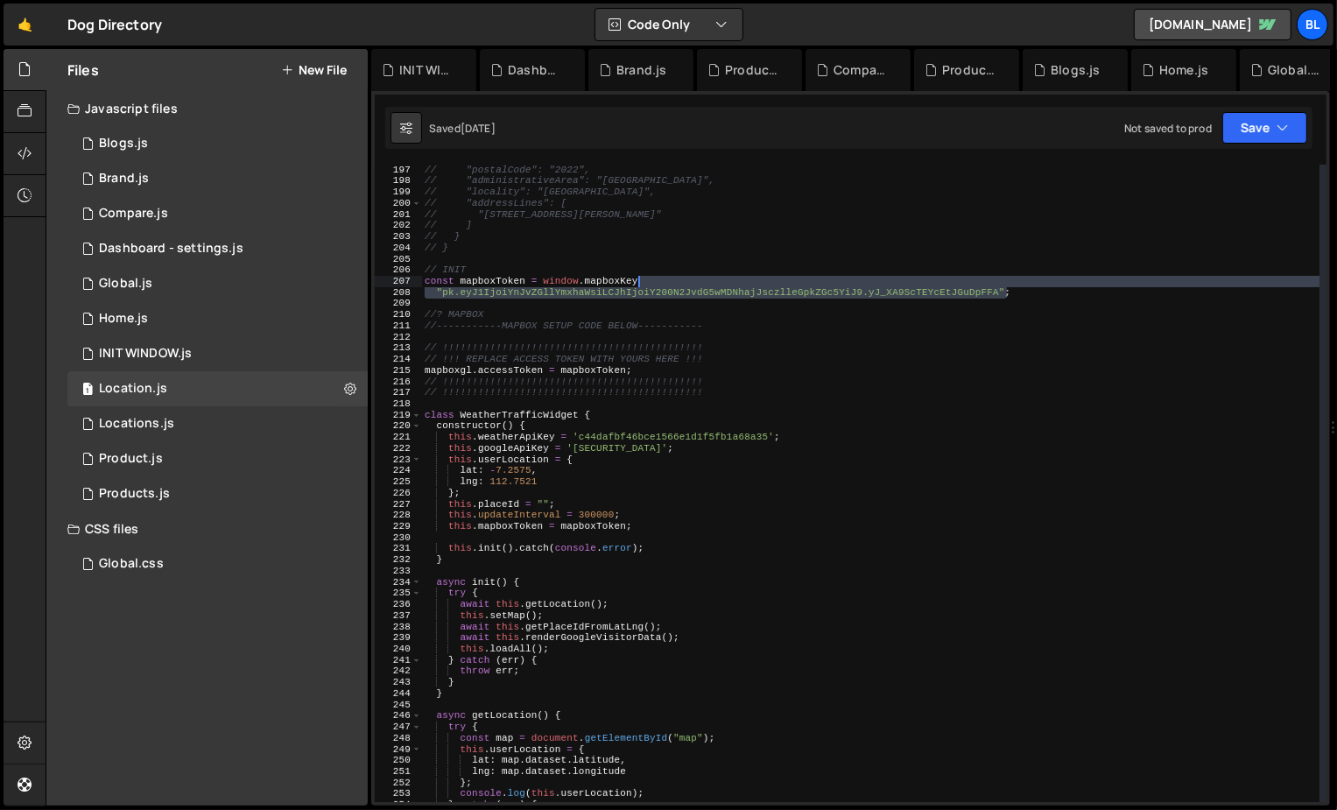
drag, startPoint x: 1008, startPoint y: 288, endPoint x: 986, endPoint y: 286, distance: 22.0
click at [986, 286] on div "// "postalCode": "2022", // "administrativeArea": "New South Wales", // "locali…" at bounding box center [870, 495] width 899 height 660
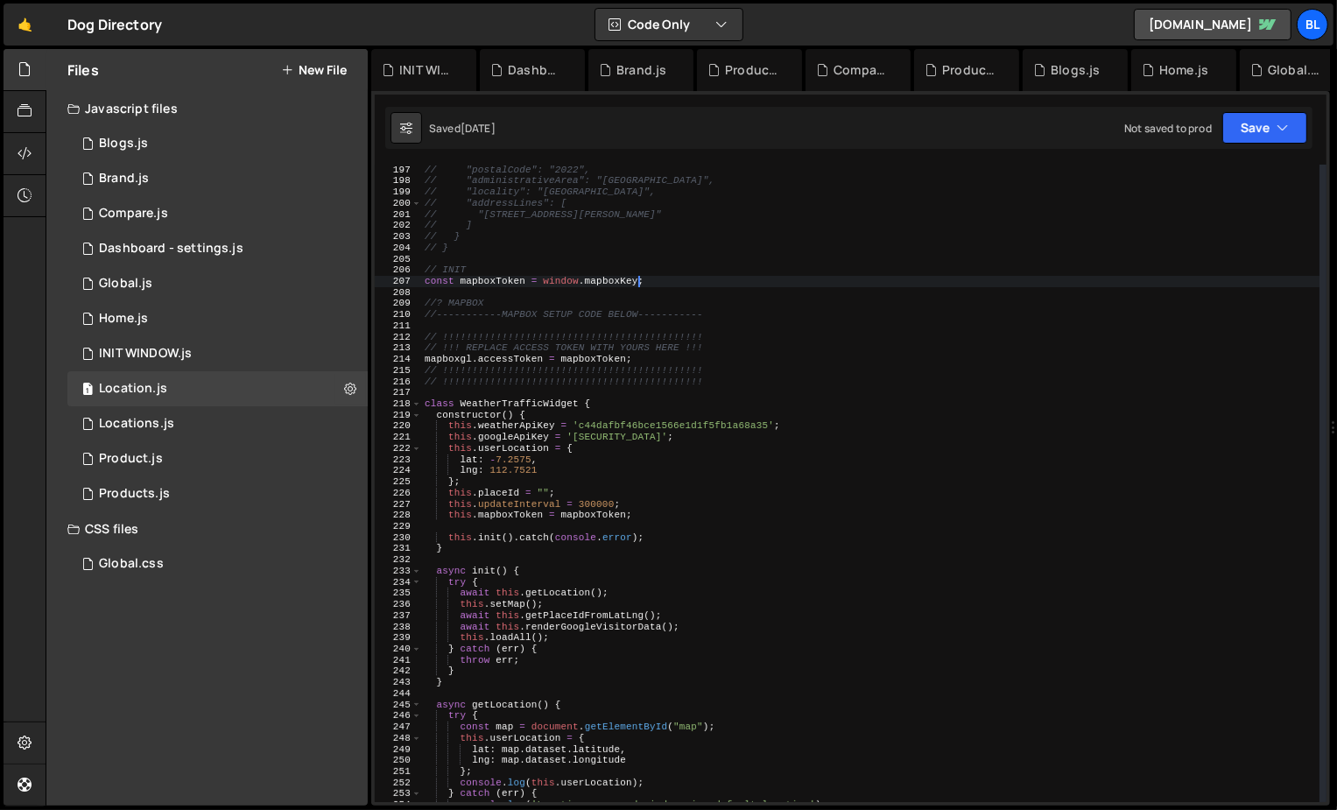
click at [796, 315] on div "// "postalCode": "2022", // "administrativeArea": "New South Wales", // "locali…" at bounding box center [870, 495] width 899 height 660
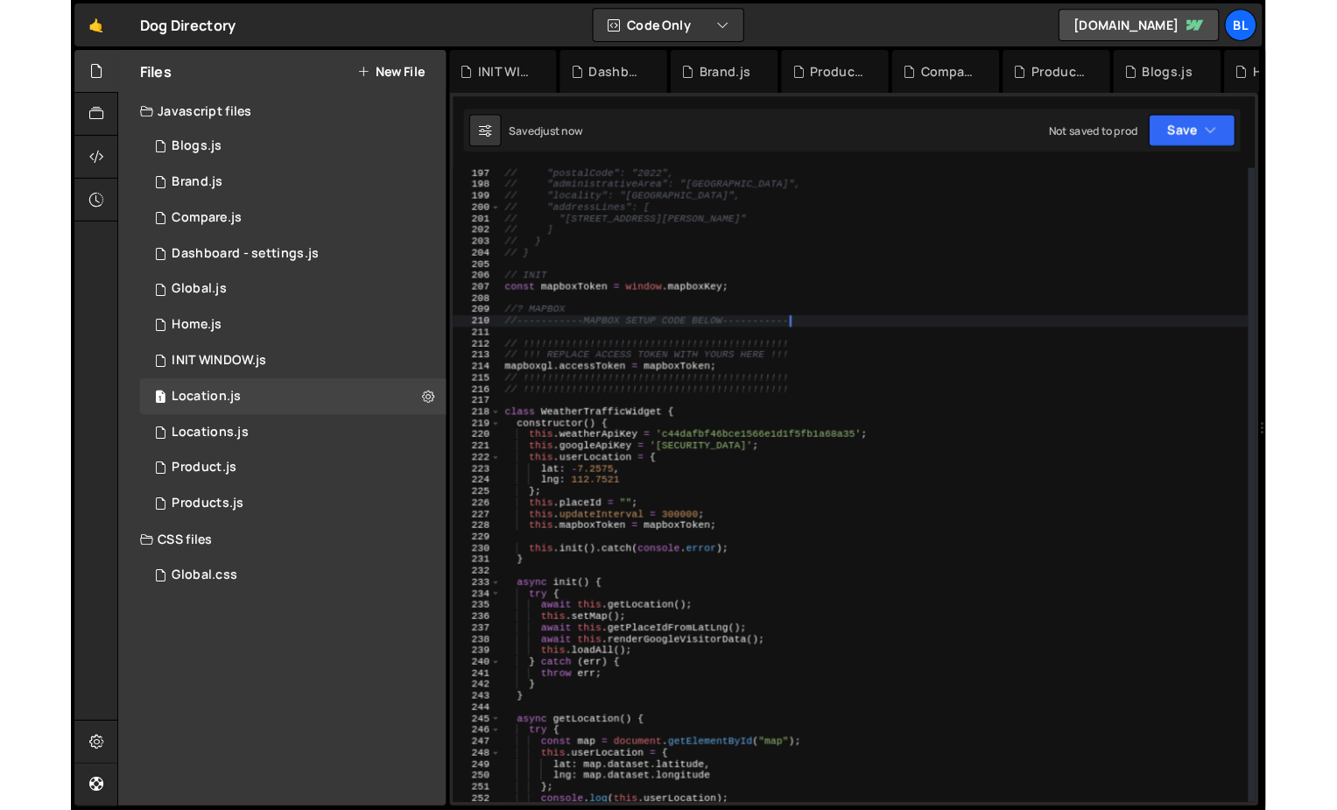
scroll to position [2218, 0]
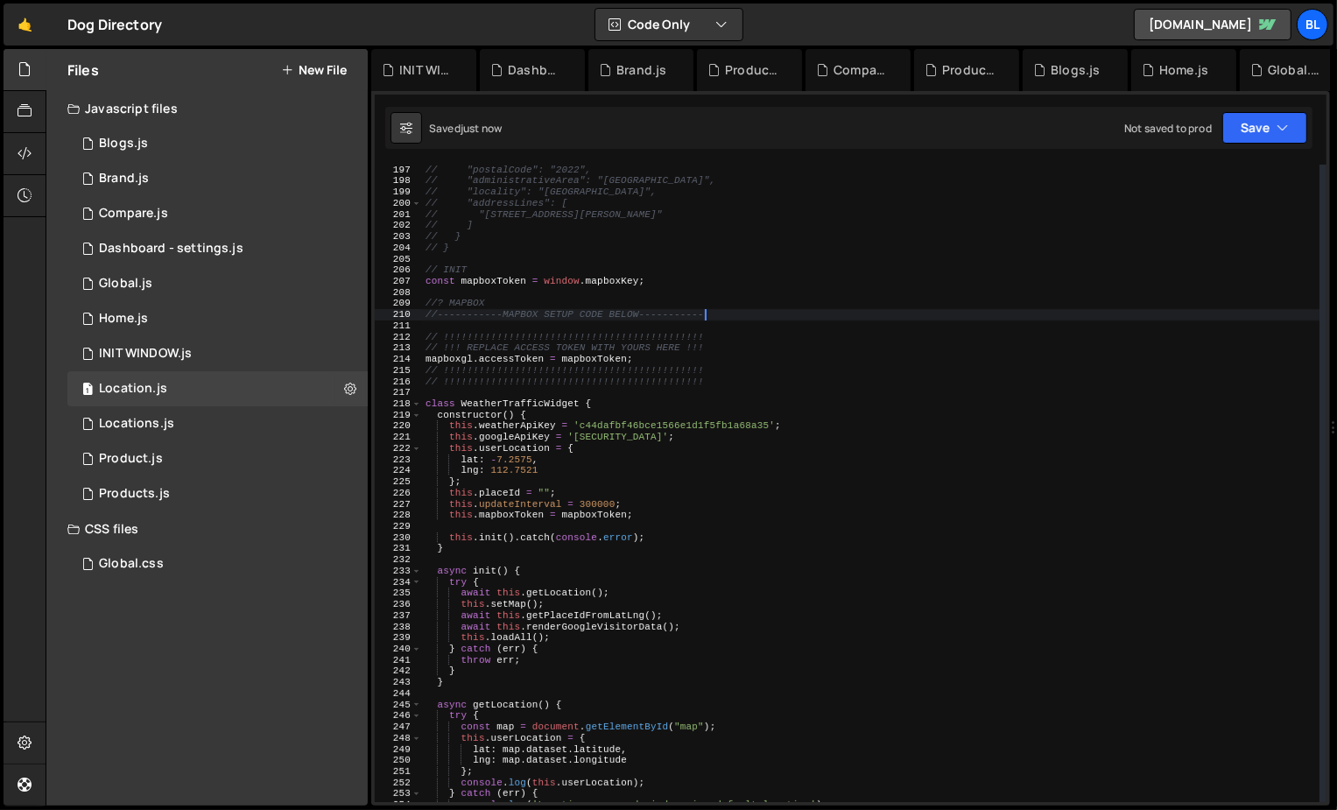
click at [749, 457] on div "// "postalCode": "2022", // "administrativeArea": "New South Wales", // "locali…" at bounding box center [871, 495] width 898 height 660
click at [509, 424] on div "// "postalCode": "2022", // "administrativeArea": "New South Wales", // "locali…" at bounding box center [871, 495] width 898 height 660
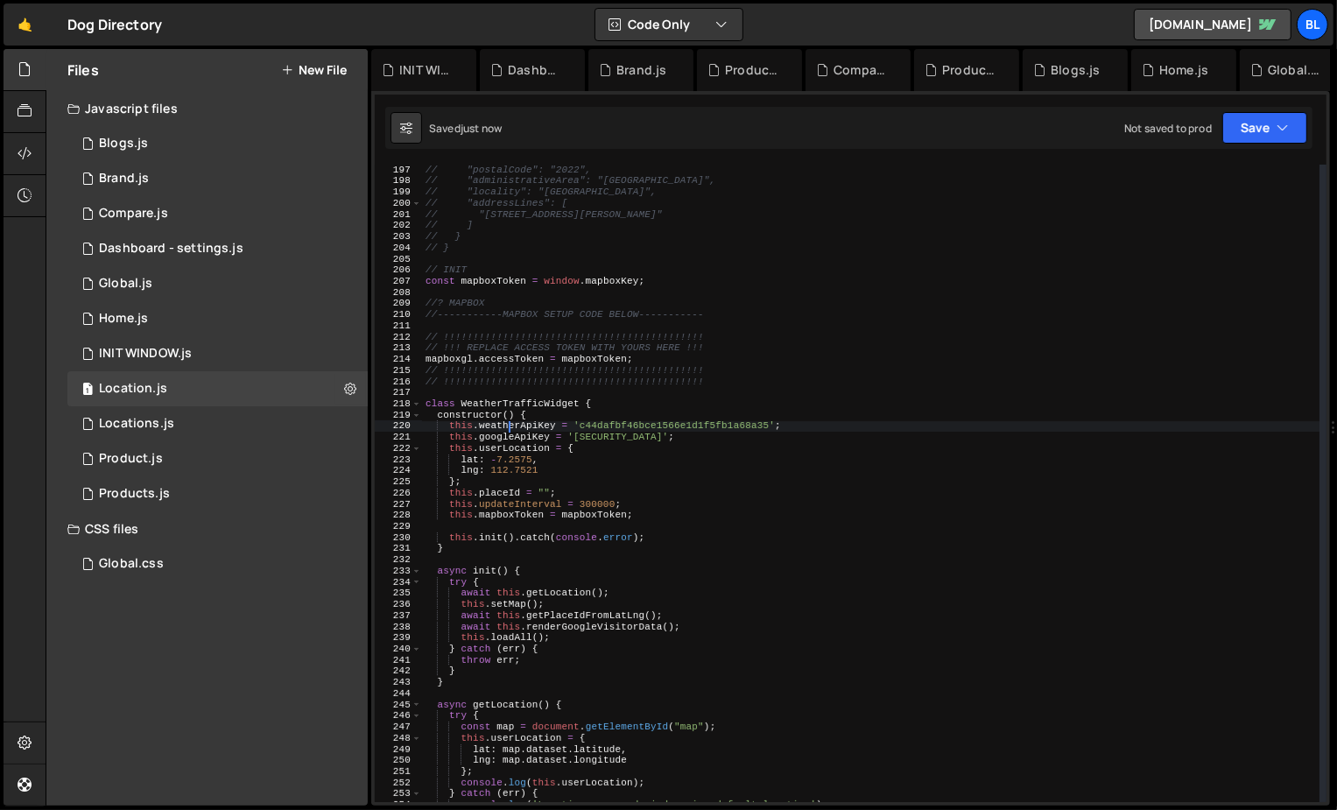
click at [509, 424] on div "// "postalCode": "2022", // "administrativeArea": "New South Wales", // "locali…" at bounding box center [871, 495] width 898 height 660
click at [580, 508] on div "// "postalCode": "2022", // "administrativeArea": "New South Wales", // "locali…" at bounding box center [871, 495] width 898 height 660
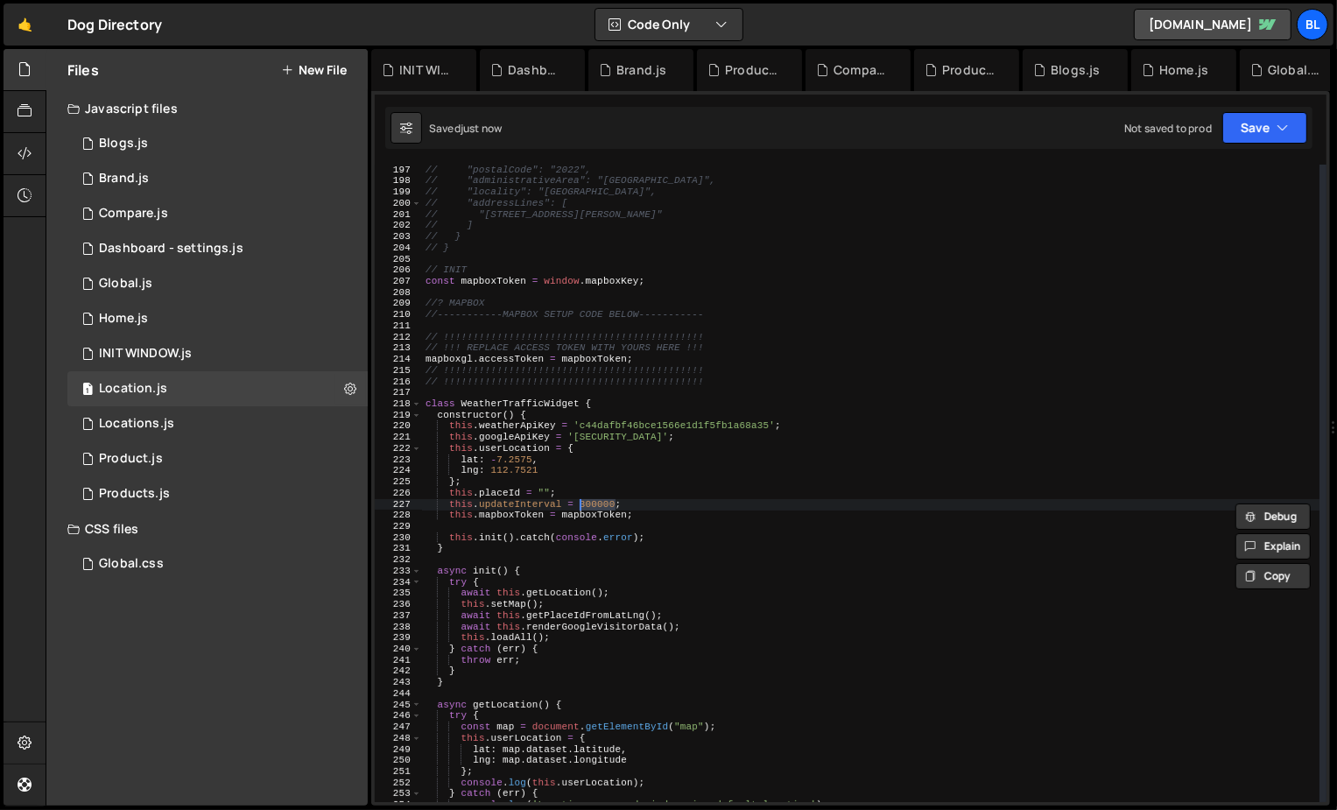
click at [483, 282] on div "// "postalCode": "2022", // "administrativeArea": "New South Wales", // "locali…" at bounding box center [871, 495] width 898 height 660
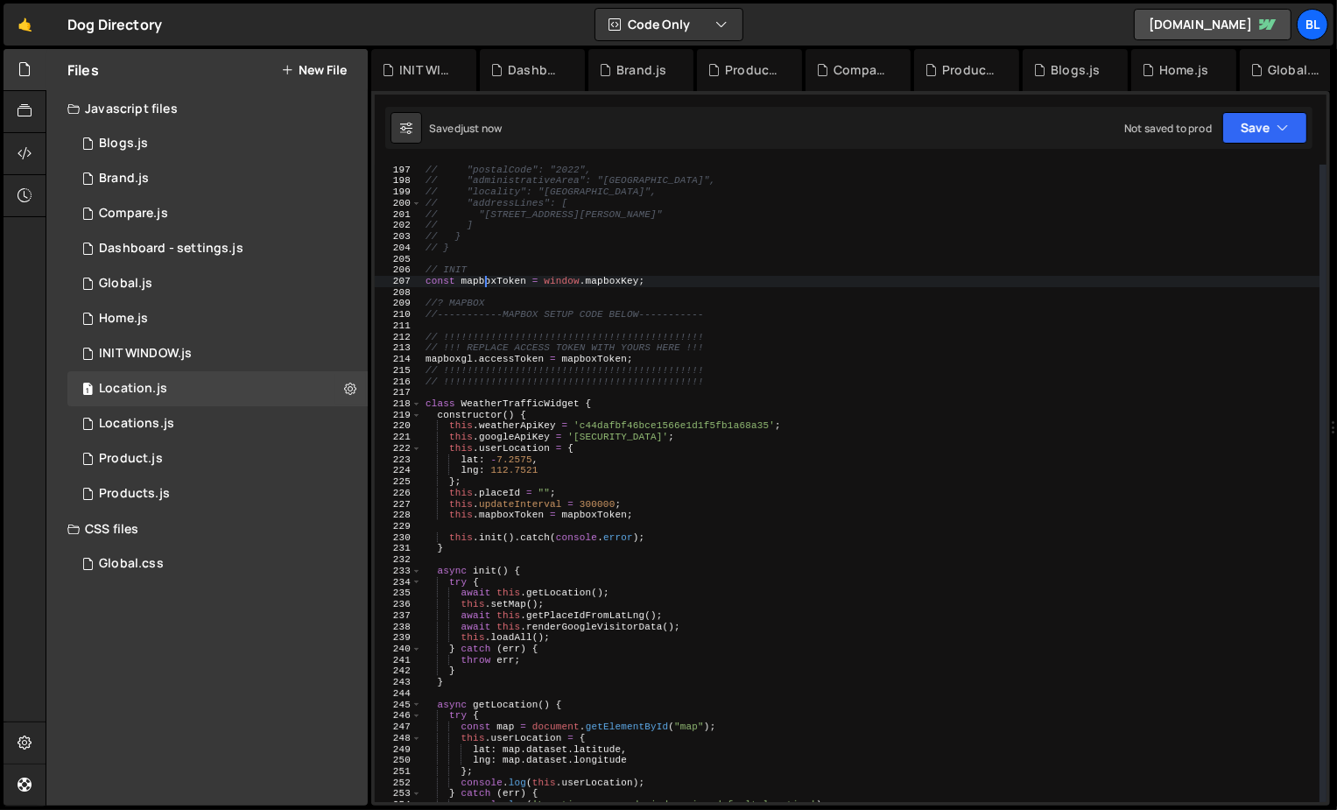
click at [483, 282] on div "// "postalCode": "2022", // "administrativeArea": "New South Wales", // "locali…" at bounding box center [871, 495] width 898 height 660
click at [707, 471] on div "// "postalCode": "2022", // "administrativeArea": "New South Wales", // "locali…" at bounding box center [871, 495] width 898 height 660
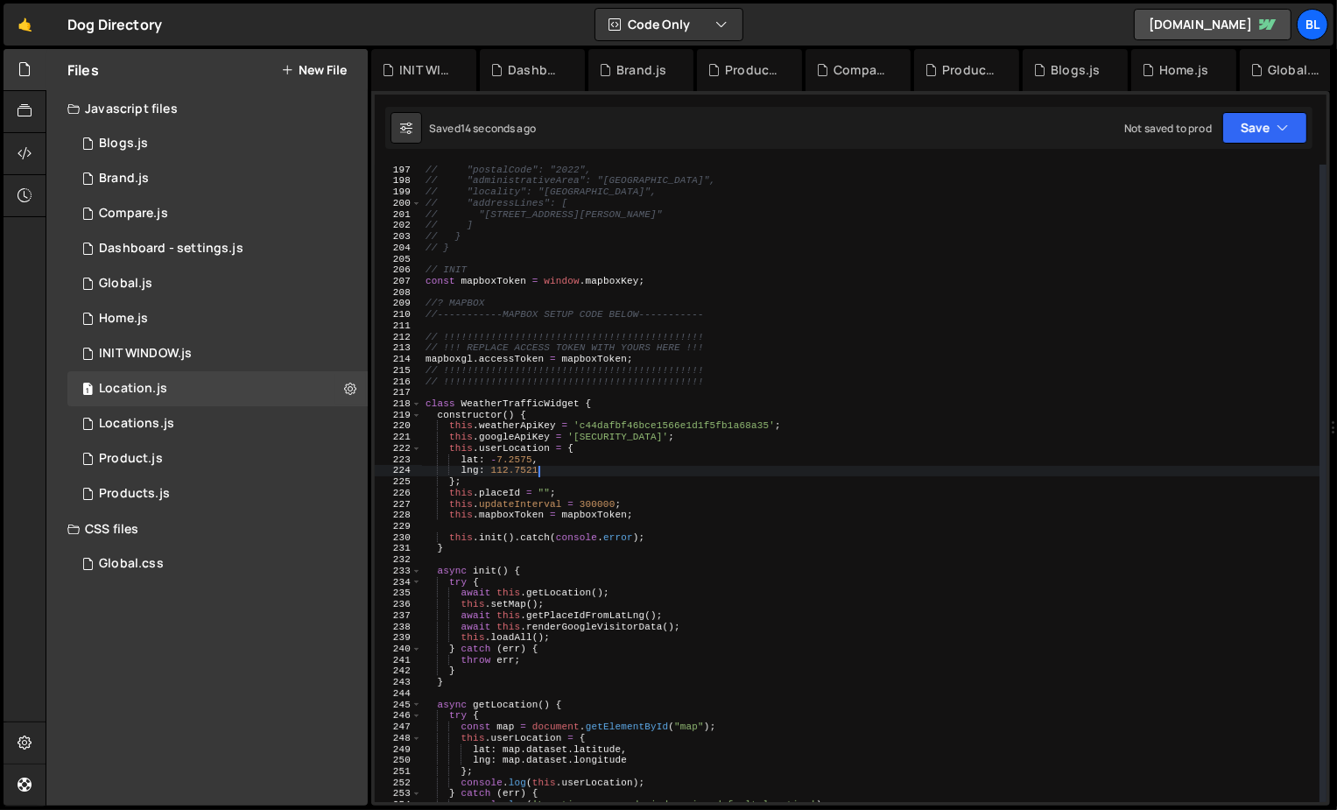
click at [644, 479] on div "// "postalCode": "2022", // "administrativeArea": "New South Wales", // "locali…" at bounding box center [871, 495] width 898 height 660
click at [618, 426] on div "// "postalCode": "2022", // "administrativeArea": "New South Wales", // "locali…" at bounding box center [871, 495] width 898 height 660
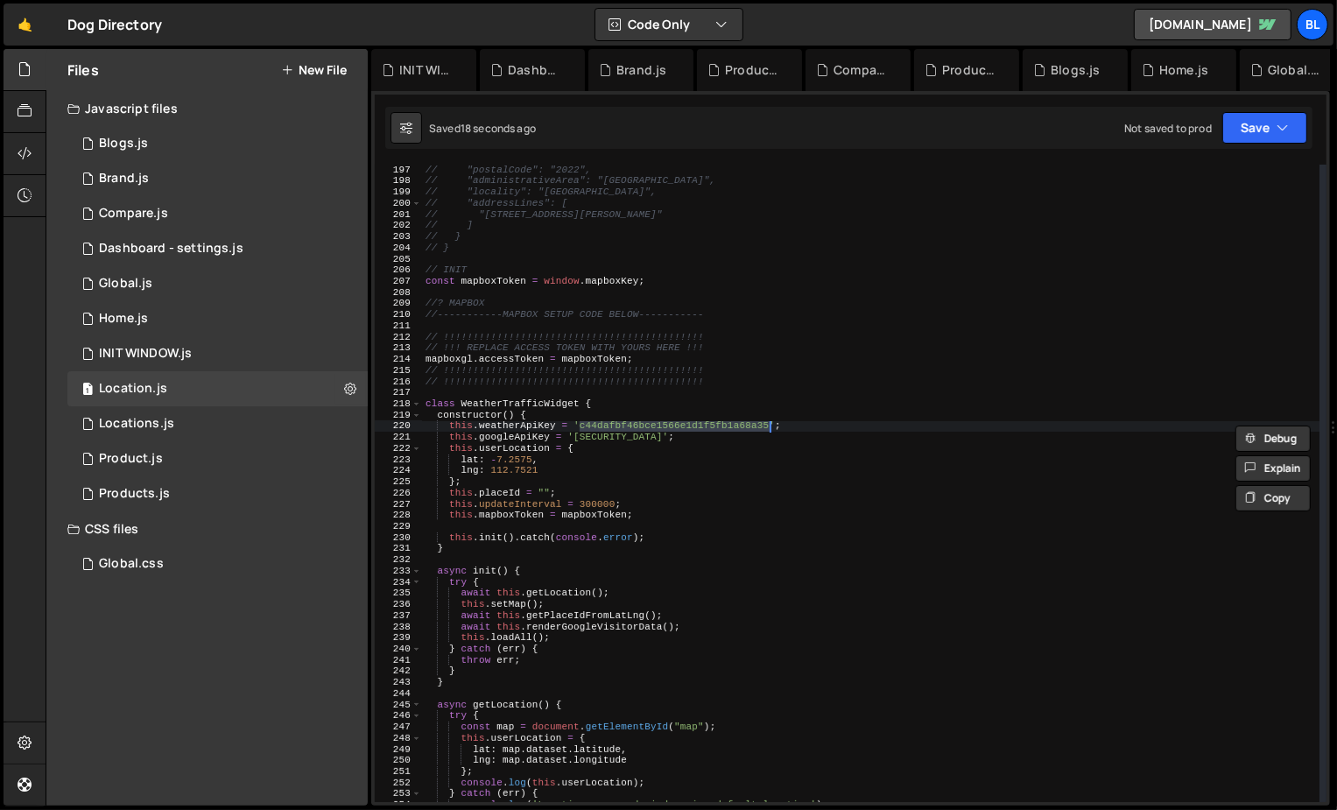
click at [654, 467] on div "// "postalCode": "2022", // "administrativeArea": "New South Wales", // "locali…" at bounding box center [871, 495] width 898 height 660
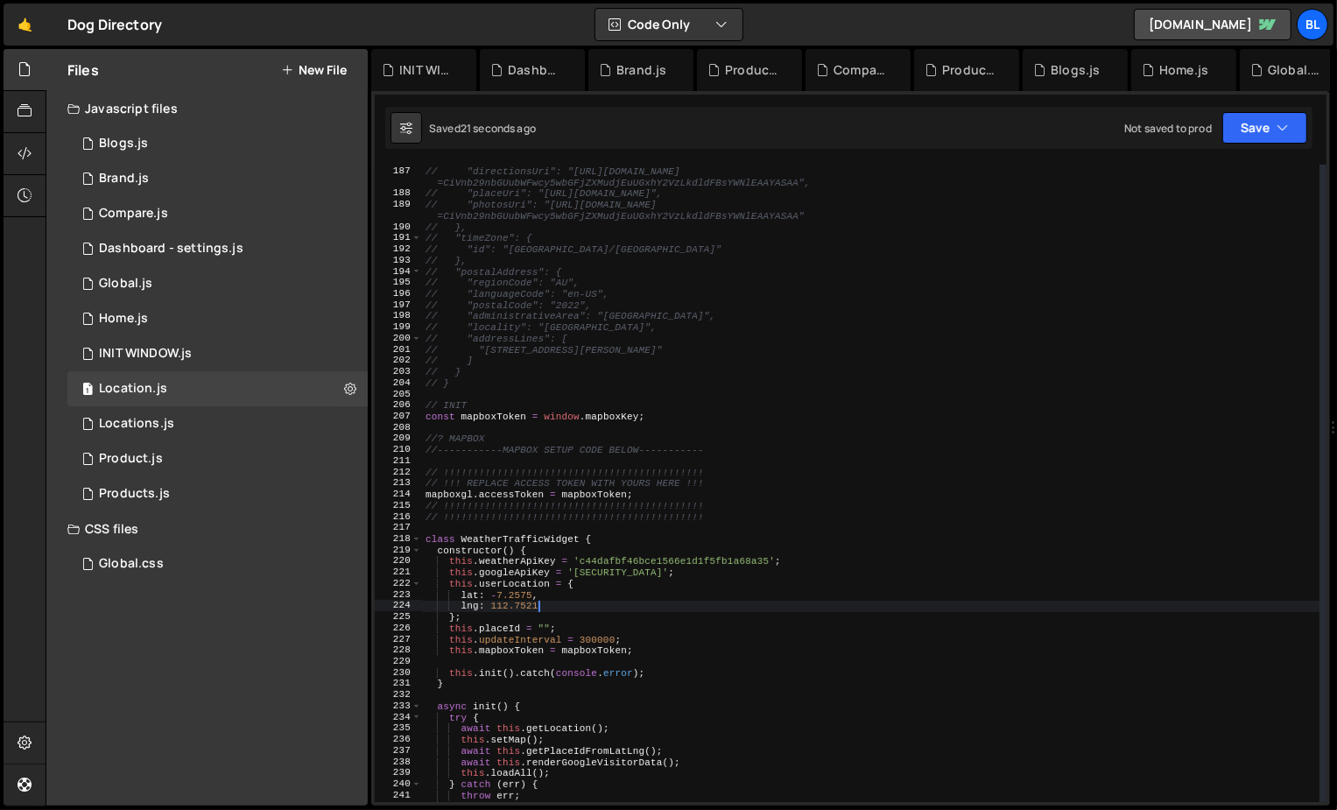
scroll to position [2082, 0]
type textarea "lng: 112.7521`"
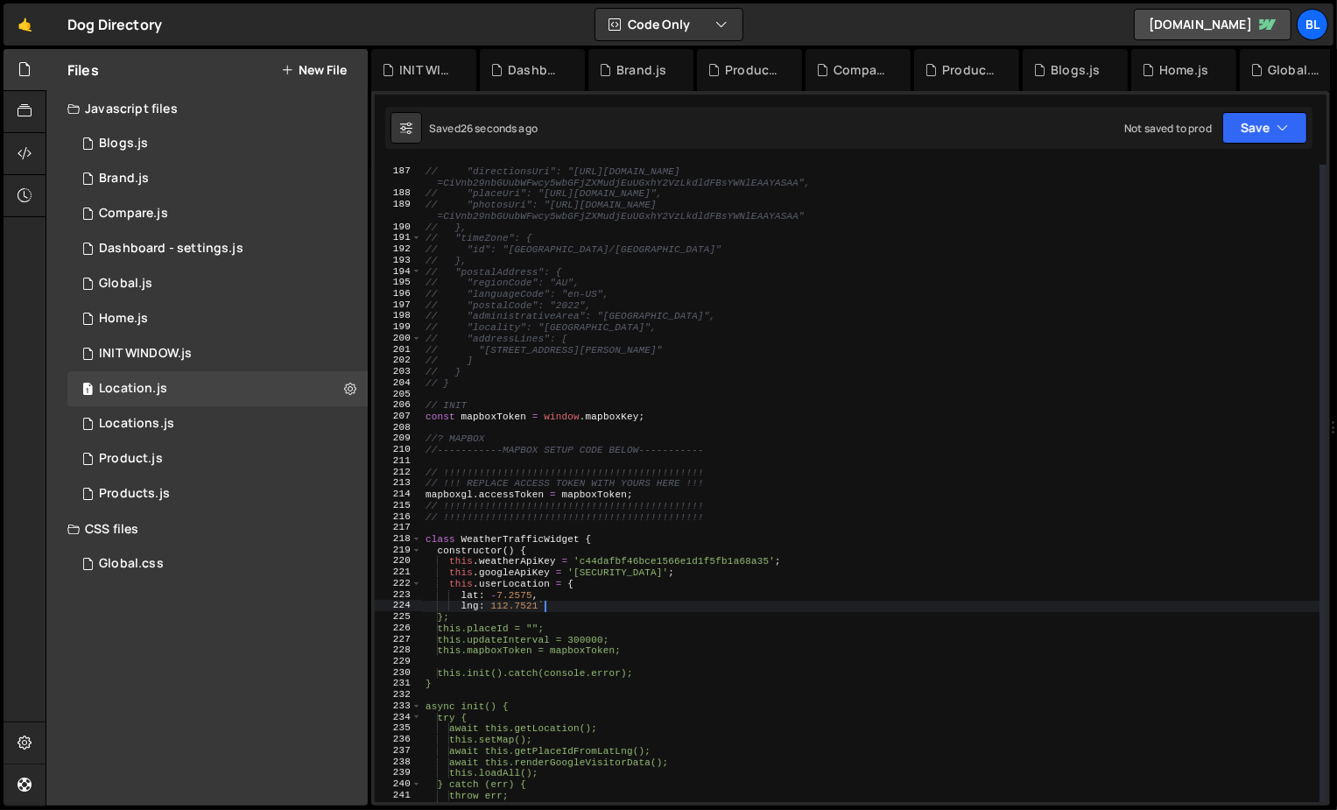
click at [553, 525] on div "// "googleMapsLinks": { // "directionsUri": "https://www.google.com/maps/dir//'…" at bounding box center [871, 485] width 898 height 660
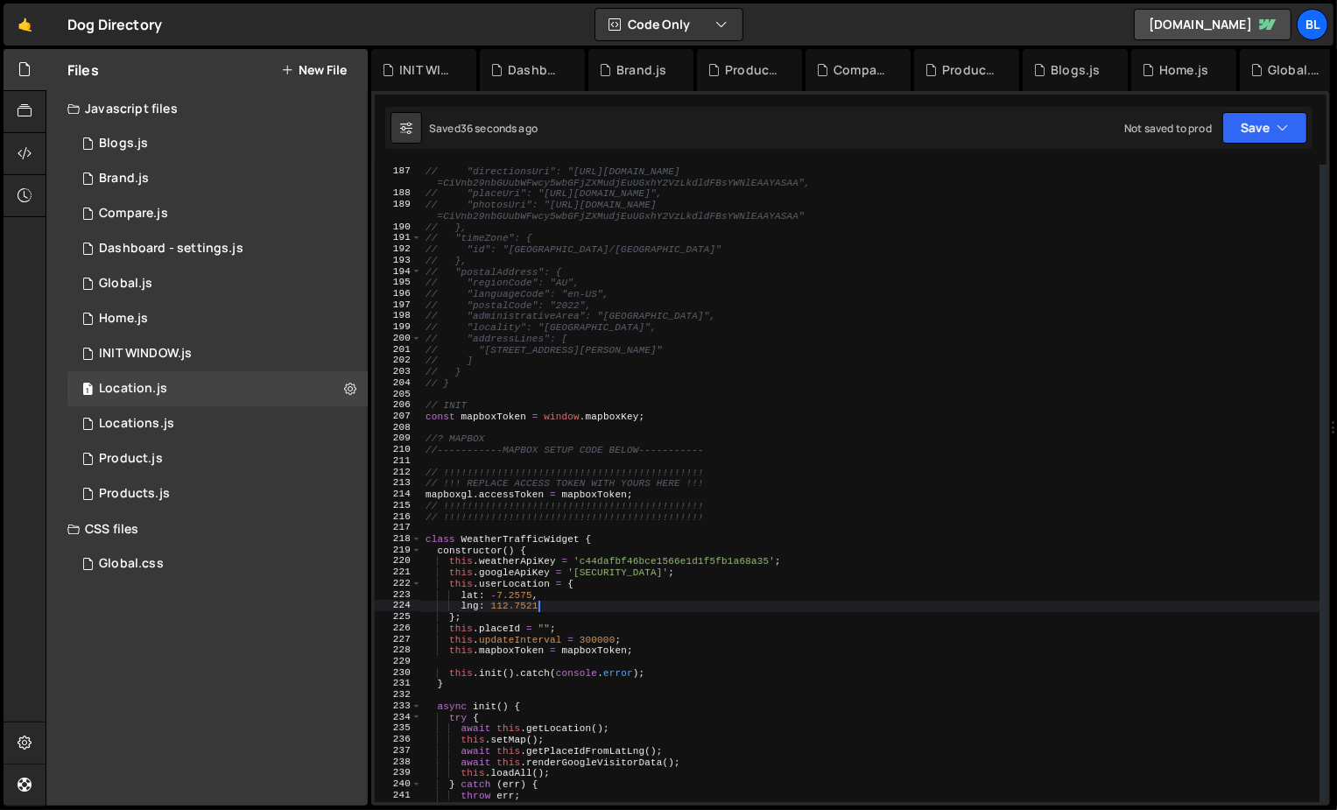
click at [821, 557] on div "// "googleMapsLinks": { // "directionsUri": "https://www.google.com/maps/dir//'…" at bounding box center [871, 485] width 898 height 660
type textarea "this.weatherApiKey = 'c44dafbf46bce1566e1d1f5fb1a68a35';"
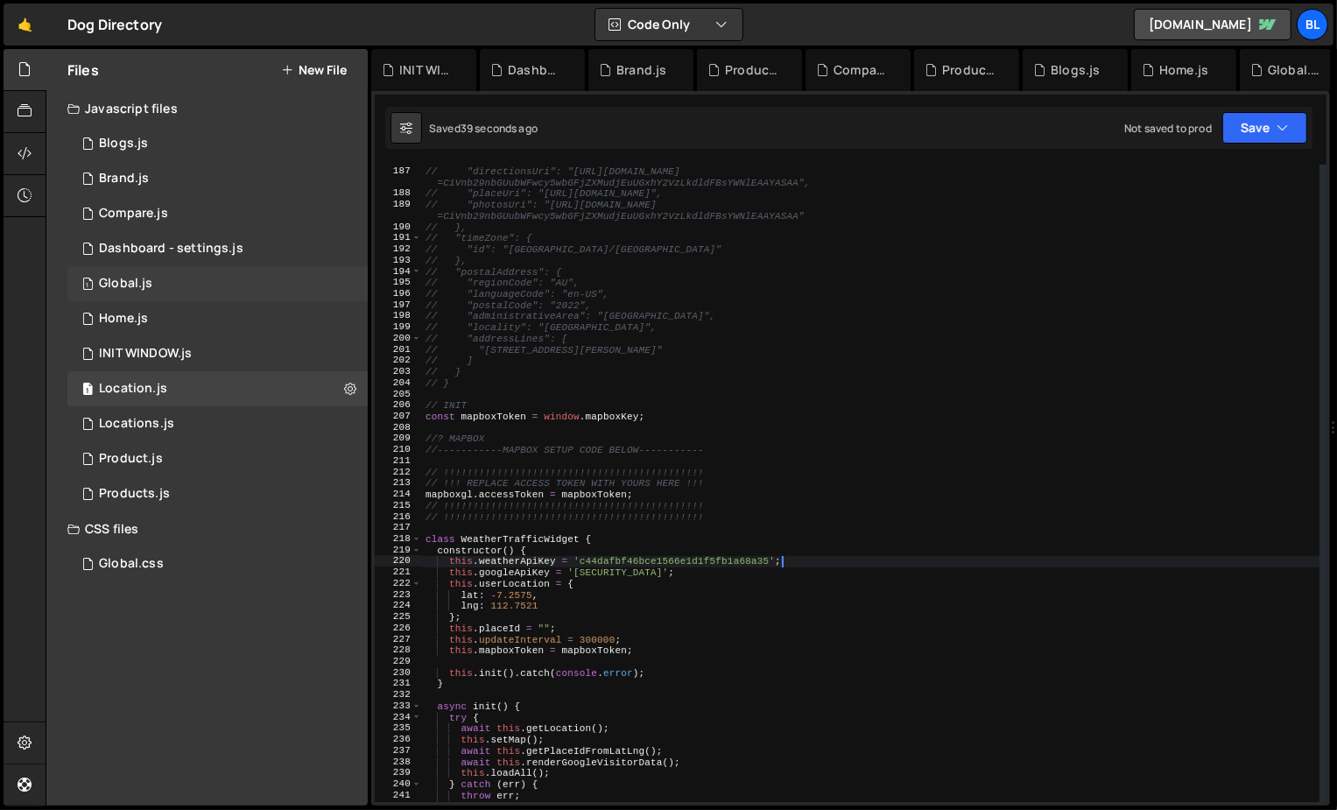
click at [264, 268] on div "1 Global.js 0" at bounding box center [220, 283] width 306 height 35
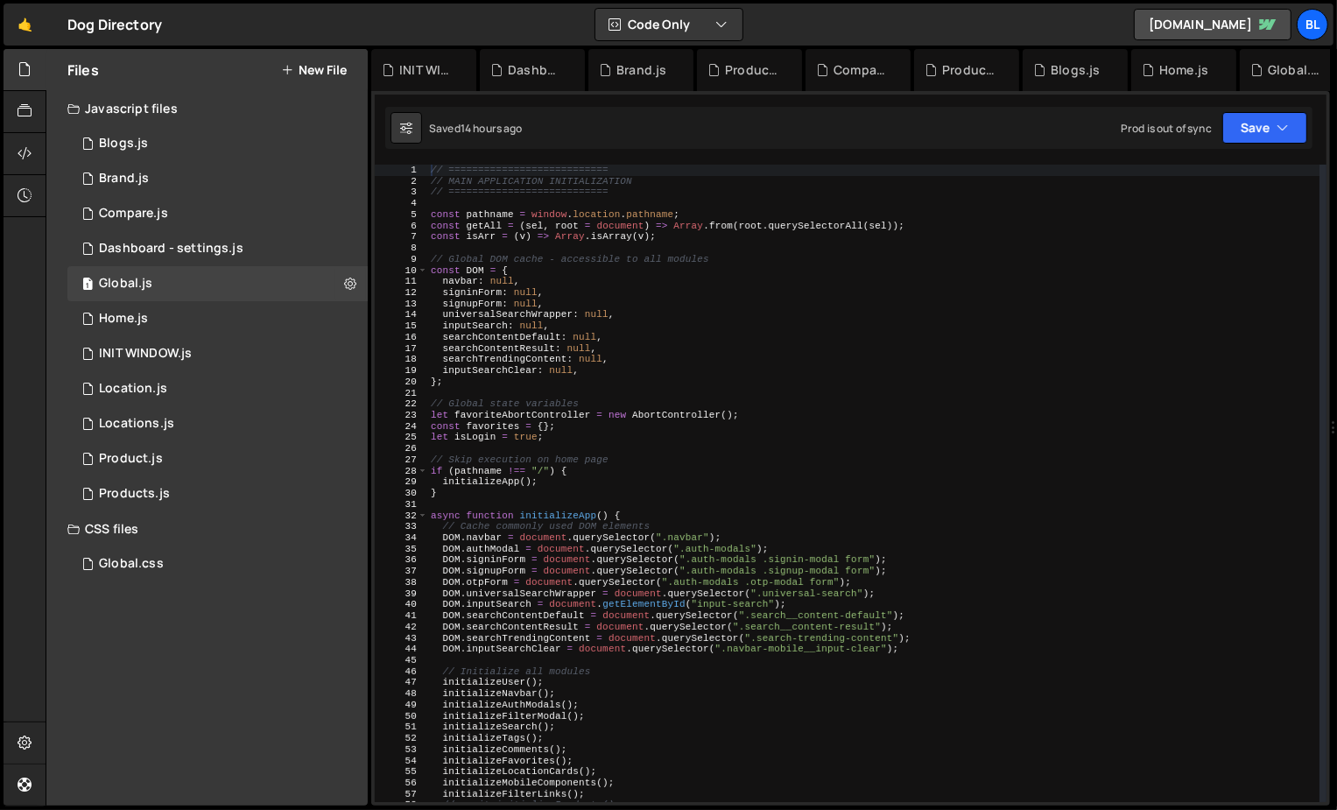
scroll to position [27038, 0]
click at [622, 409] on div "// =========================== // MAIN APPLICATION INITIALIZATION // ==========…" at bounding box center [873, 495] width 893 height 660
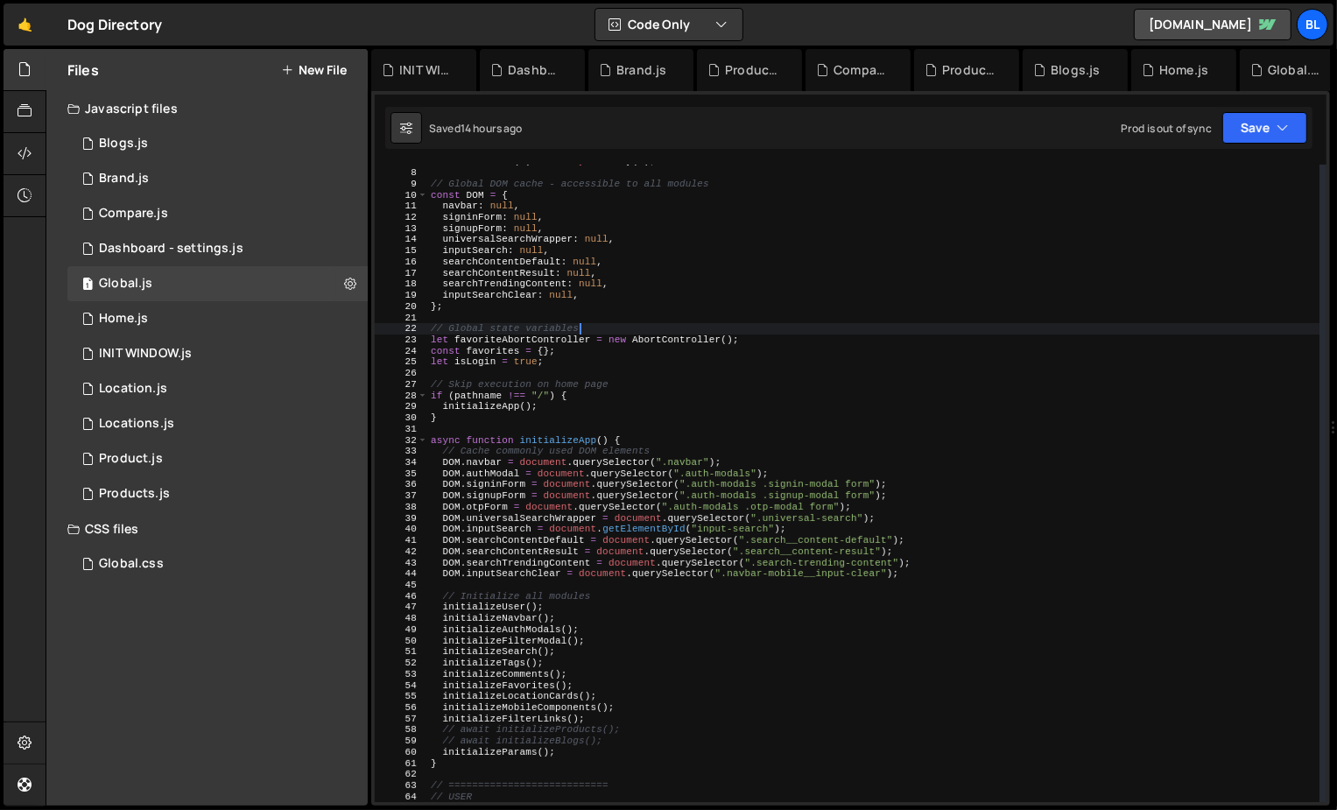
scroll to position [86, 0]
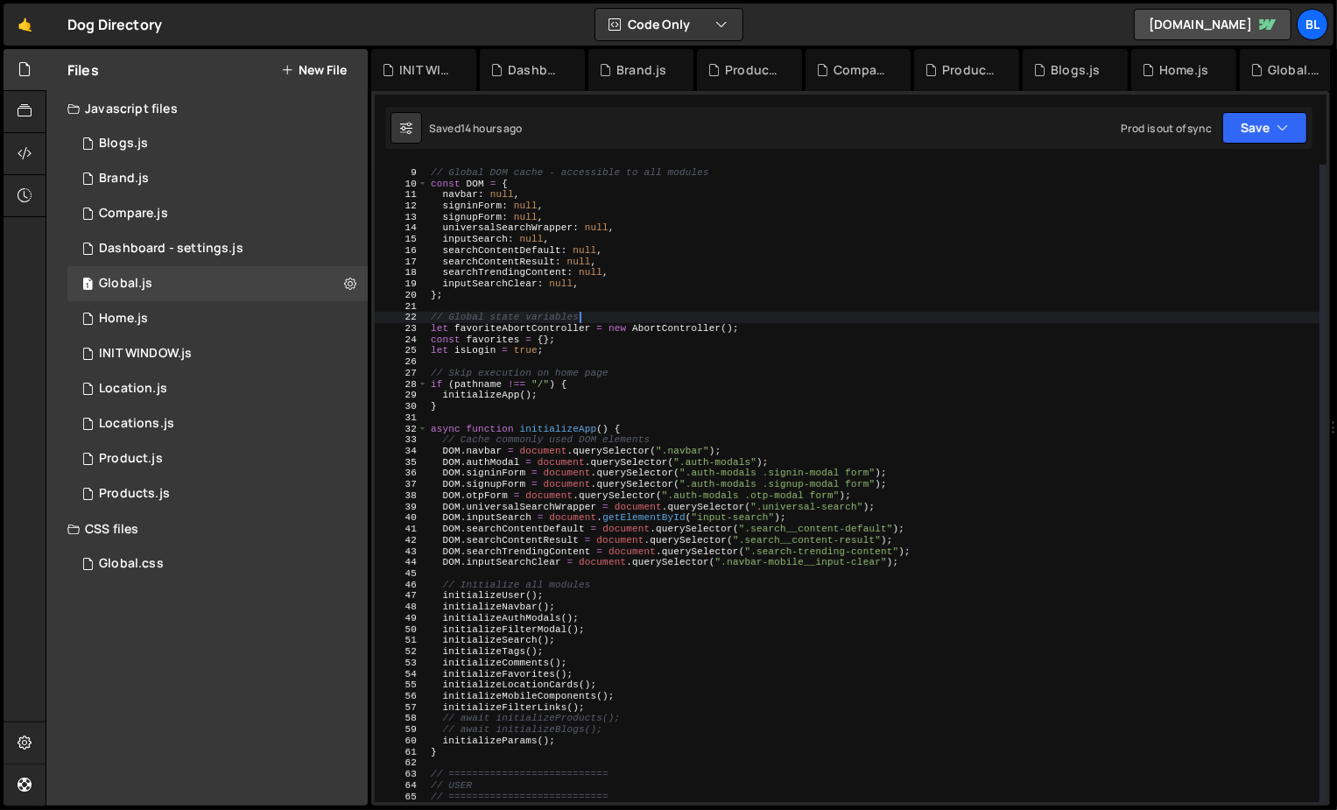
click at [521, 634] on div "// Global DOM cache - accessible to all modules const DOM = { navbar : null , s…" at bounding box center [873, 486] width 893 height 660
click at [514, 649] on div "// Global DOM cache - accessible to all modules const DOM = { navbar : null , s…" at bounding box center [873, 486] width 893 height 660
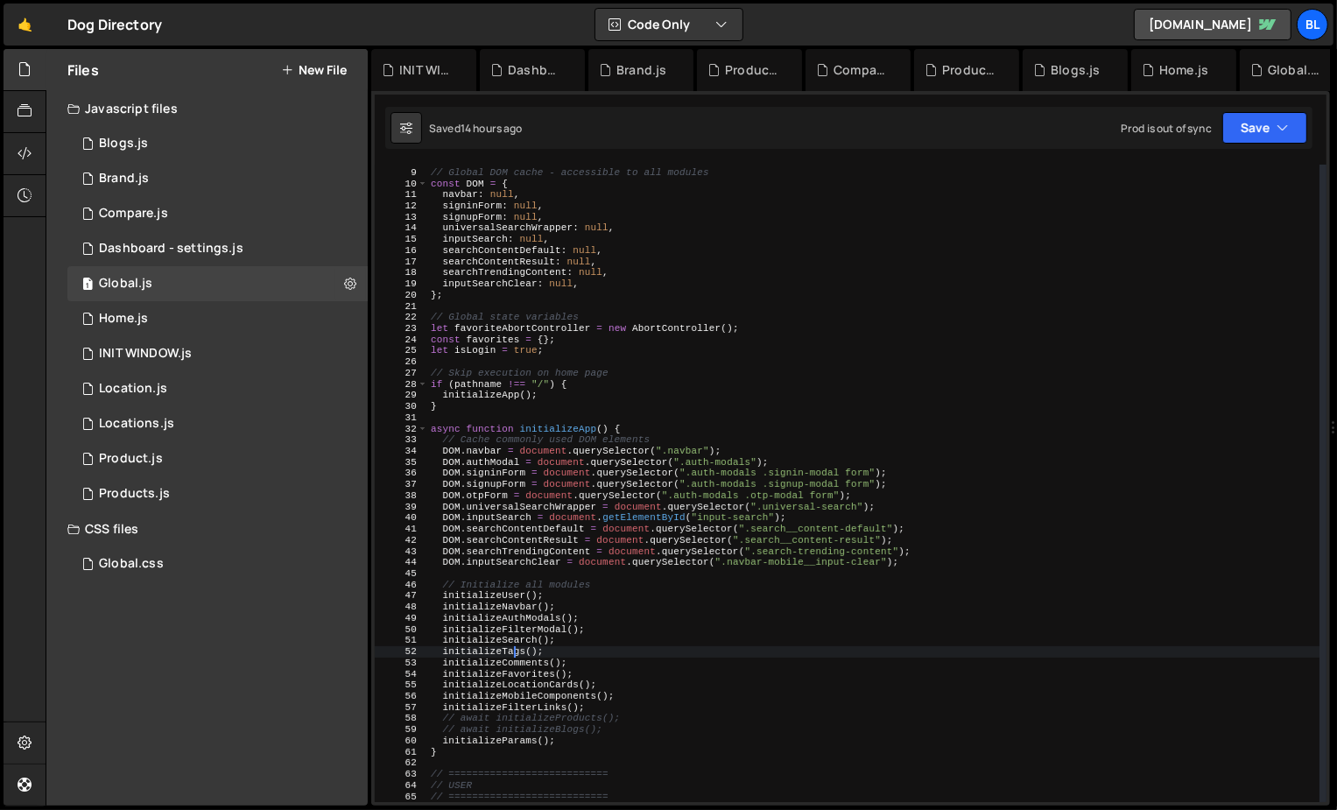
click at [513, 687] on div "// Global DOM cache - accessible to all modules const DOM = { navbar : null , s…" at bounding box center [873, 486] width 893 height 660
click at [515, 723] on div "// Global DOM cache - accessible to all modules const DOM = { navbar : null , s…" at bounding box center [873, 486] width 893 height 660
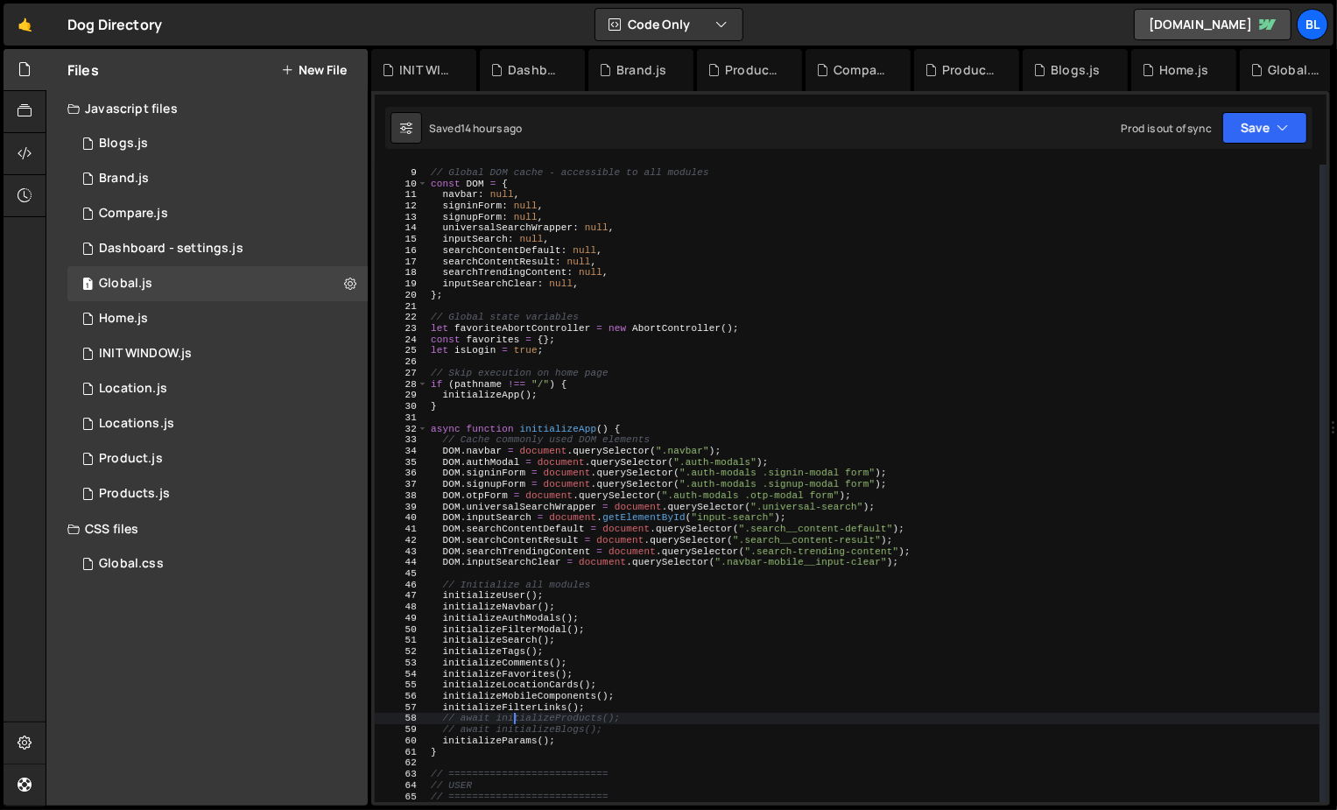
click at [512, 631] on div "// Global DOM cache - accessible to all modules const DOM = { navbar : null , s…" at bounding box center [873, 486] width 893 height 660
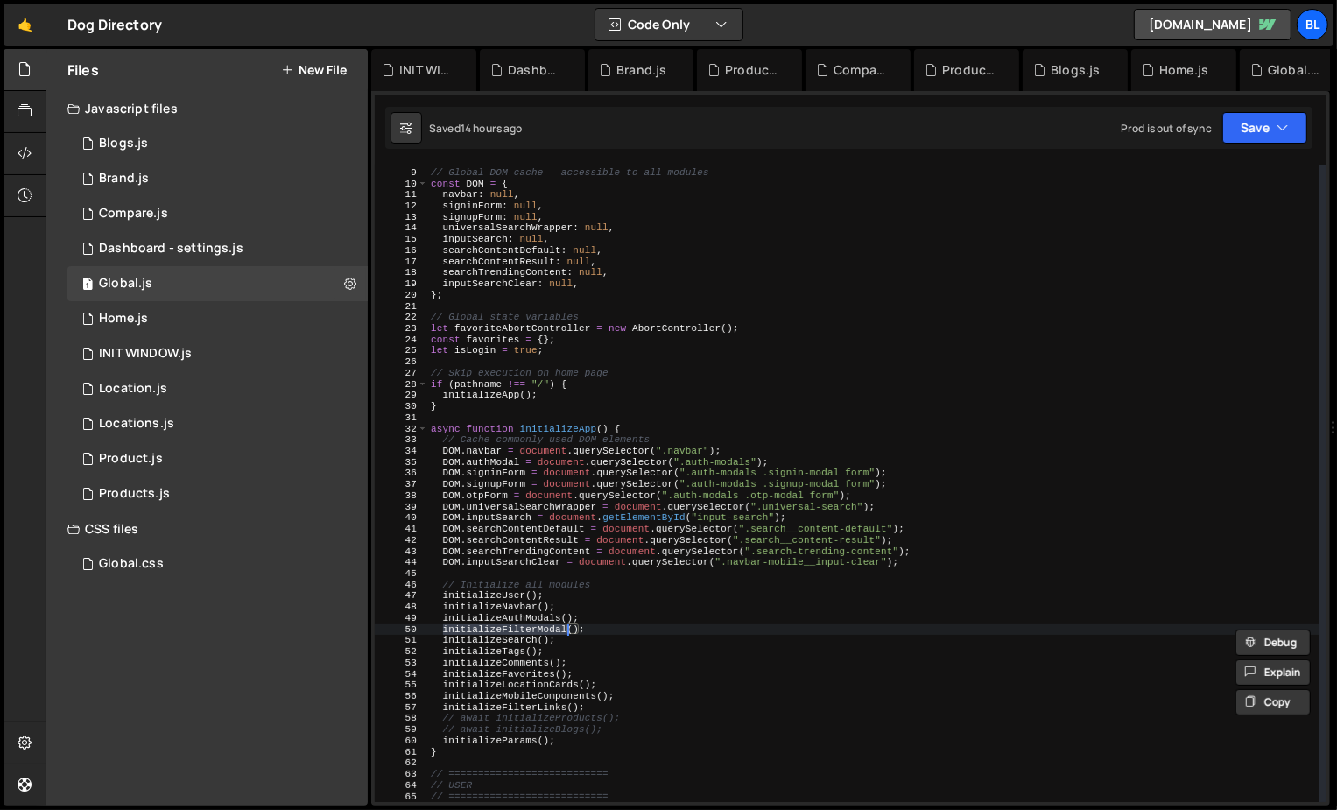
click at [512, 638] on div "// Global DOM cache - accessible to all modules const DOM = { navbar : null , s…" at bounding box center [873, 486] width 893 height 660
click at [499, 595] on div "// Global DOM cache - accessible to all modules const DOM = { navbar : null , s…" at bounding box center [873, 486] width 893 height 660
type textarea "initializeUser();"
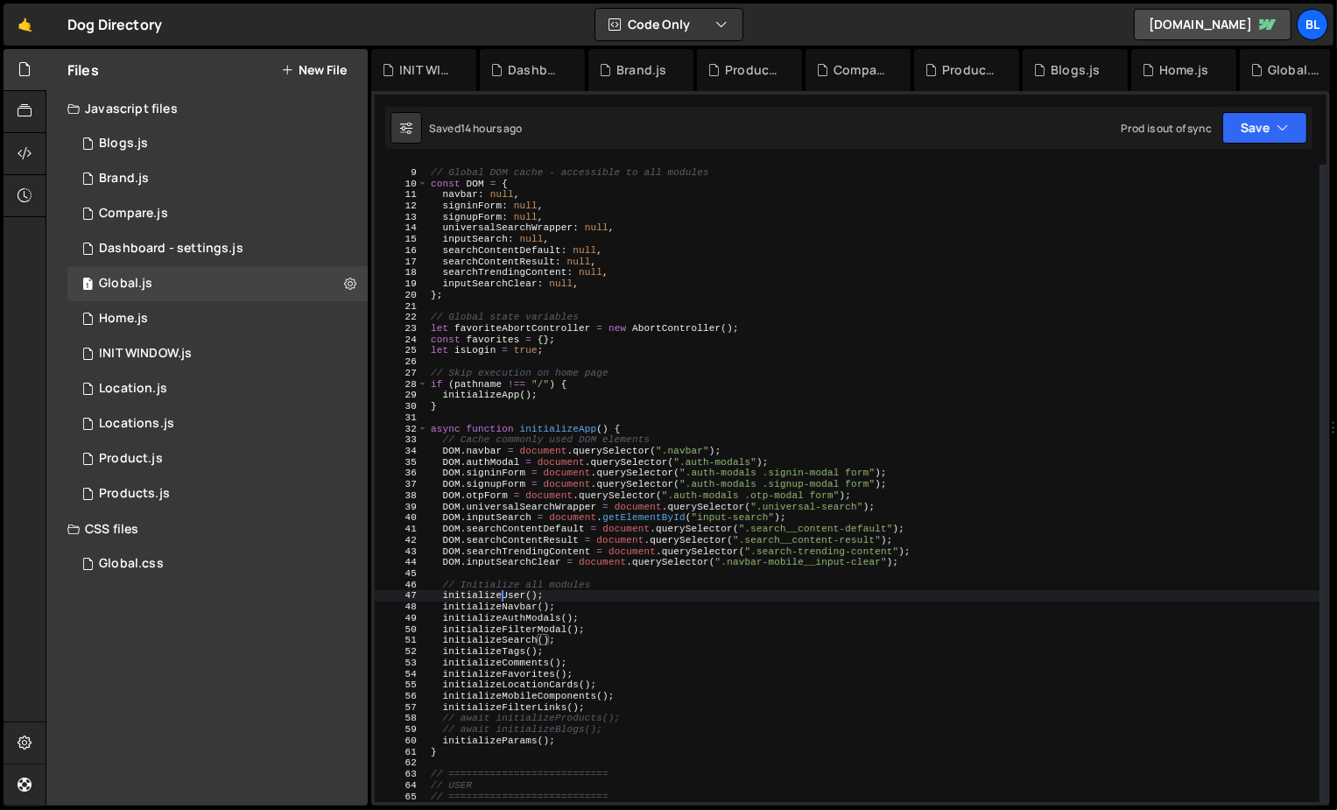
click at [499, 595] on div "// Global DOM cache - accessible to all modules const DOM = { navbar : null , s…" at bounding box center [873, 486] width 893 height 660
click at [582, 578] on div "// Global DOM cache - accessible to all modules const DOM = { navbar : null , s…" at bounding box center [873, 486] width 893 height 660
click at [498, 656] on div "// Global DOM cache - accessible to all modules const DOM = { navbar : null , s…" at bounding box center [873, 486] width 893 height 660
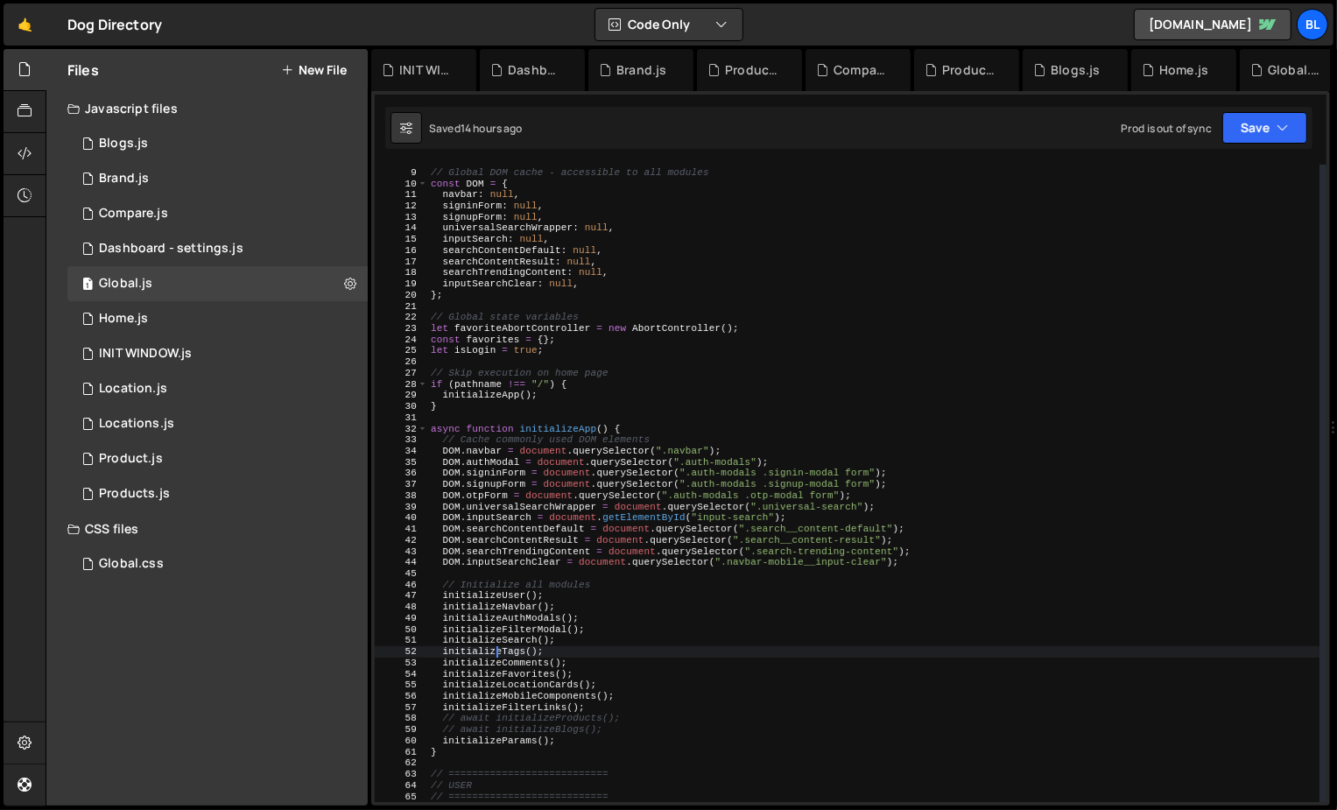
click at [508, 671] on div "// Global DOM cache - accessible to all modules const DOM = { navbar : null , s…" at bounding box center [873, 486] width 893 height 660
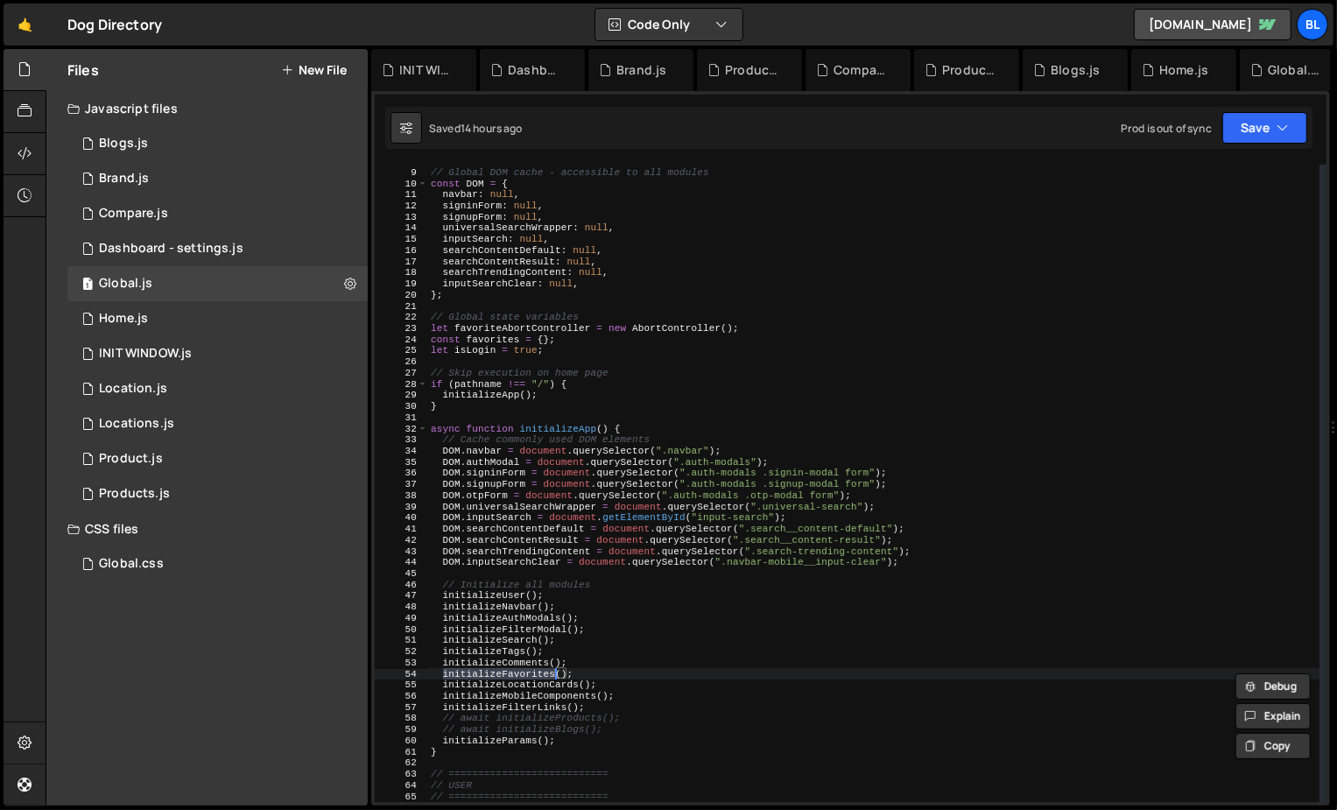
scroll to position [8486, 0]
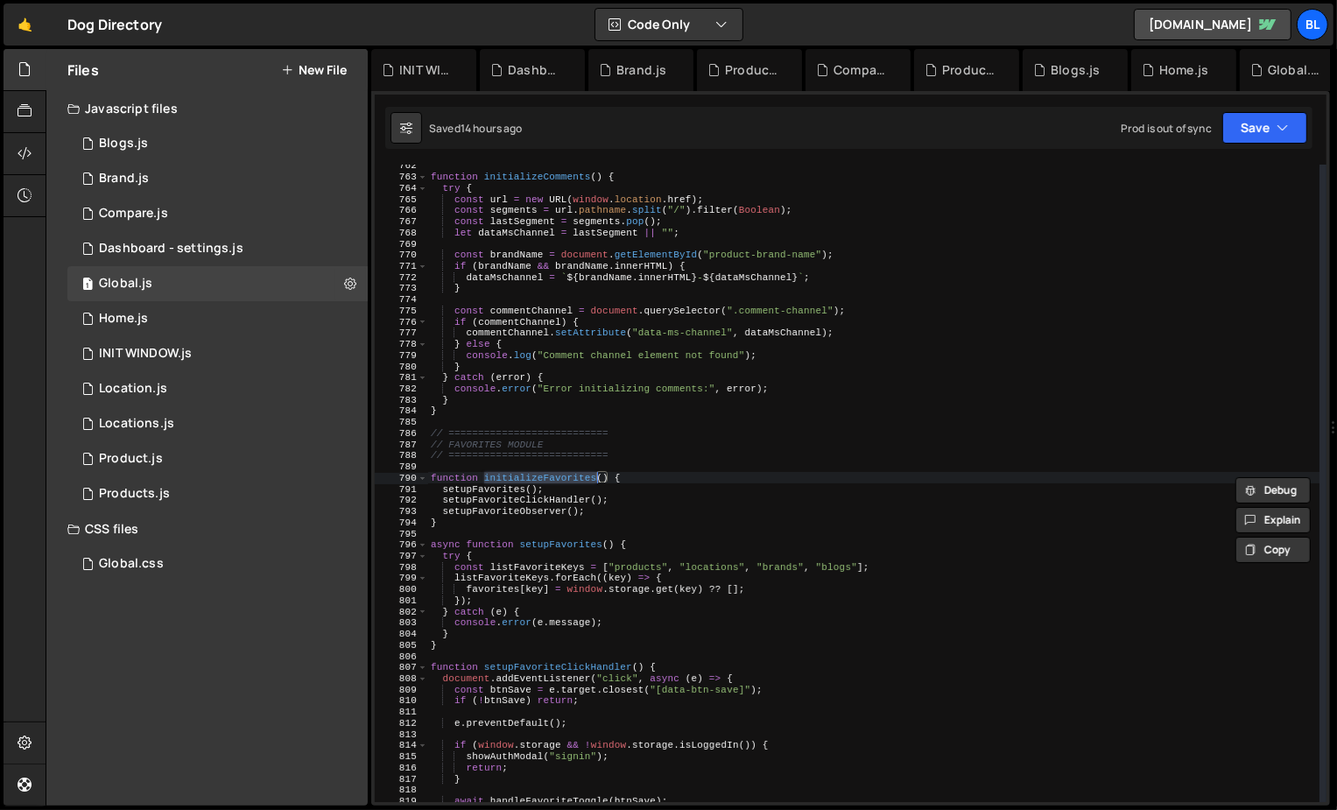
click at [499, 487] on div "function initializeComments ( ) { try { const url = new URL ( window . location…" at bounding box center [873, 490] width 893 height 660
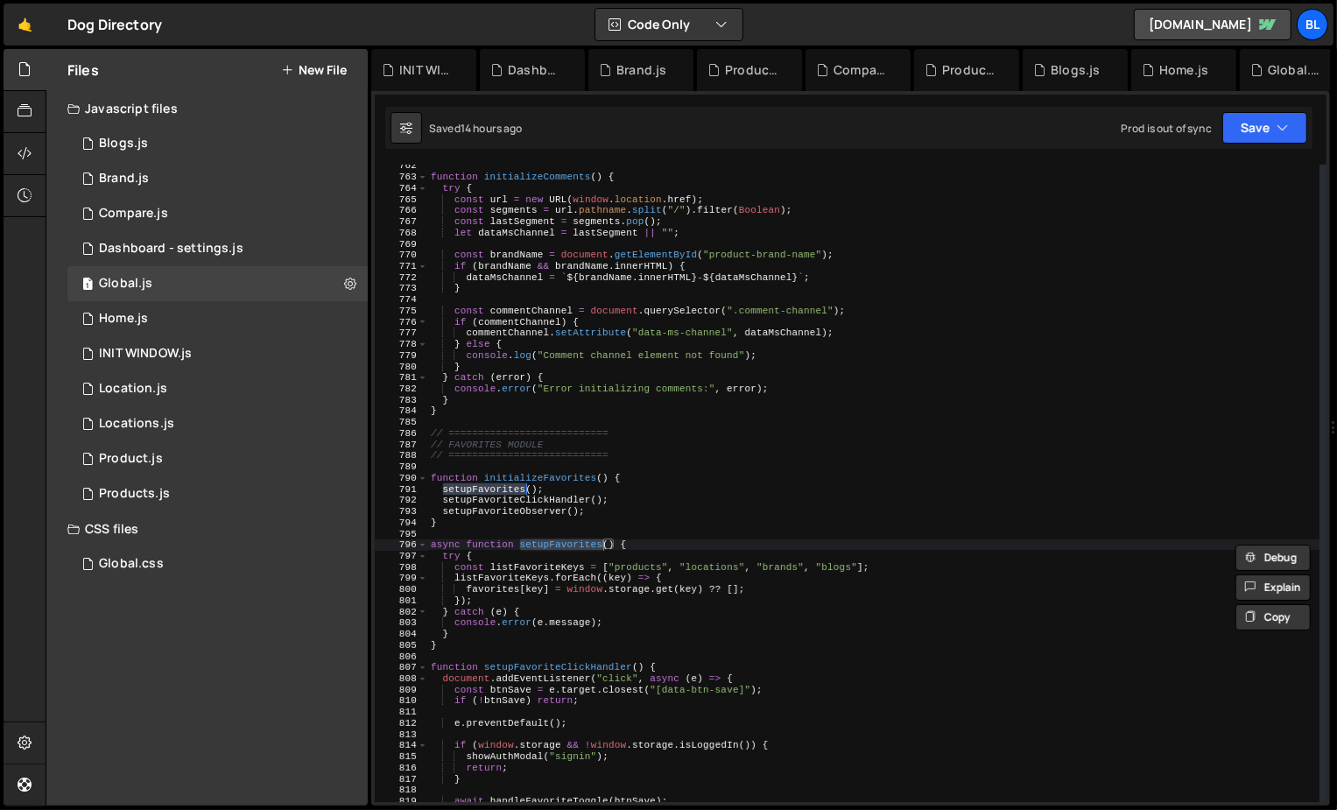
click at [578, 648] on div "function initializeComments ( ) { try { const url = new URL ( window . location…" at bounding box center [873, 490] width 893 height 660
type textarea "}"
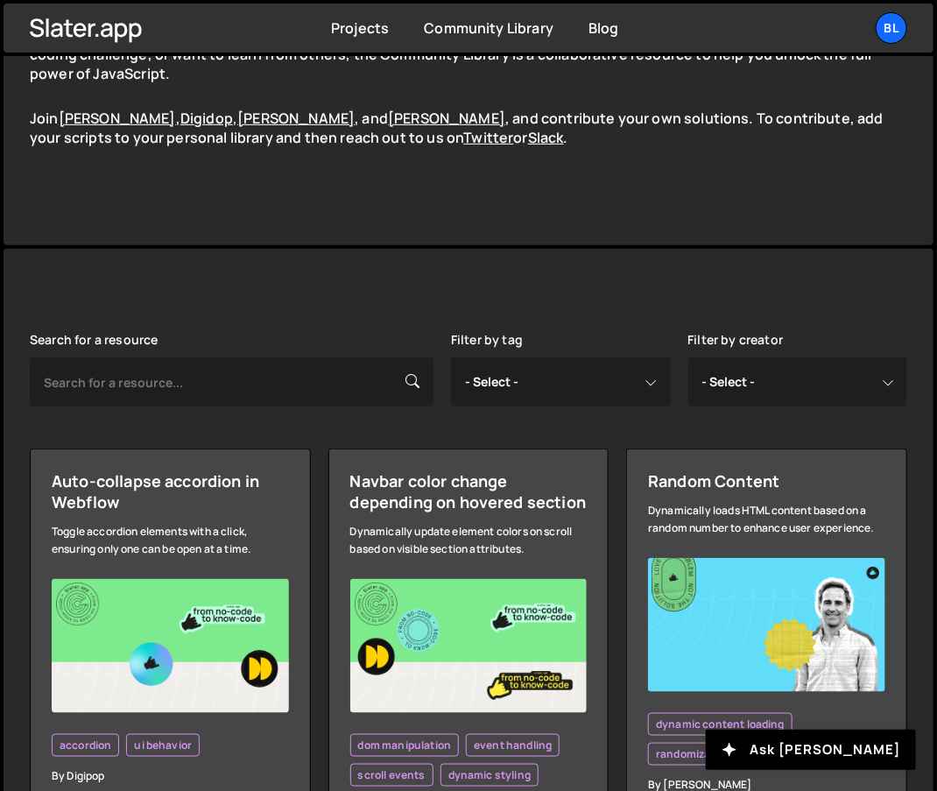
scroll to position [213, 0]
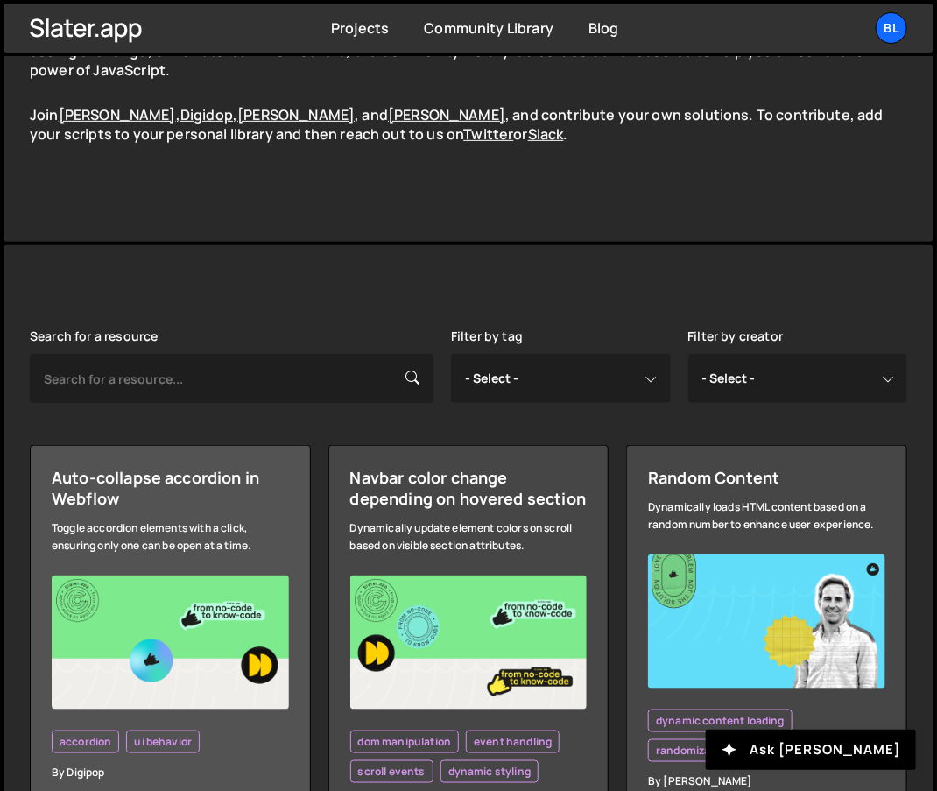
click at [180, 544] on link "Auto-collapse accordion in Webflow Toggle accordion elements with a click, ensu…" at bounding box center [170, 623] width 281 height 357
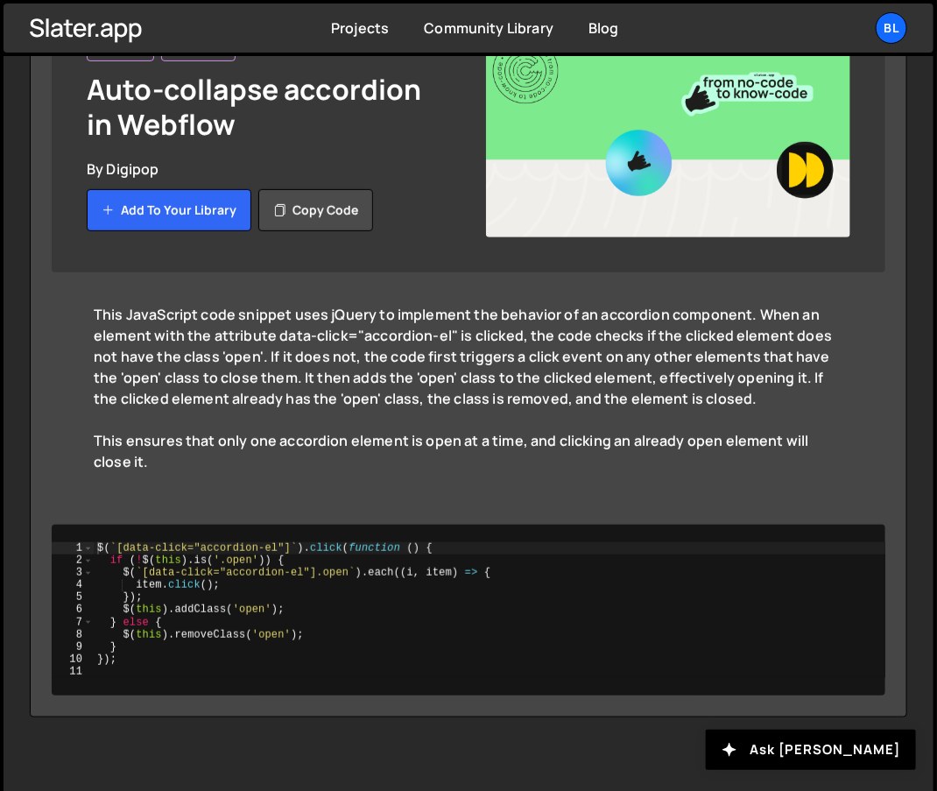
scroll to position [213, 0]
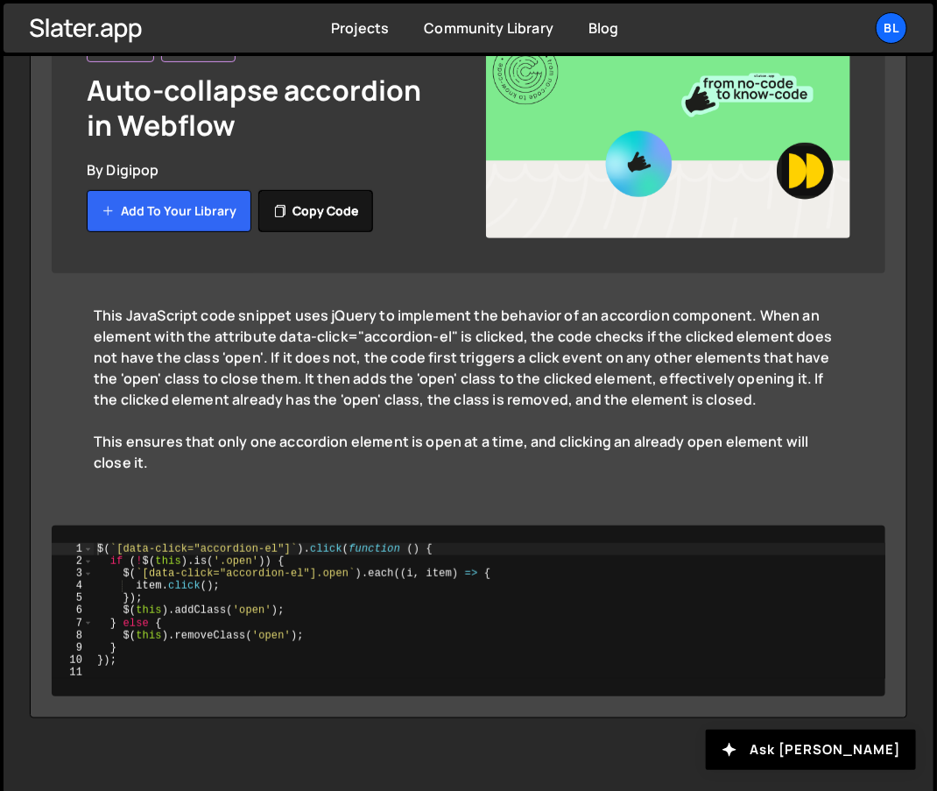
click at [284, 213] on button "Copy code" at bounding box center [315, 211] width 115 height 42
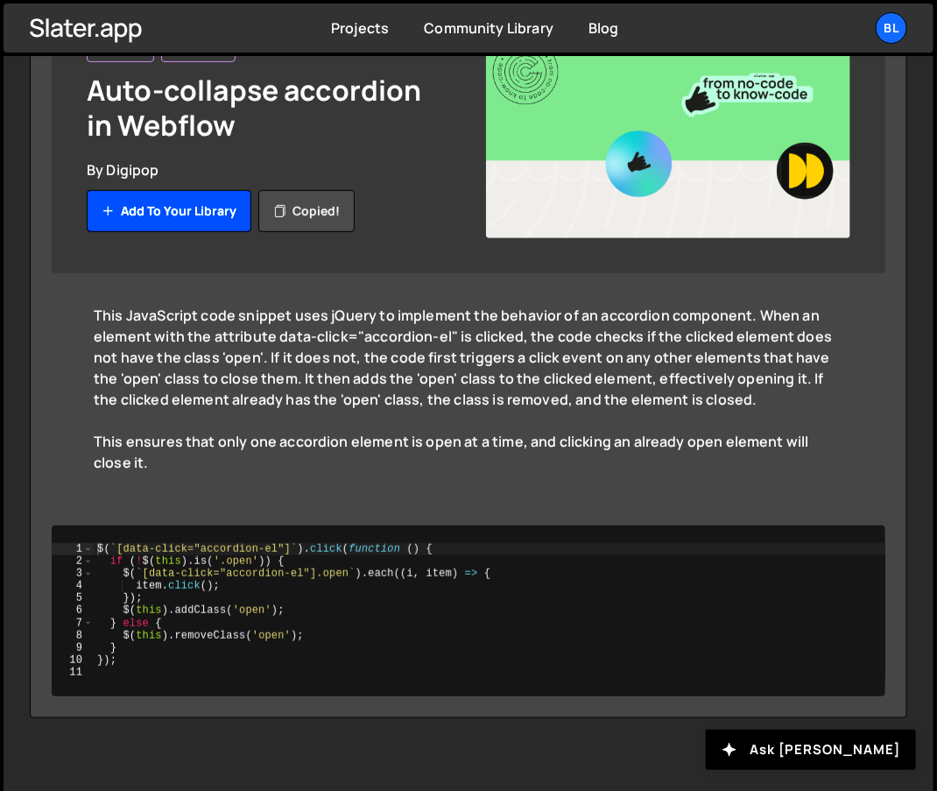
click at [188, 218] on button "Add to your library" at bounding box center [169, 211] width 165 height 42
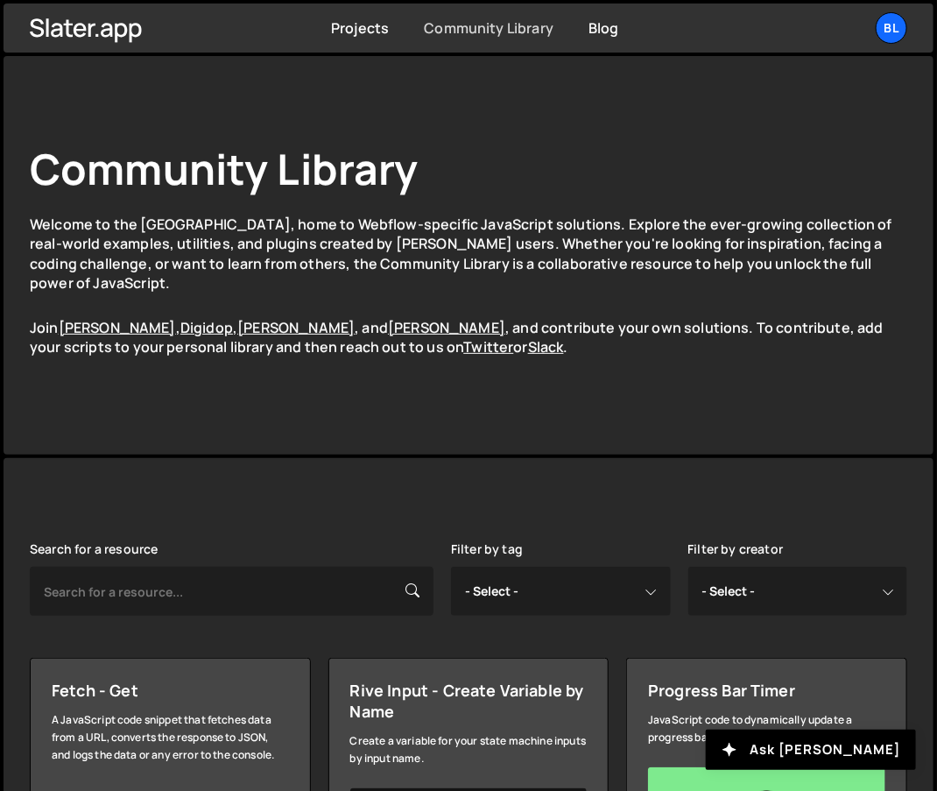
click at [504, 30] on link "Community Library" at bounding box center [489, 27] width 130 height 19
click at [379, 25] on link "Projects" at bounding box center [360, 27] width 58 height 19
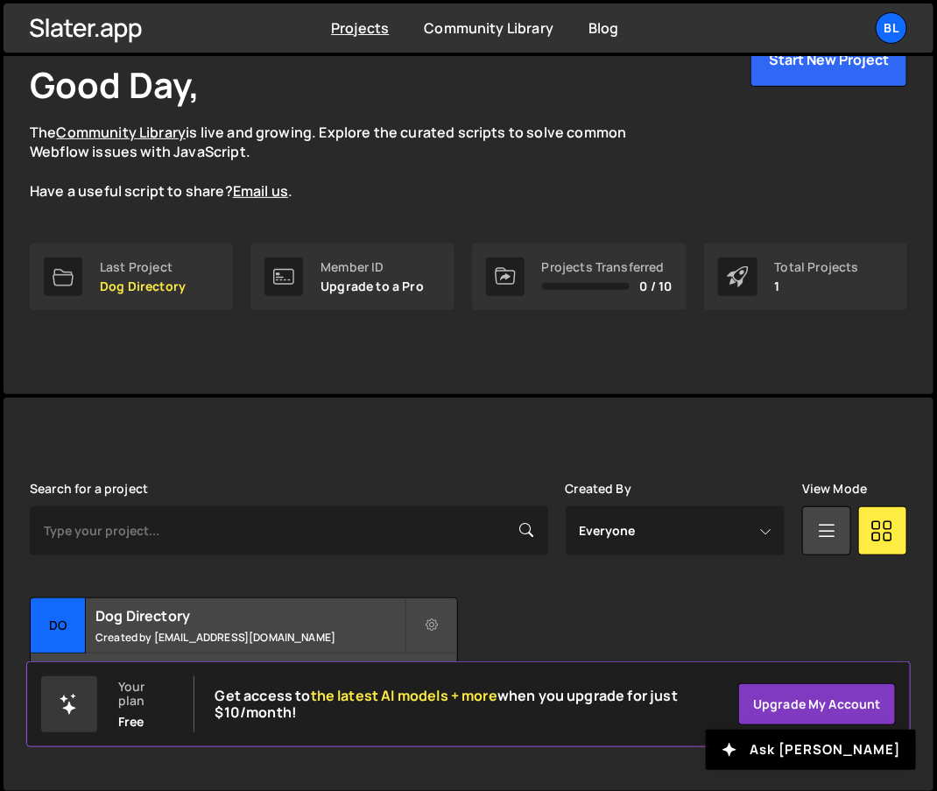
scroll to position [109, 0]
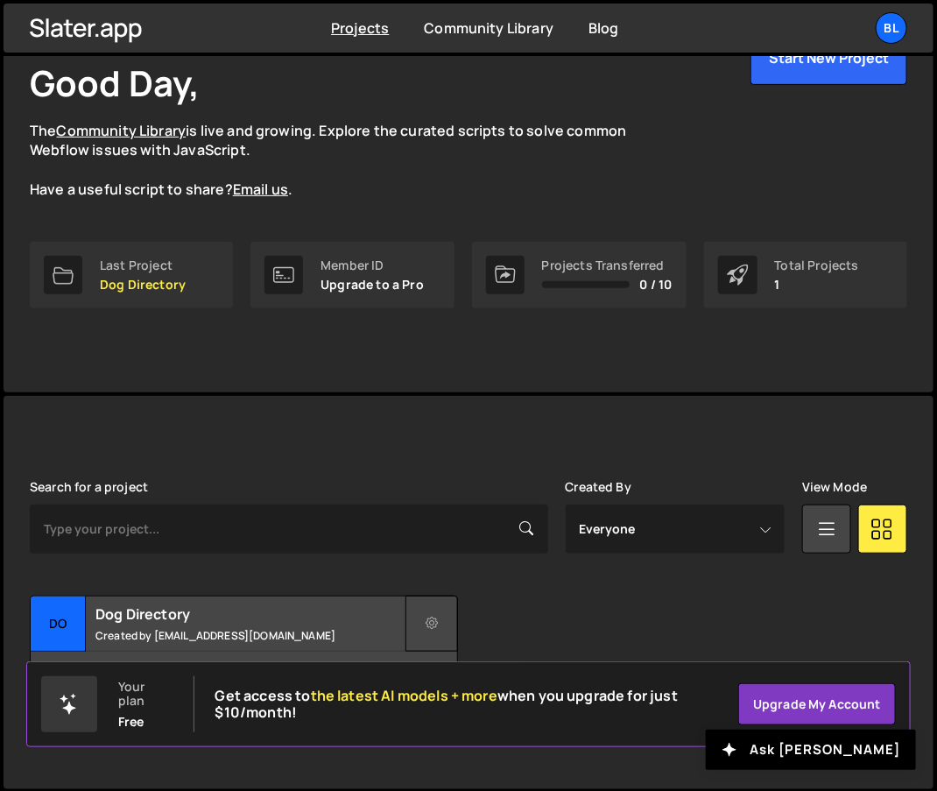
click at [426, 630] on icon at bounding box center [432, 624] width 12 height 18
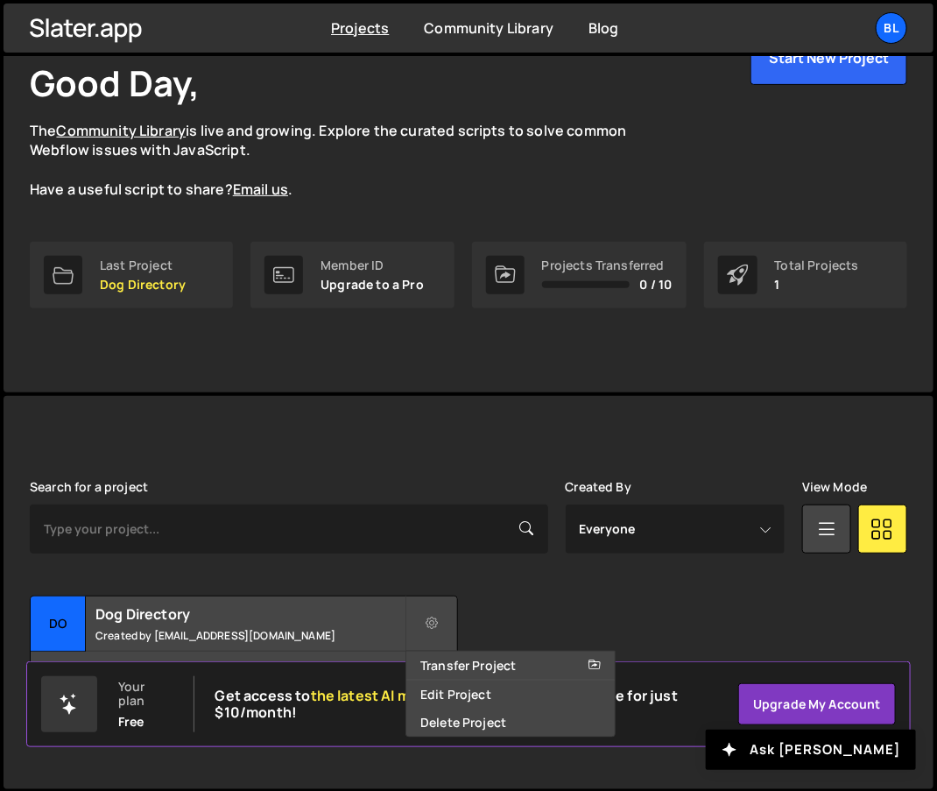
click at [483, 557] on div "Search for a project Created By Everyone [EMAIL_ADDRESS][DOMAIN_NAME] View Mode…" at bounding box center [468, 592] width 877 height 225
